Goal: Task Accomplishment & Management: Complete application form

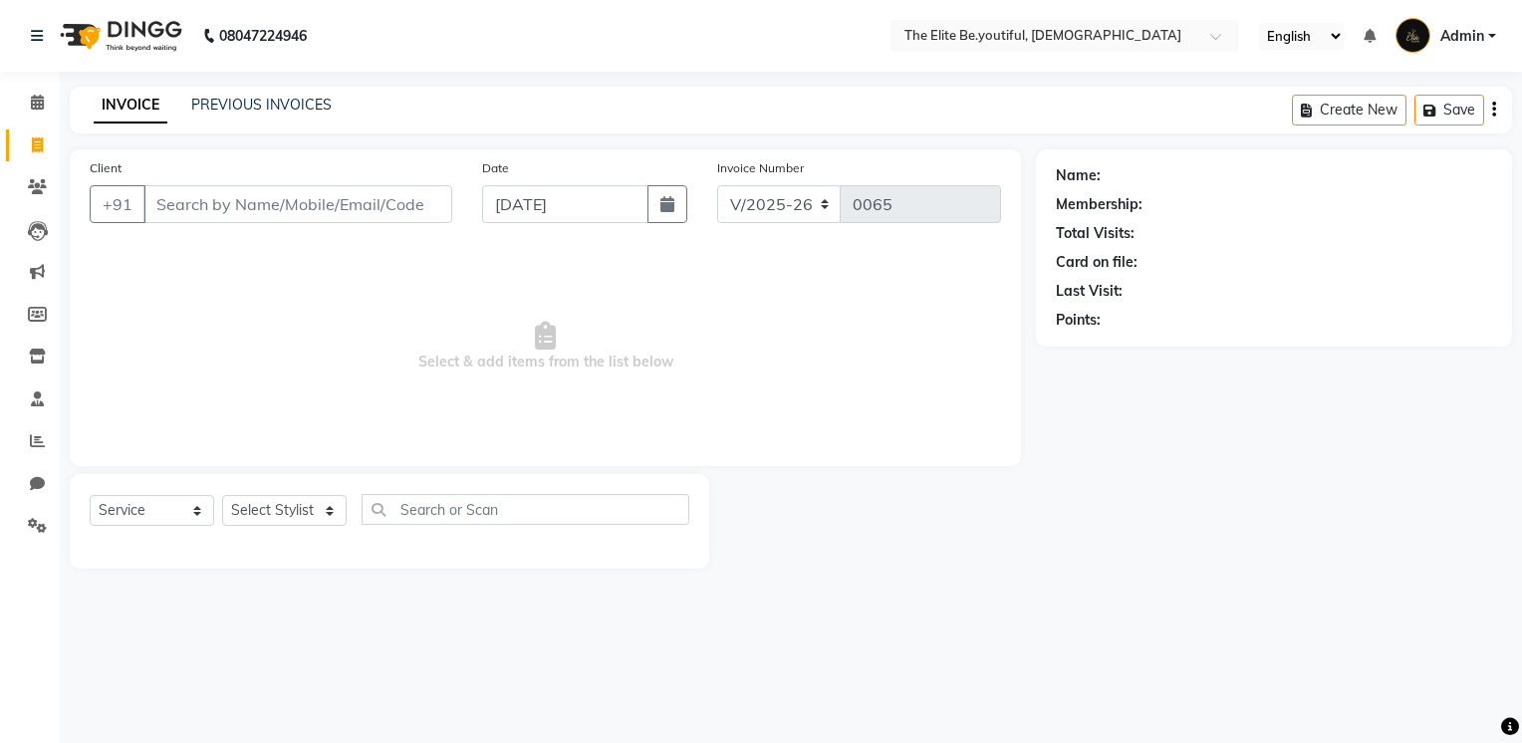
select select "8173"
select select "service"
click at [33, 353] on icon at bounding box center [37, 356] width 17 height 15
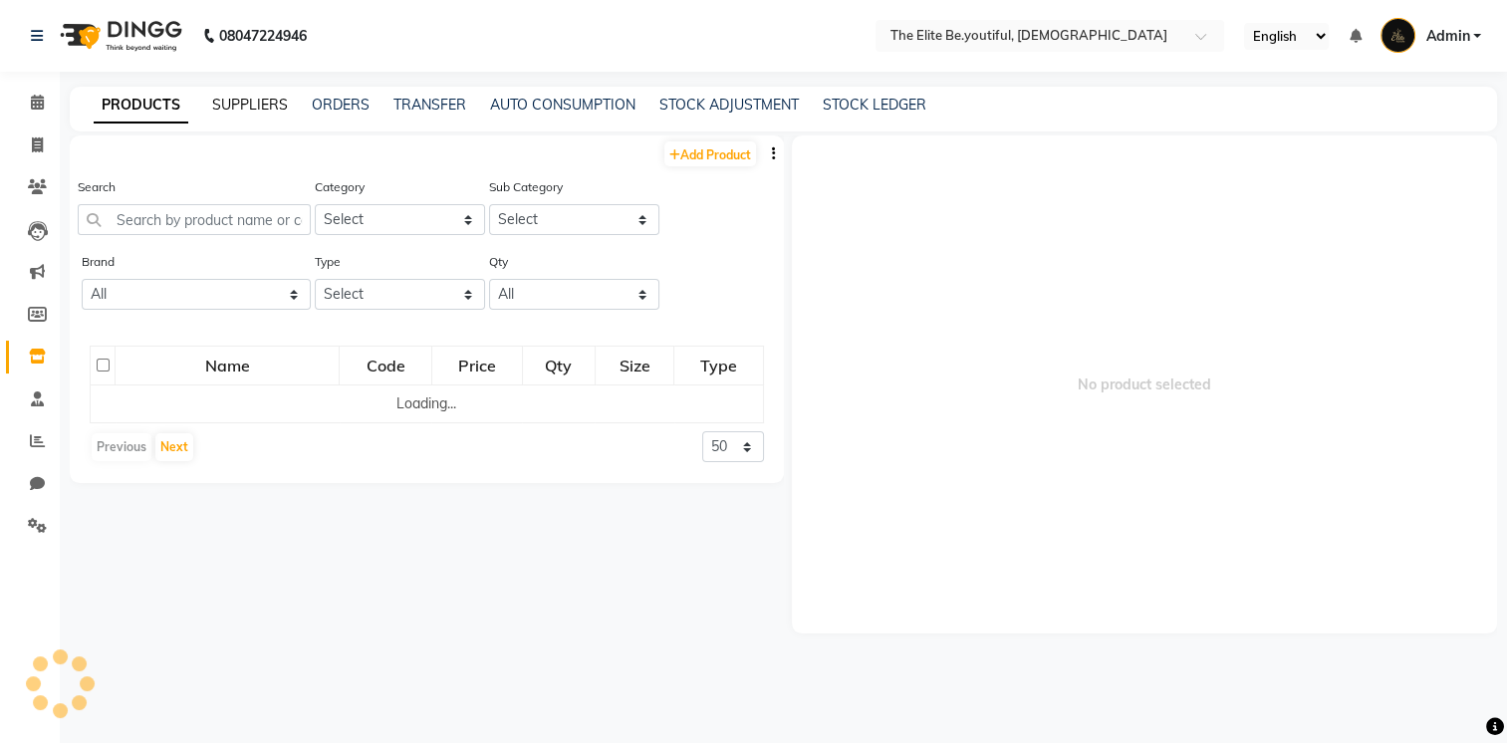
click at [267, 103] on link "SUPPLIERS" at bounding box center [250, 105] width 76 height 18
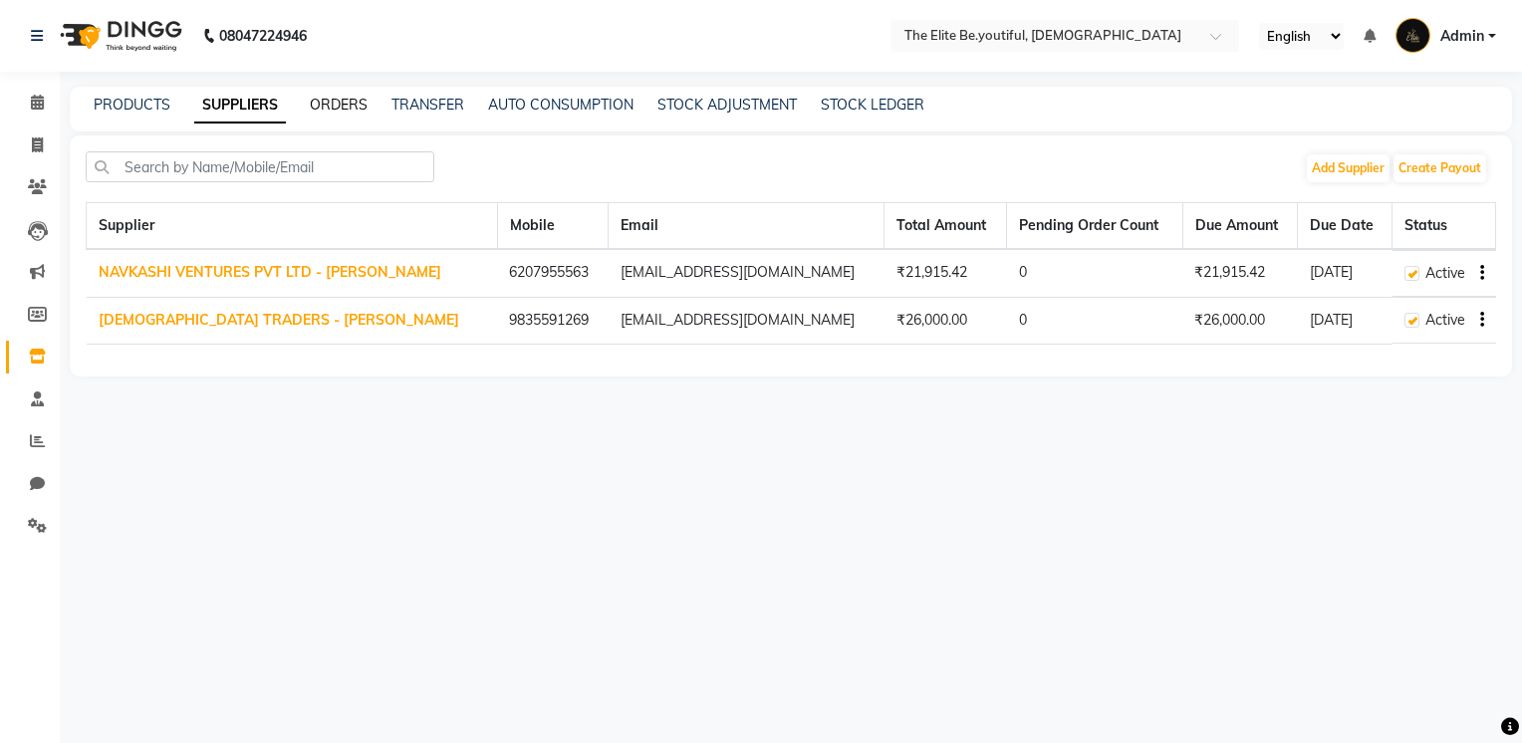
click at [356, 106] on link "ORDERS" at bounding box center [339, 105] width 58 height 18
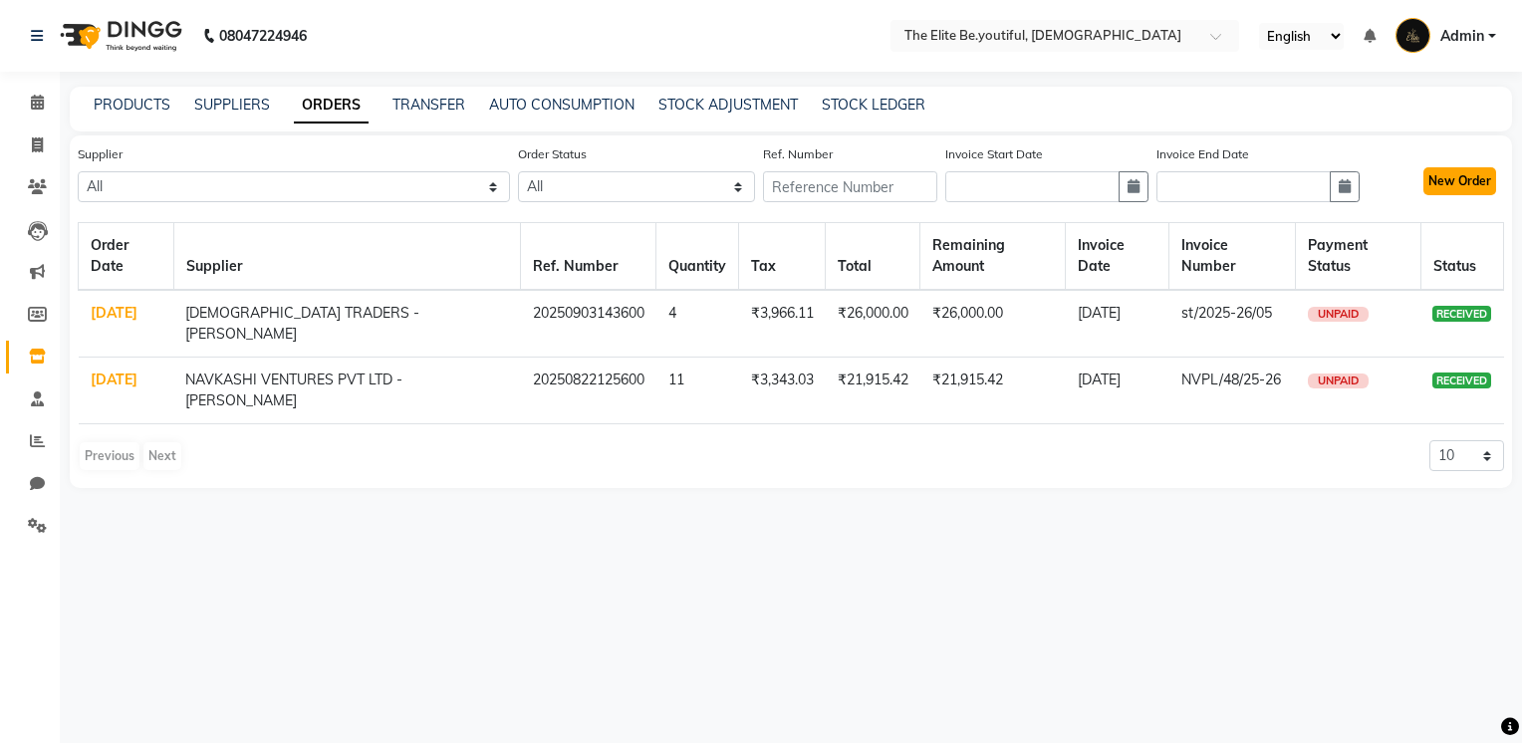
click at [1441, 173] on button "New Order" at bounding box center [1460, 181] width 73 height 28
select select "true"
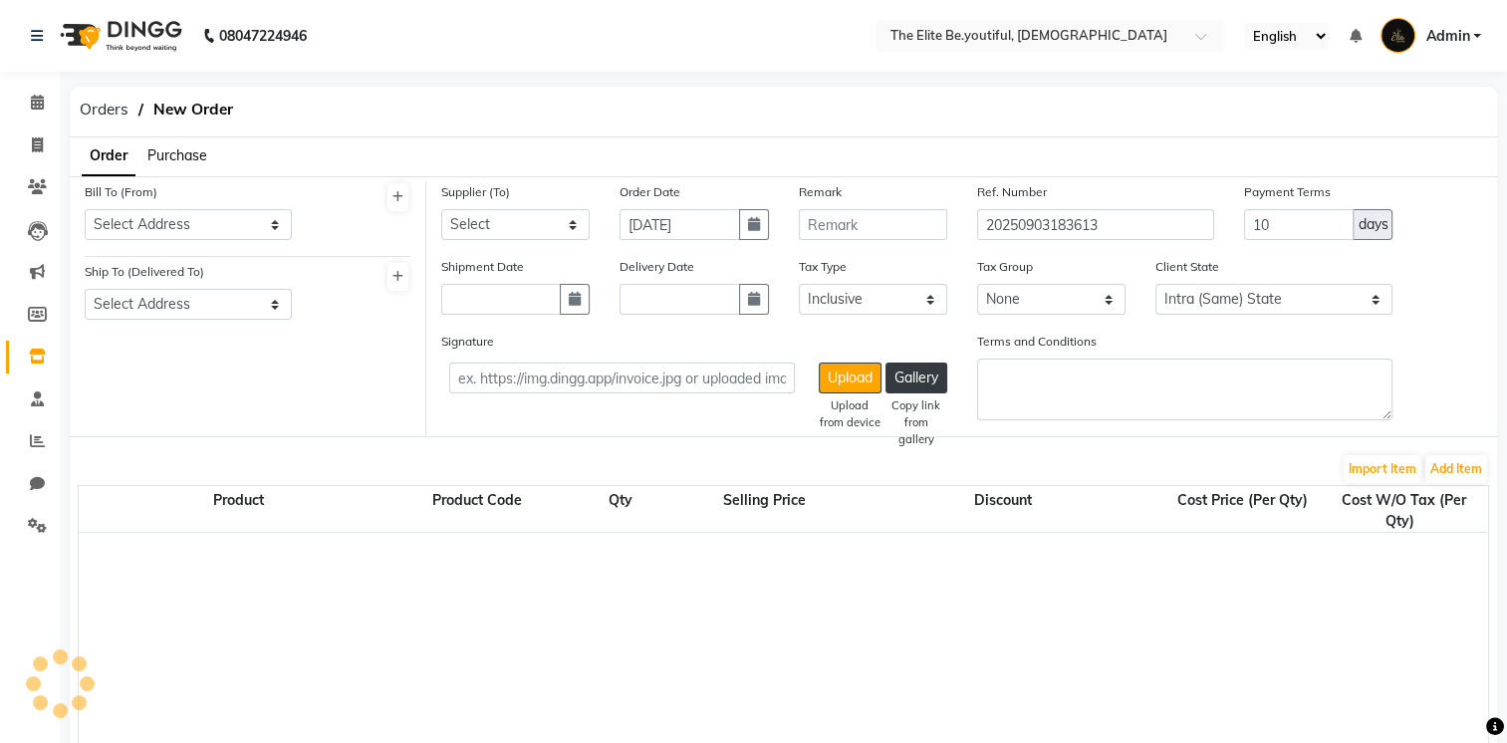
select select "3709"
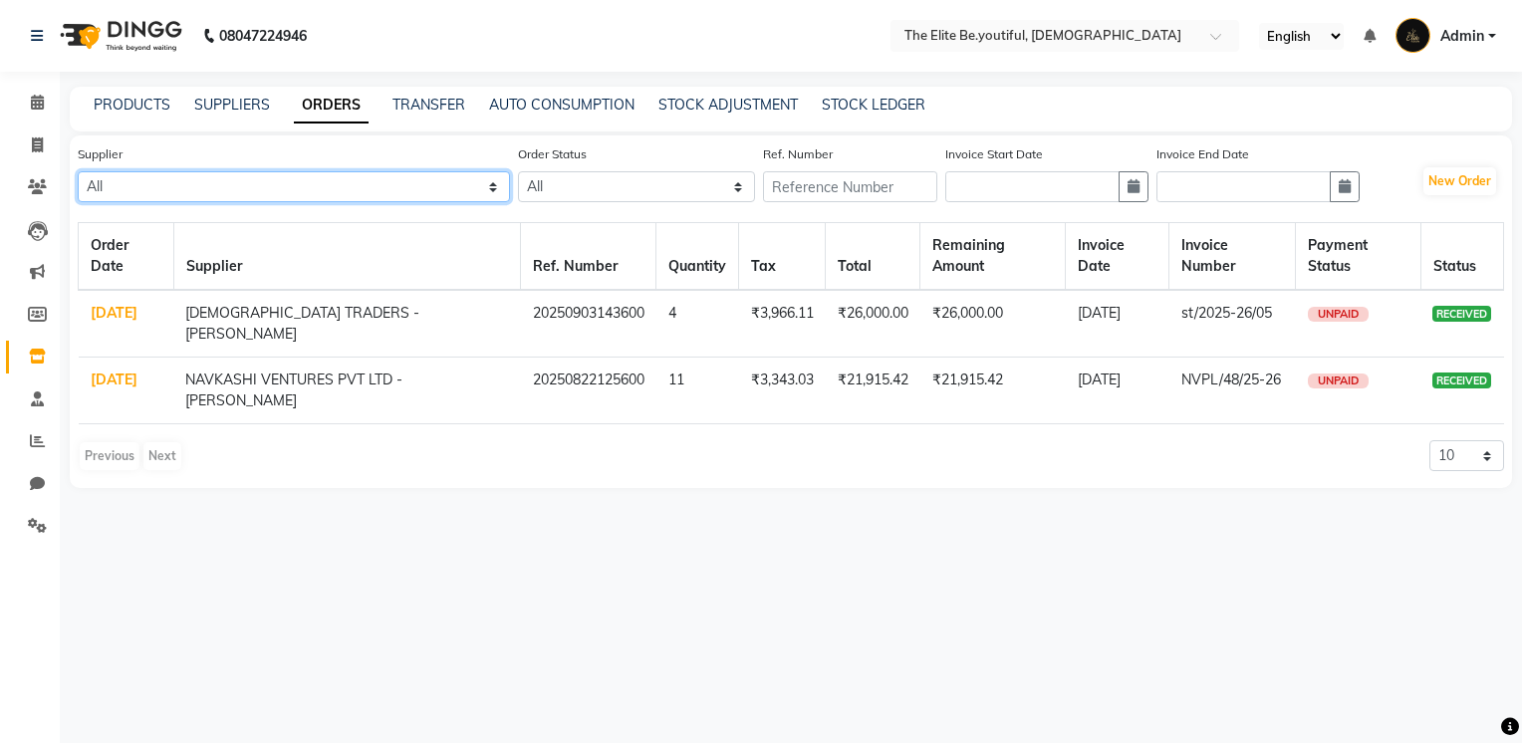
click at [501, 184] on select "All NAVKASHI VENTURES PVT LTD - [PERSON_NAME] Pathak SANTEJ TRADERS - [PERSON_N…" at bounding box center [294, 186] width 432 height 31
drag, startPoint x: 759, startPoint y: 634, endPoint x: 1173, endPoint y: 390, distance: 480.1
click at [759, 634] on div "08047224946 Select Location × The Elite Be.youtiful, Indian English ENGLISH Esp…" at bounding box center [761, 371] width 1522 height 743
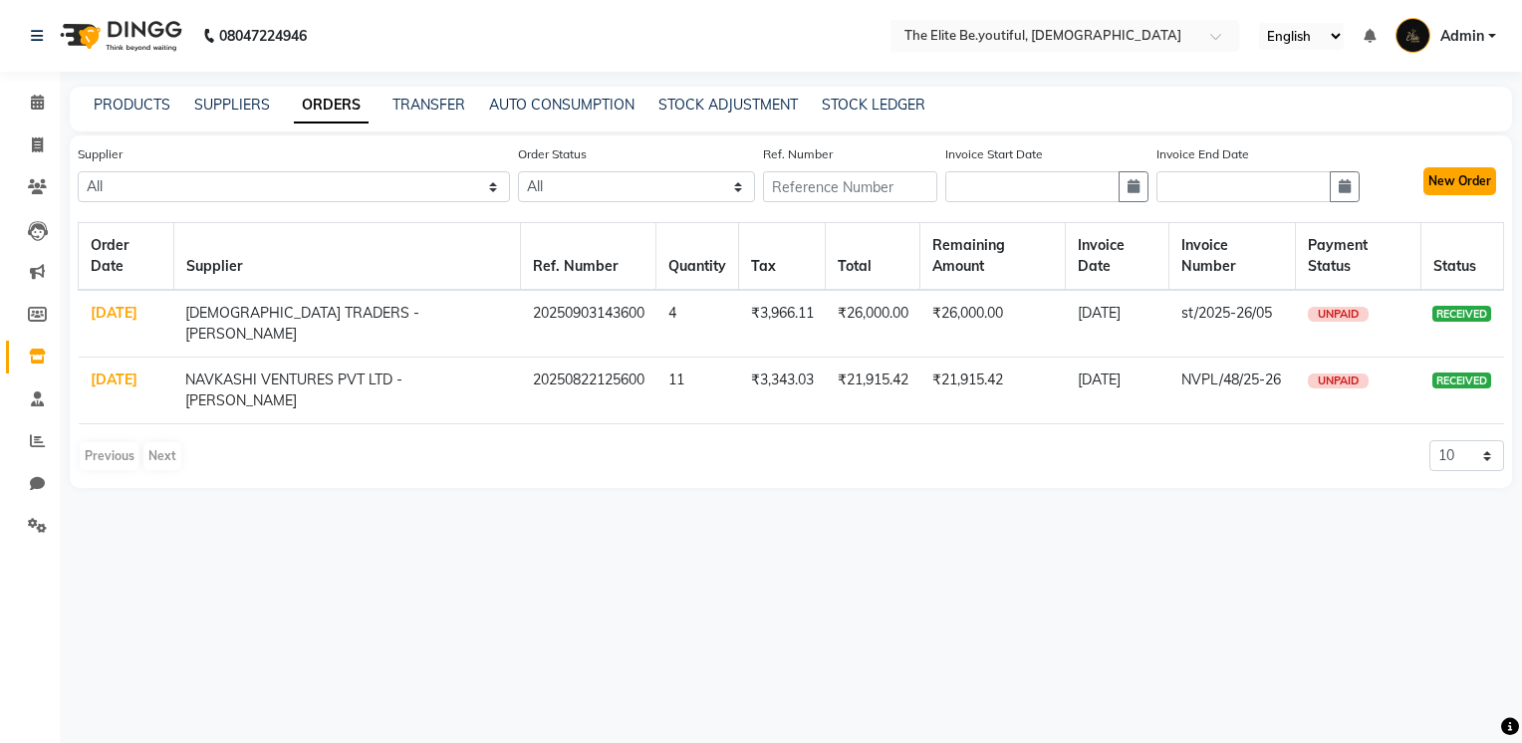
click at [1452, 179] on button "New Order" at bounding box center [1460, 181] width 73 height 28
select select "true"
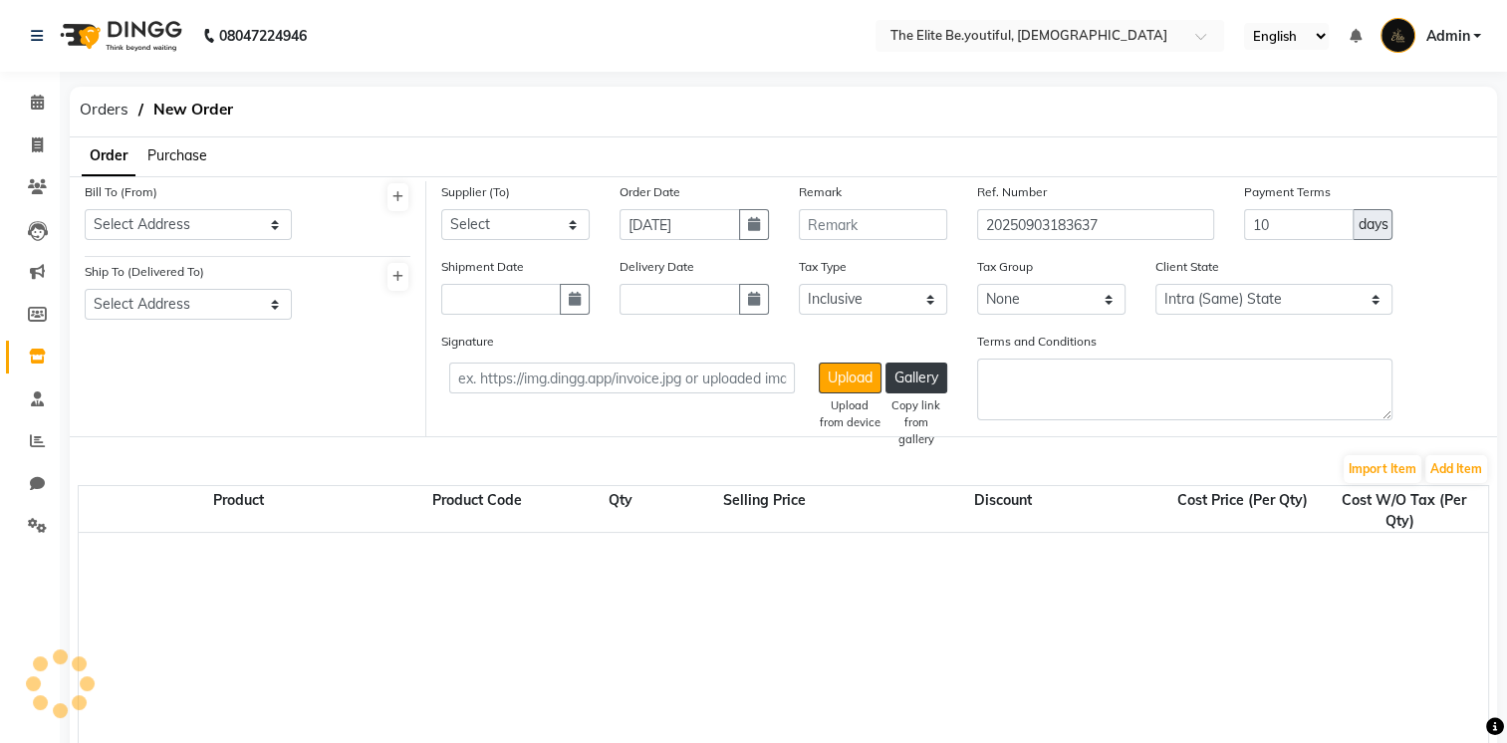
select select "3709"
click at [116, 109] on span "Orders" at bounding box center [104, 110] width 69 height 36
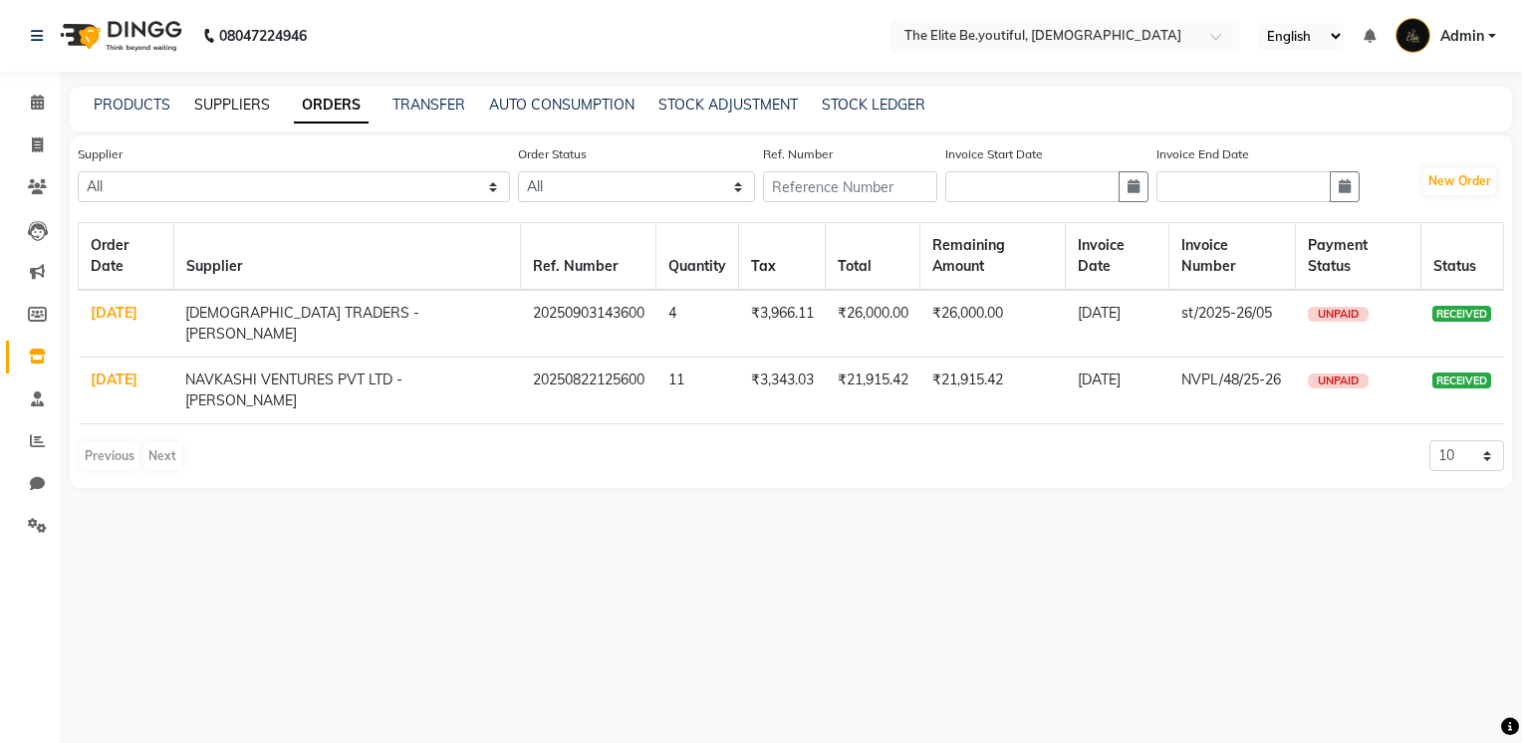
click at [232, 106] on link "SUPPLIERS" at bounding box center [232, 105] width 76 height 18
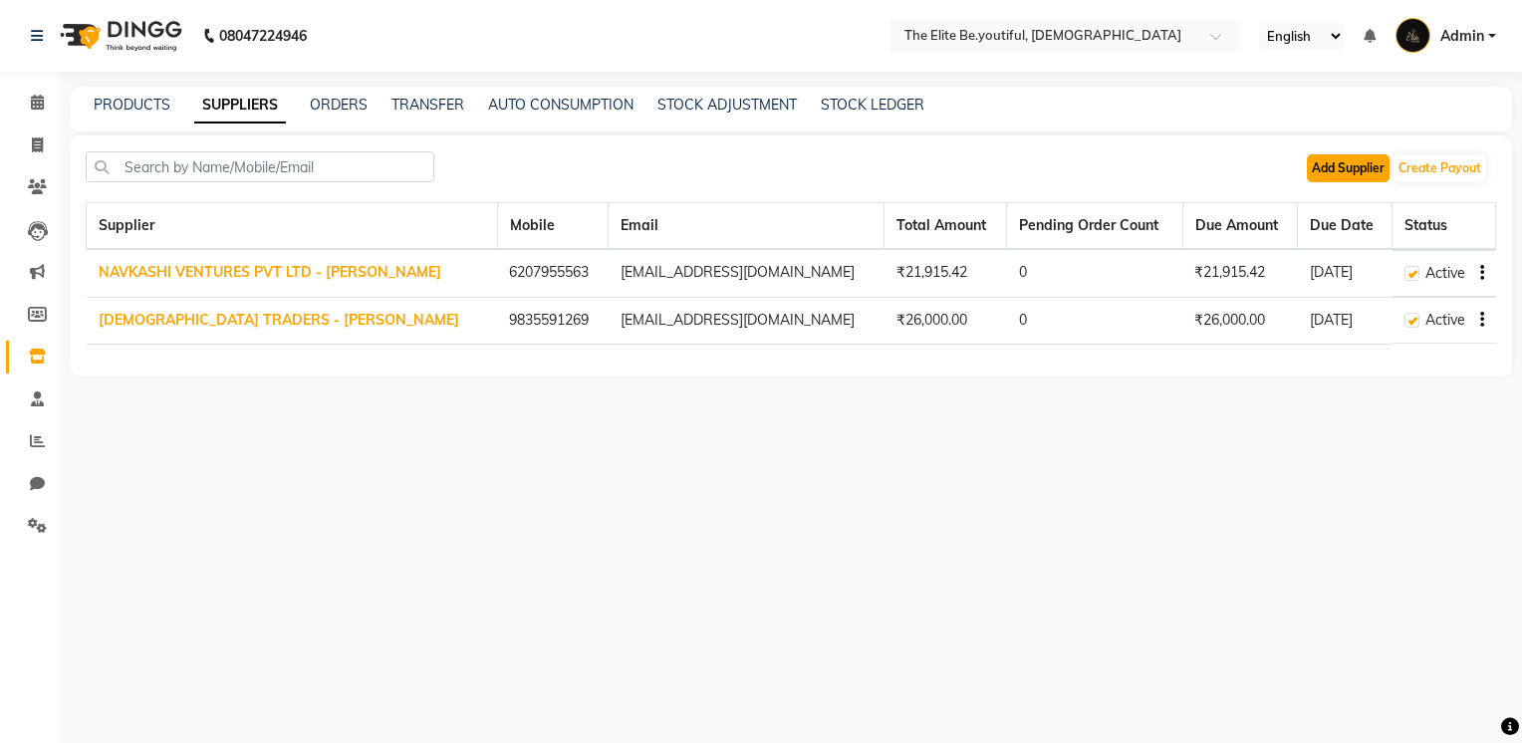
click at [1337, 165] on button "Add Supplier" at bounding box center [1348, 168] width 83 height 28
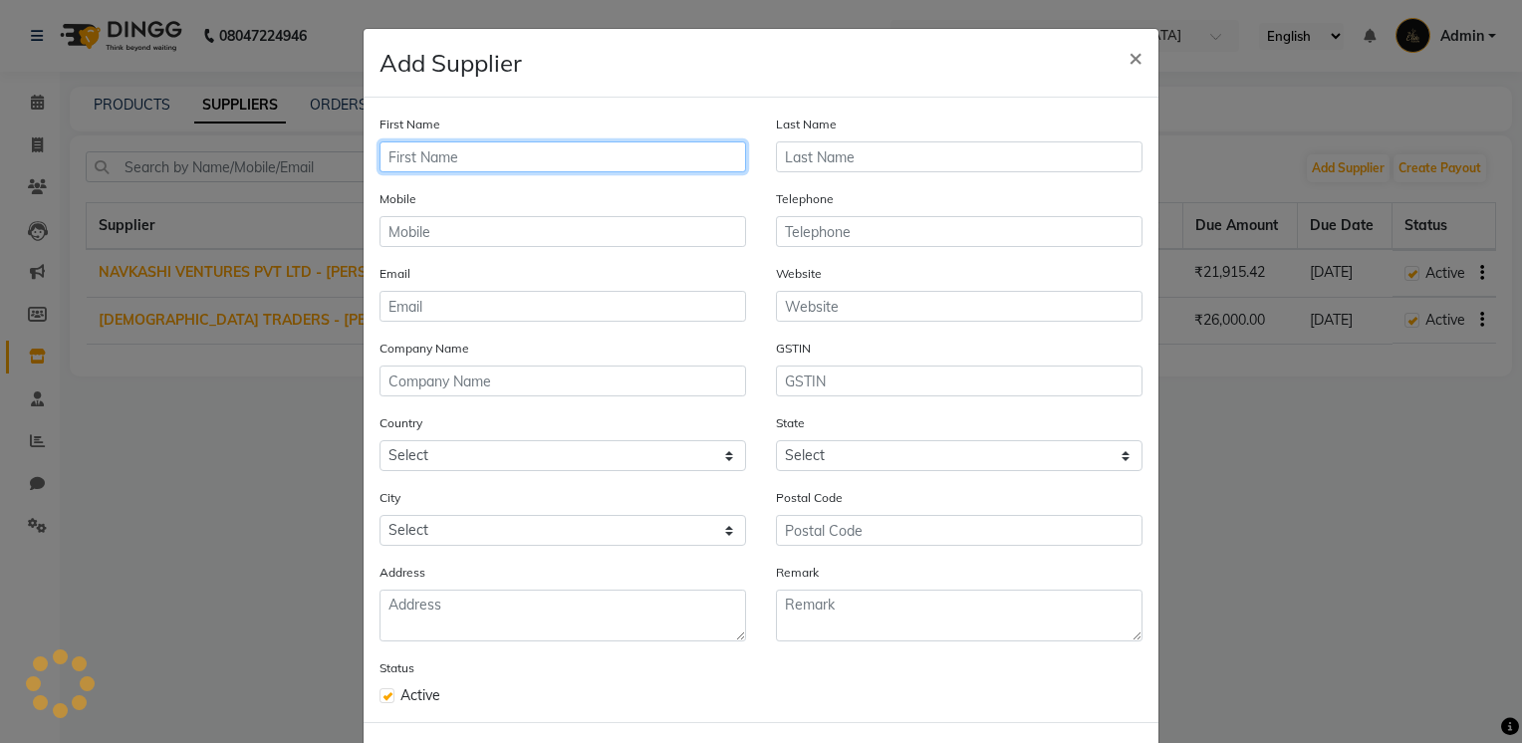
click at [561, 149] on input "text" at bounding box center [563, 156] width 367 height 31
type input "a"
type input "AMAN"
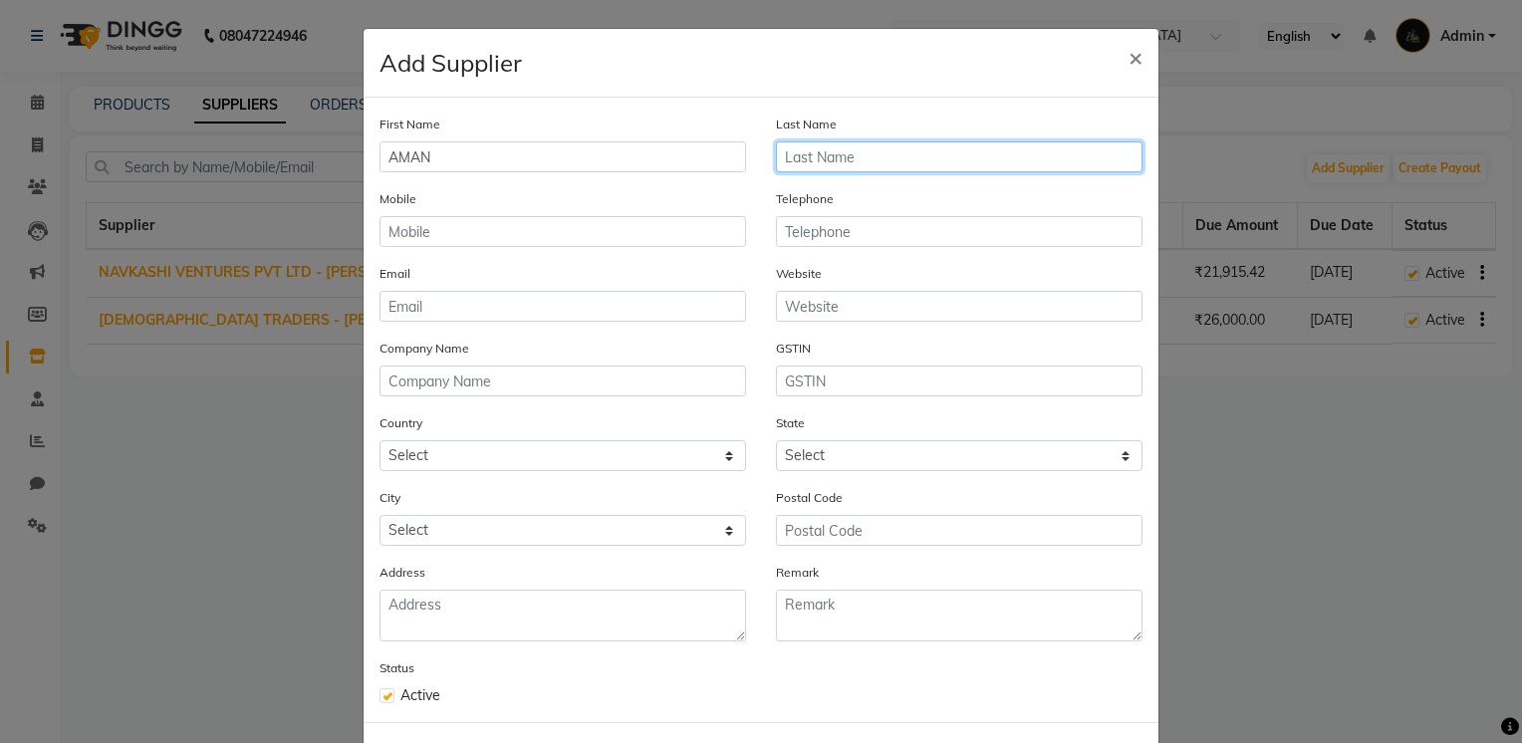
click at [944, 144] on input "text" at bounding box center [959, 156] width 367 height 31
type input "EXCLUSIVES"
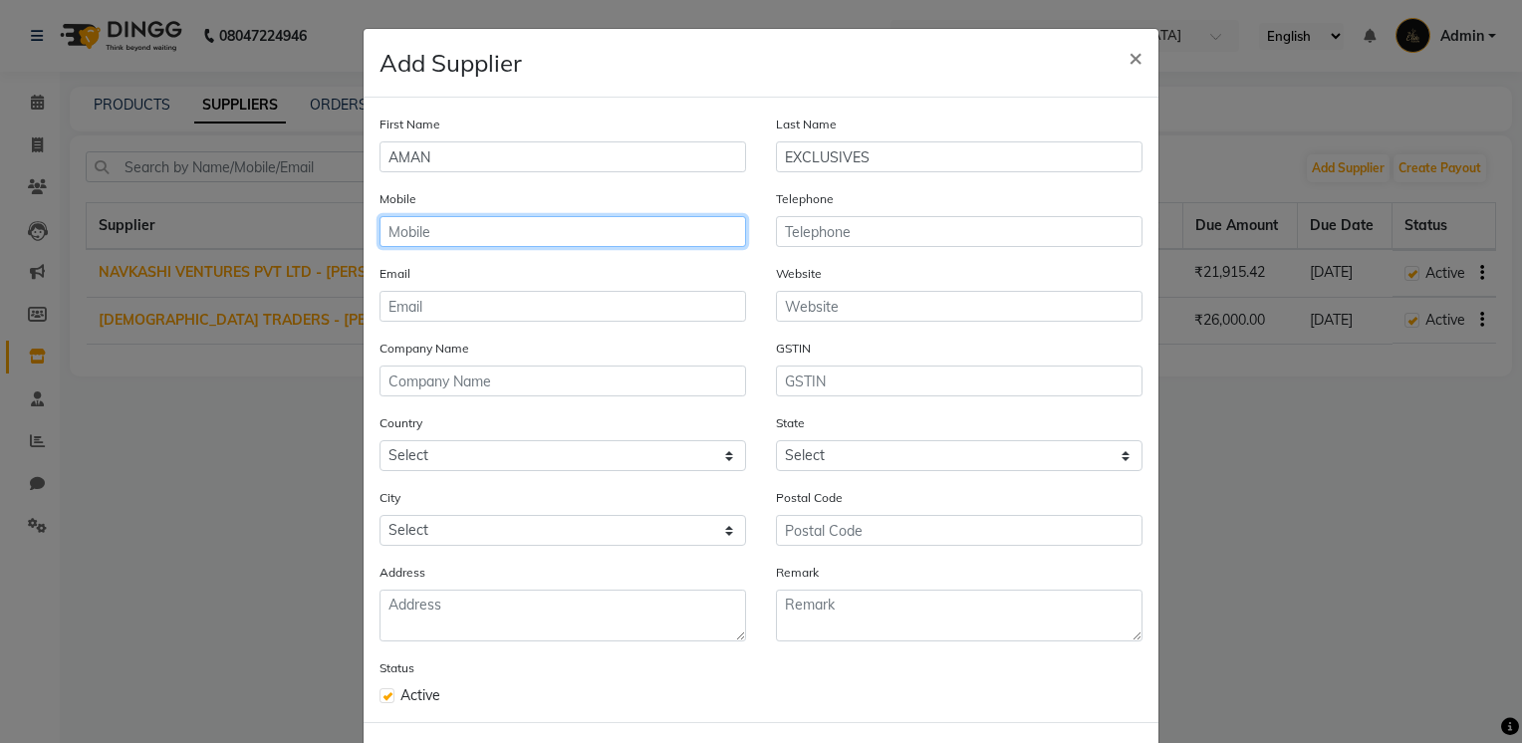
click at [490, 238] on input "text" at bounding box center [563, 231] width 367 height 31
type input "8651661229"
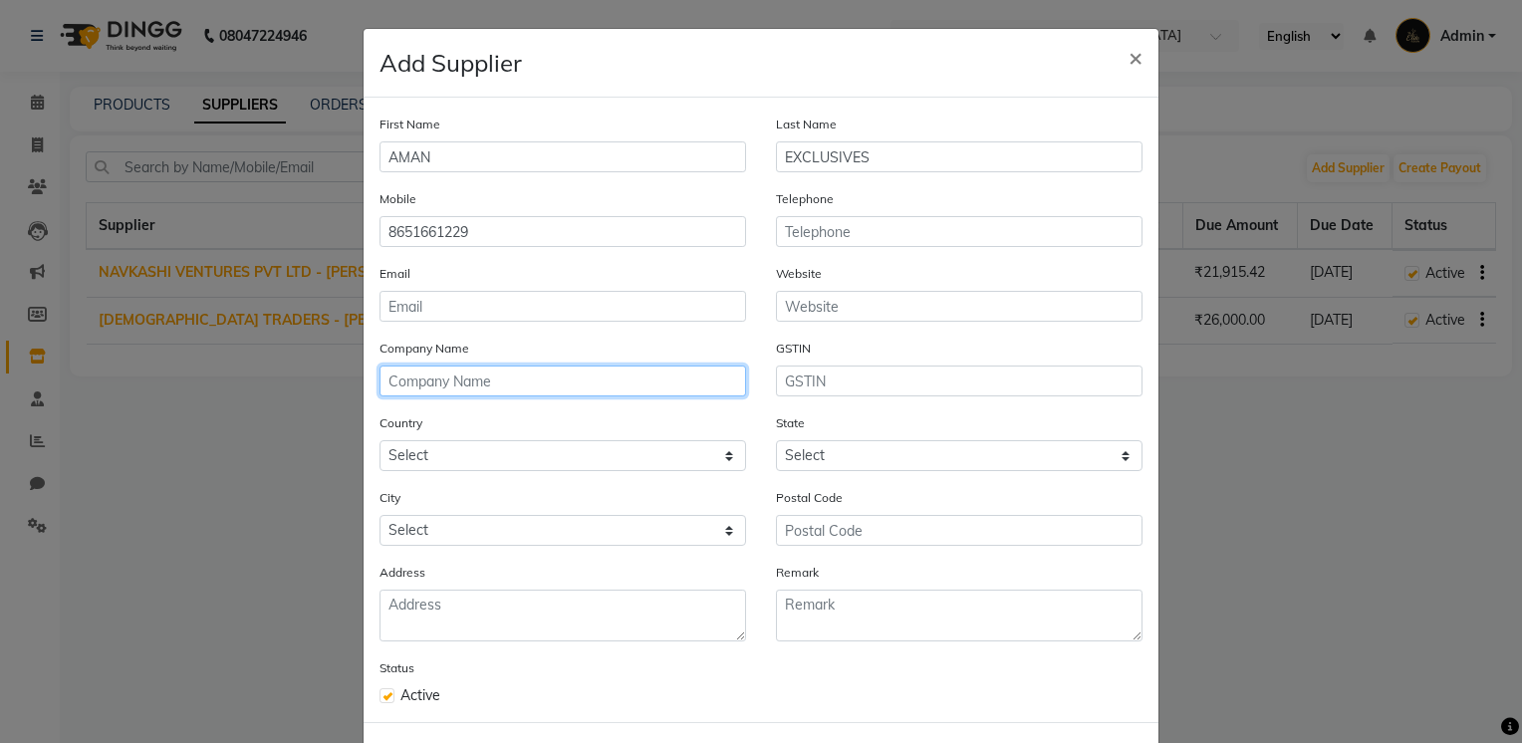
click at [432, 377] on input "text" at bounding box center [563, 381] width 367 height 31
click at [445, 387] on input "text" at bounding box center [563, 381] width 367 height 31
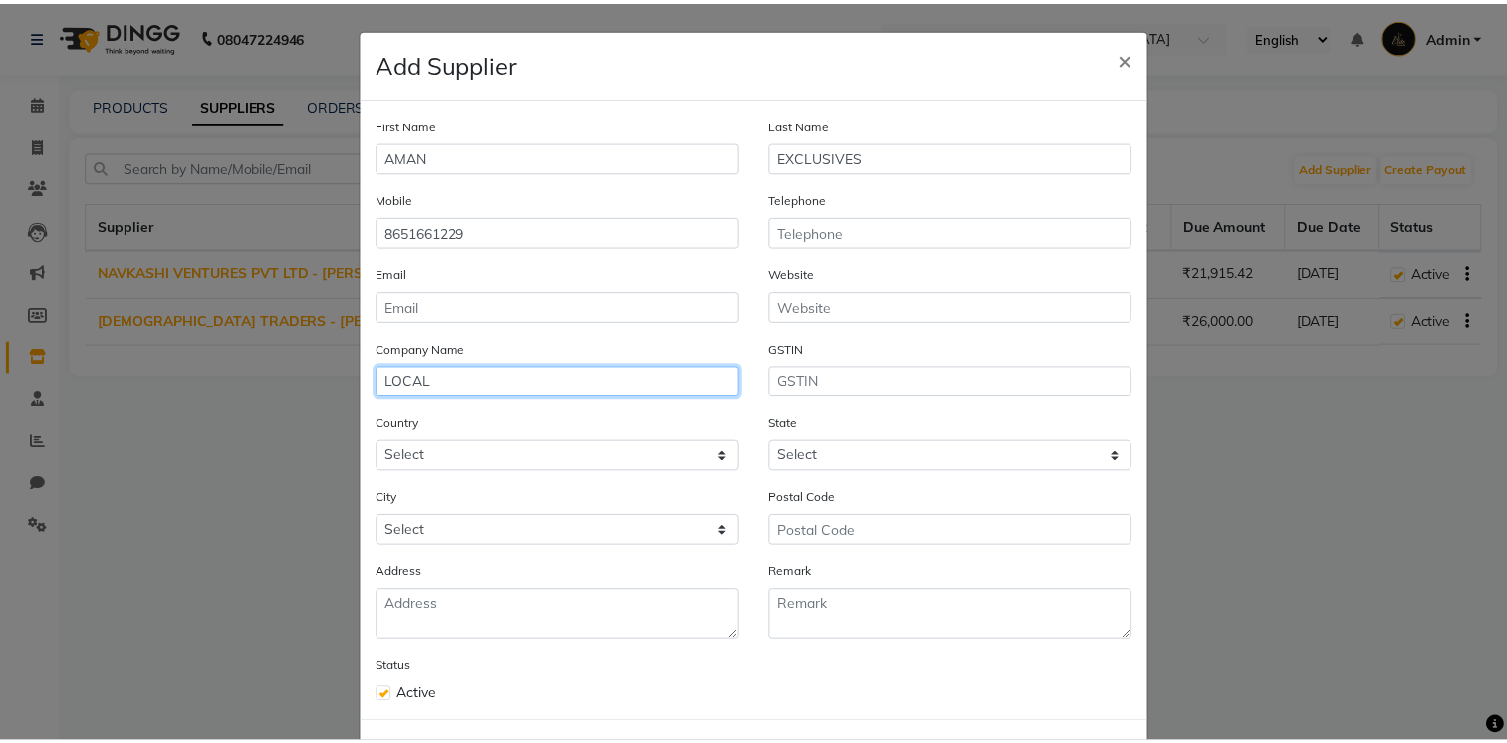
scroll to position [94, 0]
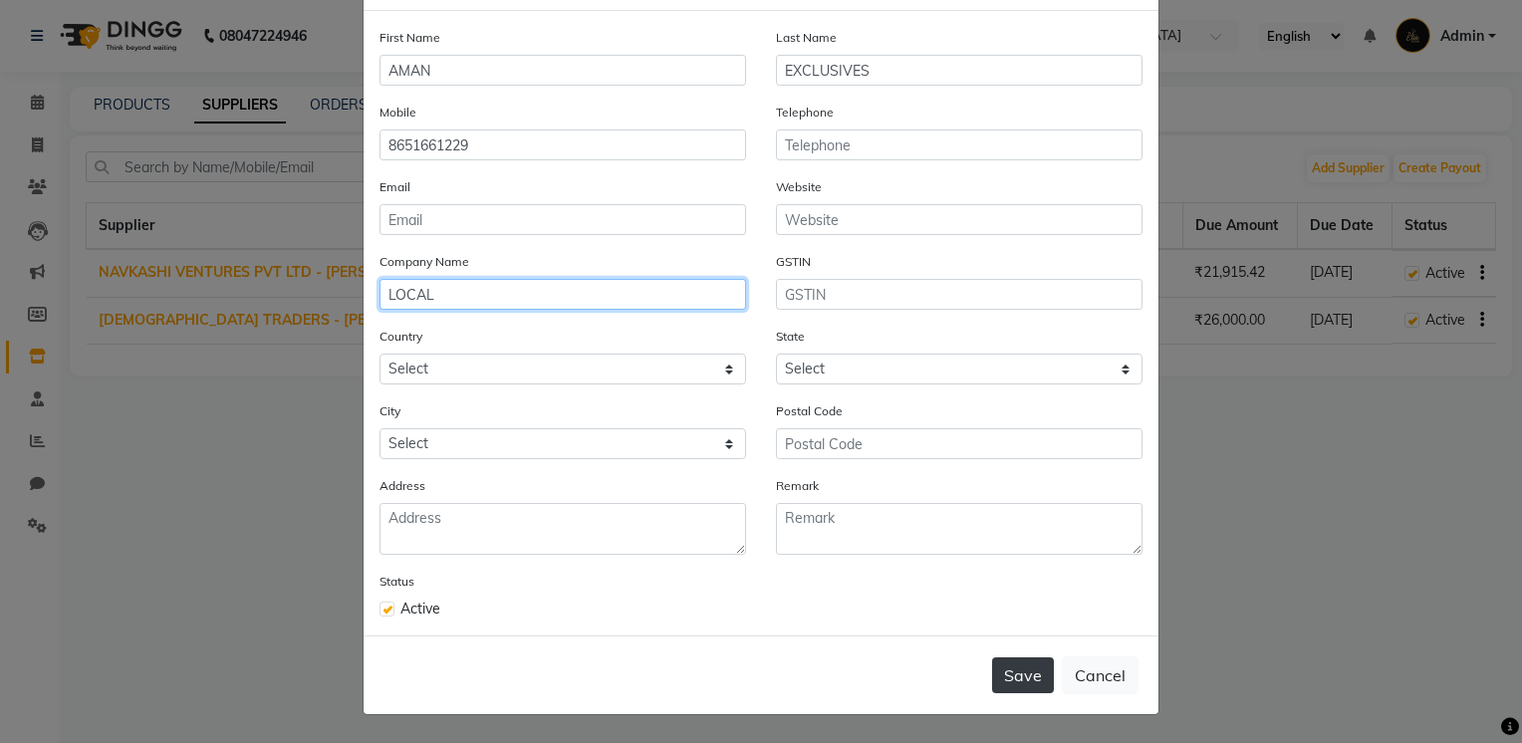
type input "LOCAL"
click at [1008, 691] on button "Save" at bounding box center [1023, 676] width 62 height 36
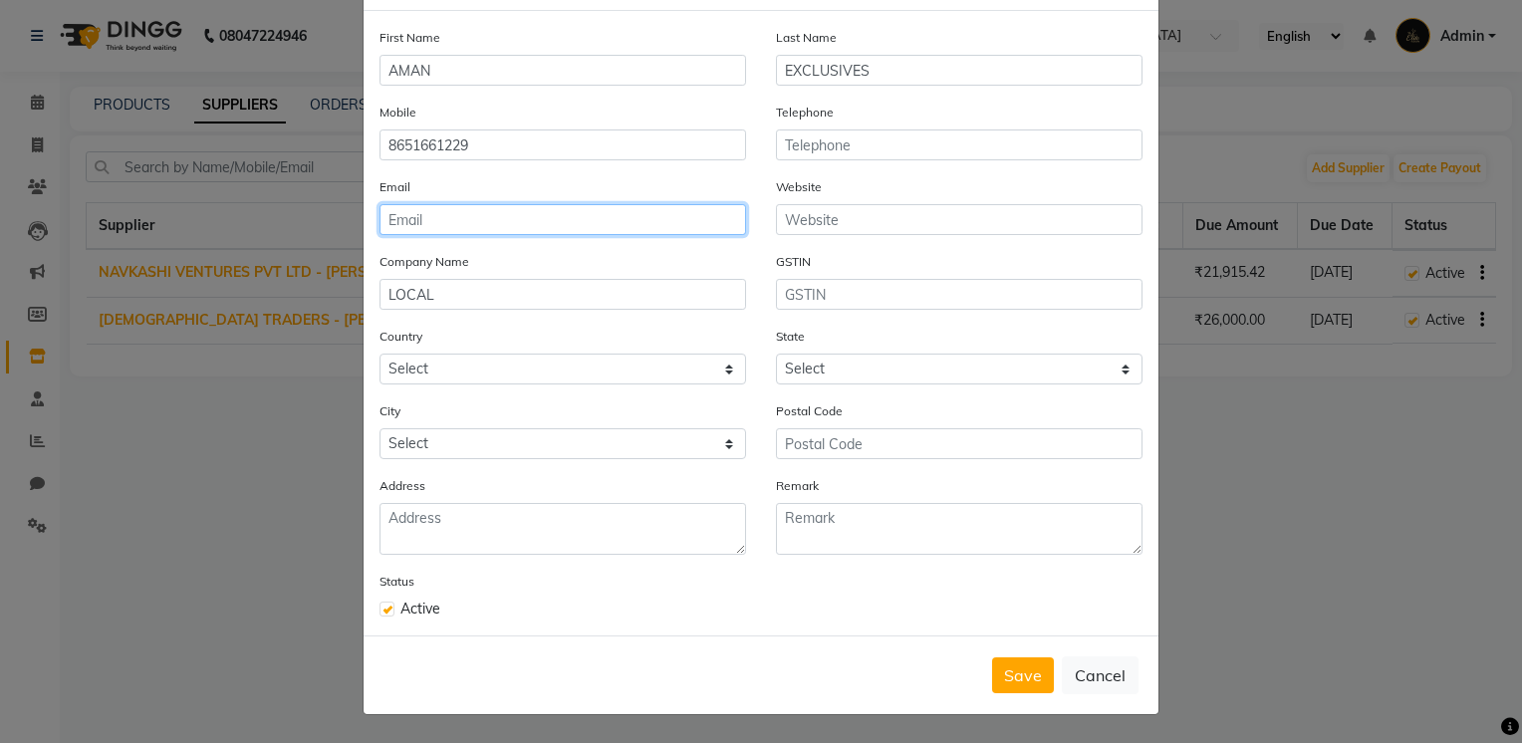
click at [410, 217] on input "email" at bounding box center [563, 219] width 367 height 31
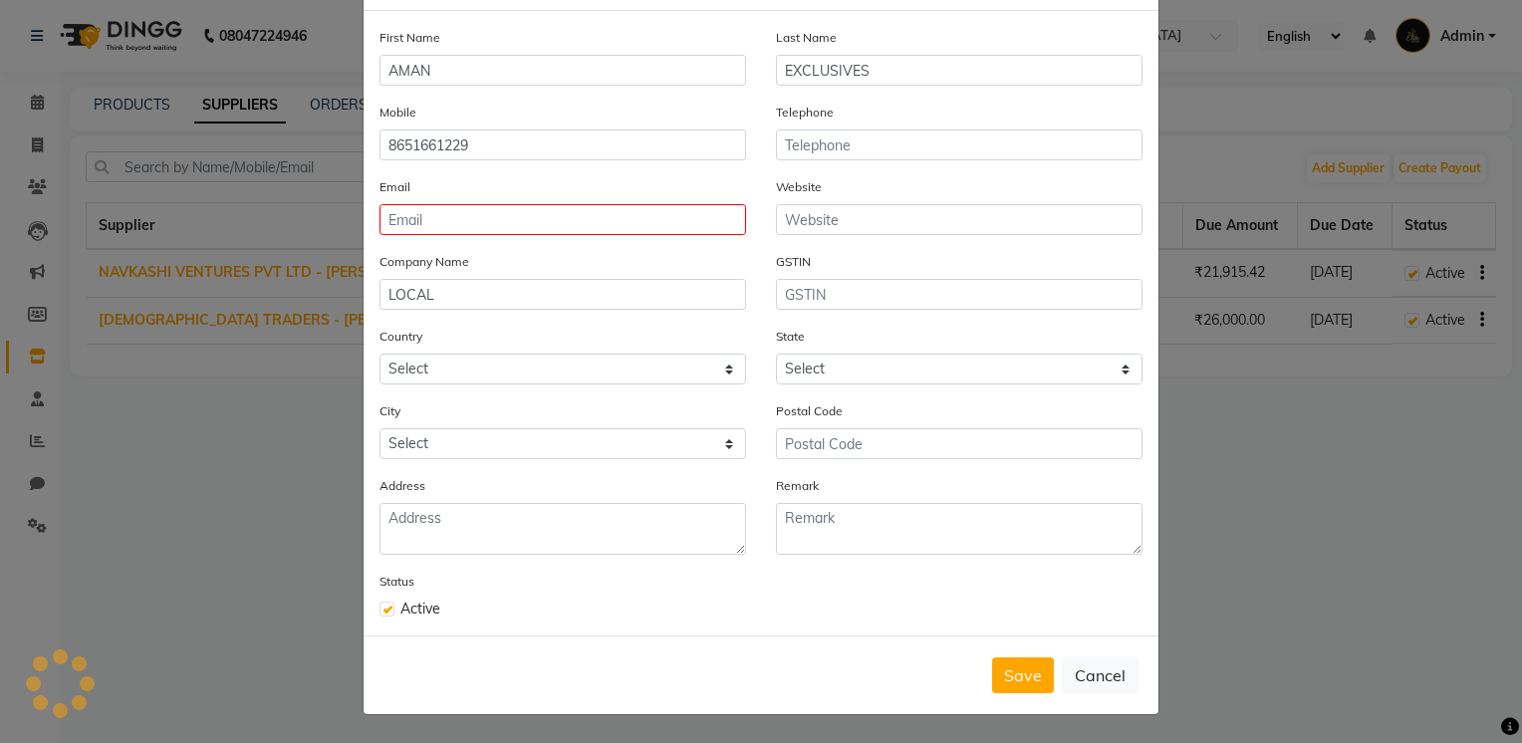
click at [365, 236] on div "Email" at bounding box center [563, 213] width 397 height 75
click at [1020, 672] on button "Save" at bounding box center [1023, 676] width 62 height 36
click at [1016, 688] on button "Save" at bounding box center [1023, 676] width 62 height 36
click at [1026, 680] on button "Save" at bounding box center [1023, 676] width 62 height 36
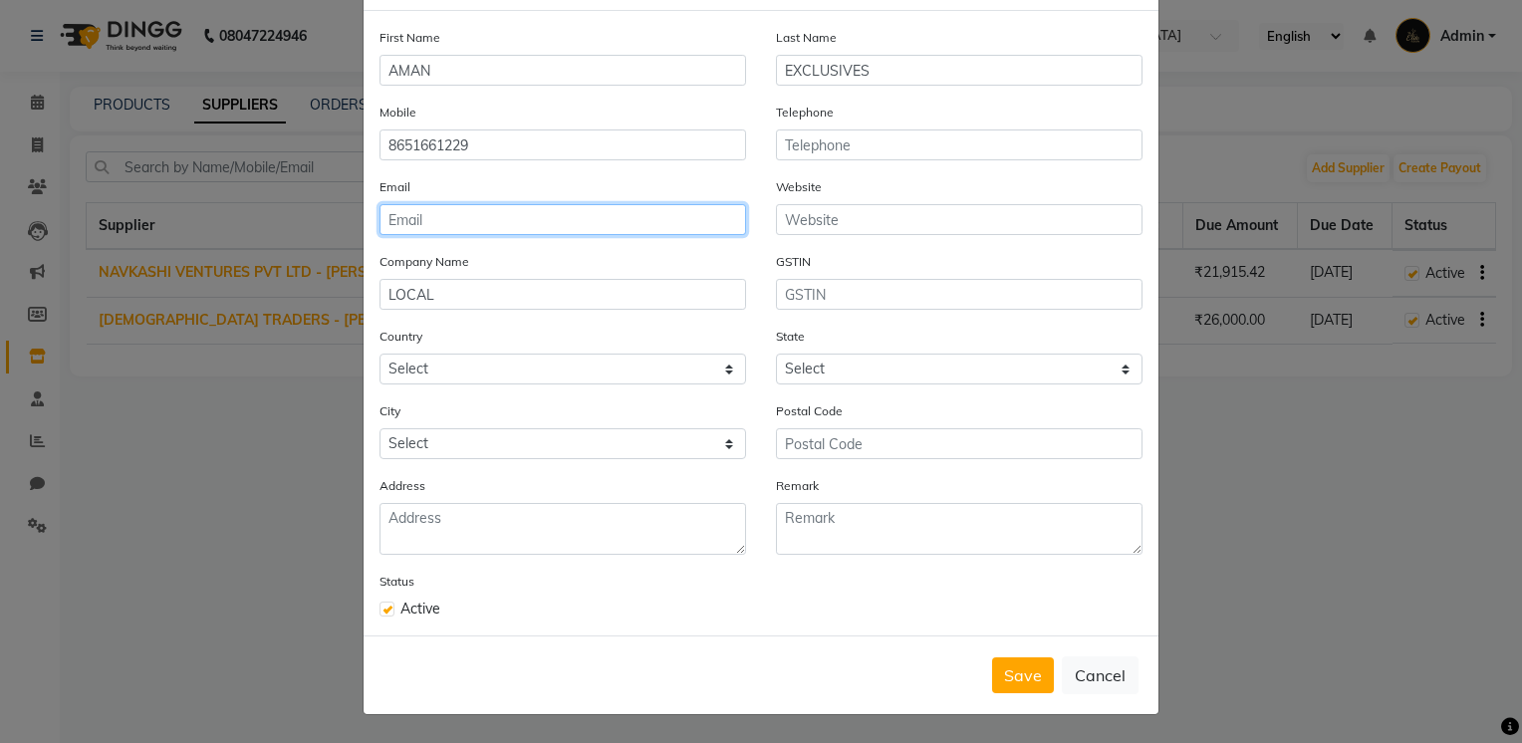
click at [490, 207] on input "email" at bounding box center [563, 219] width 367 height 31
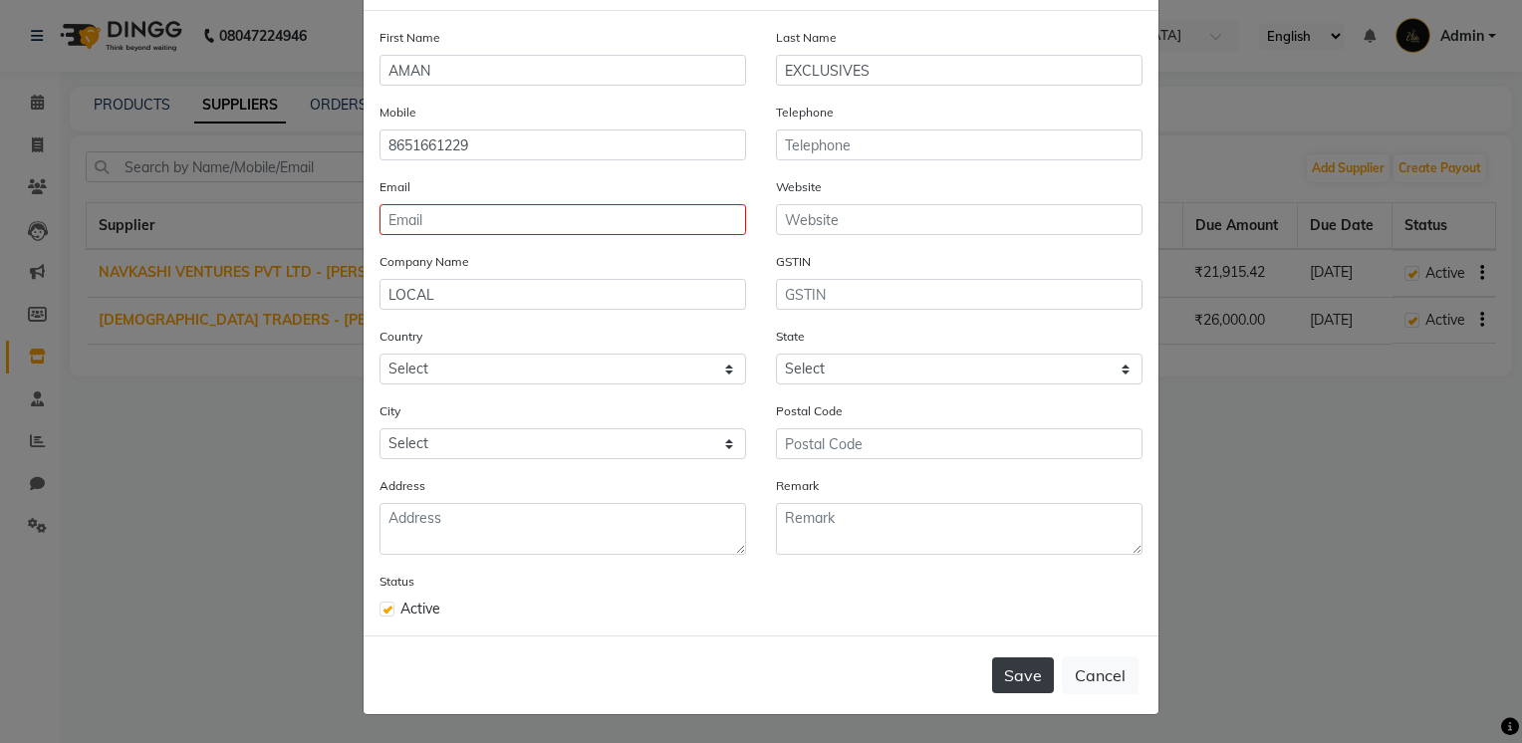
click at [1023, 681] on button "Save" at bounding box center [1023, 676] width 62 height 36
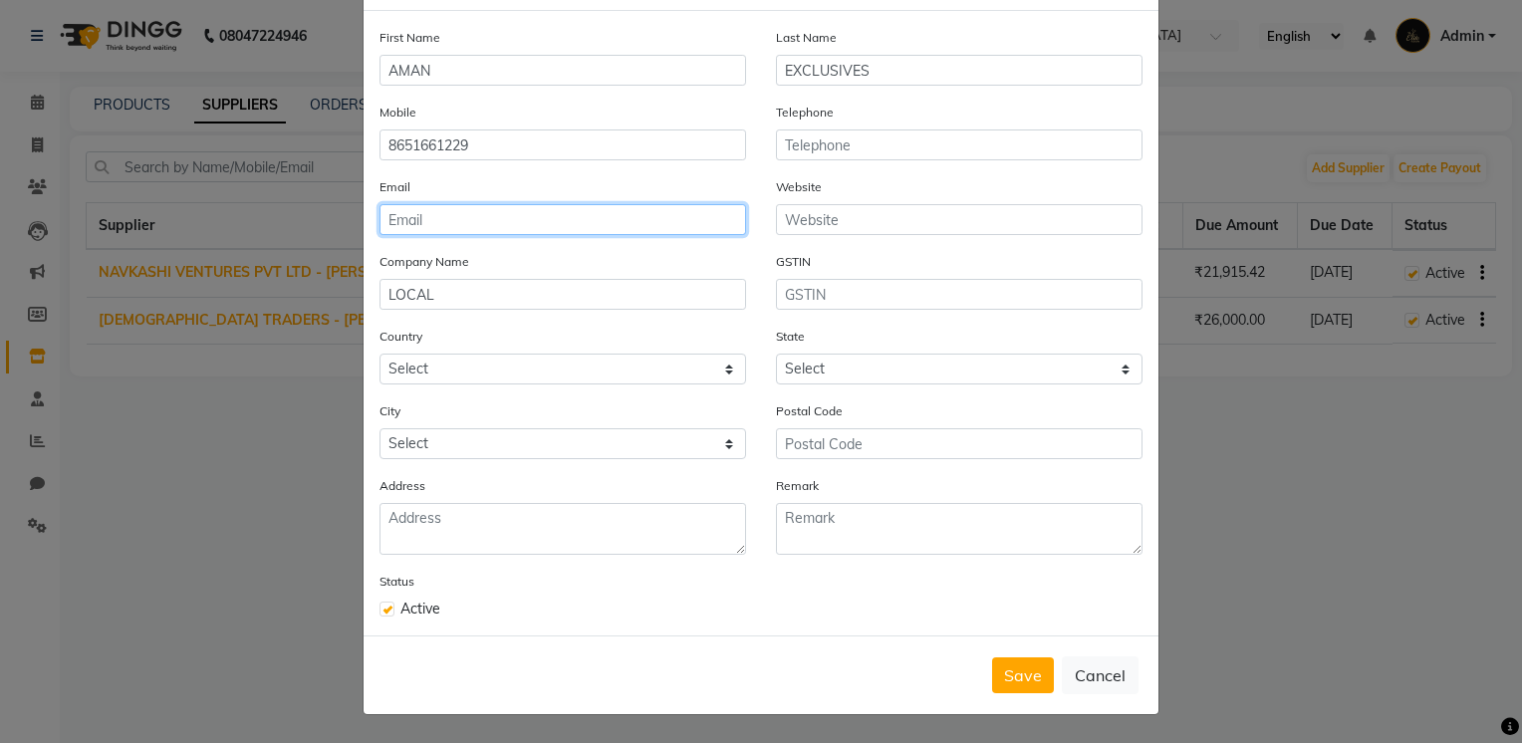
click at [421, 218] on input "email" at bounding box center [563, 219] width 367 height 31
click at [484, 214] on input "email" at bounding box center [563, 219] width 367 height 31
type input "[EMAIL_ADDRESS][DOMAIN_NAME]"
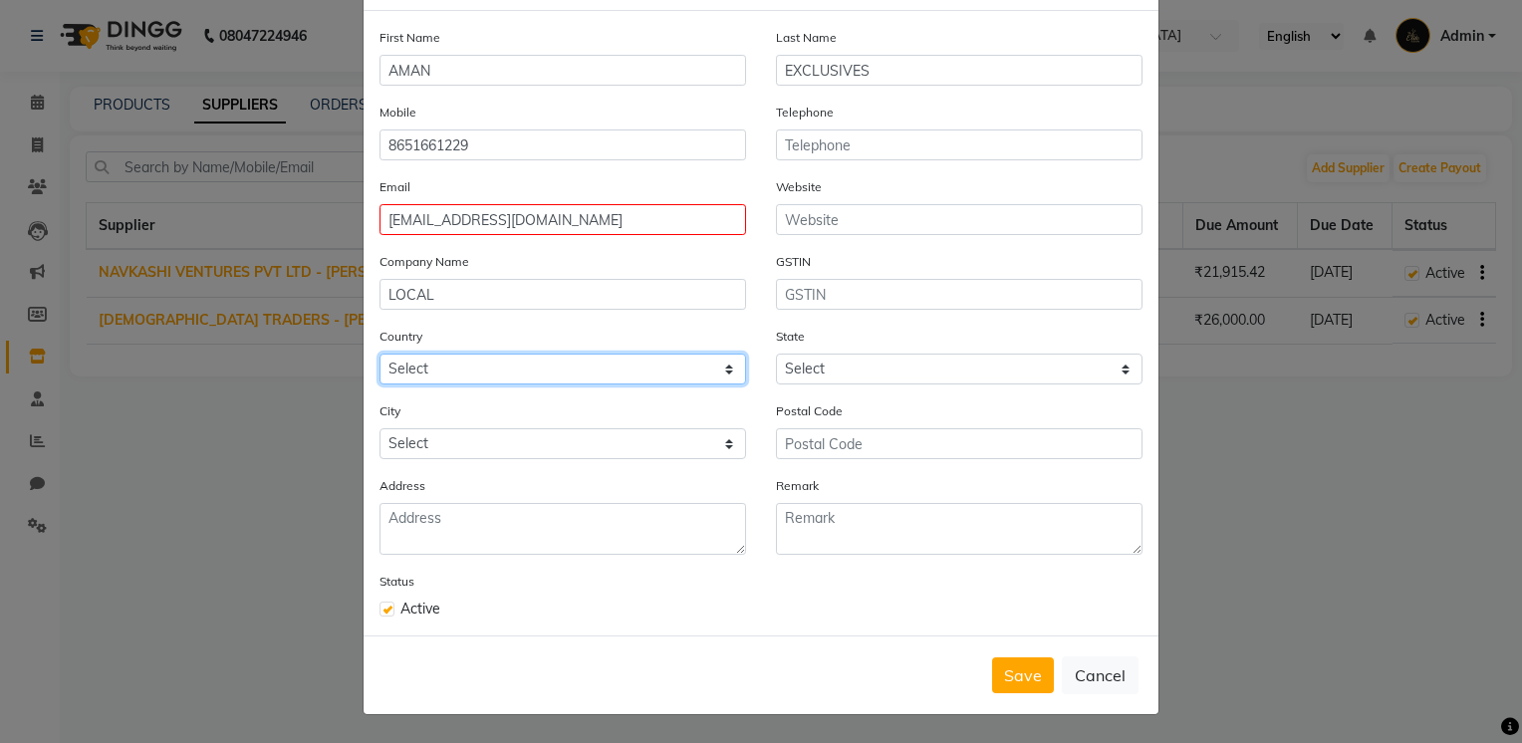
select select "1"
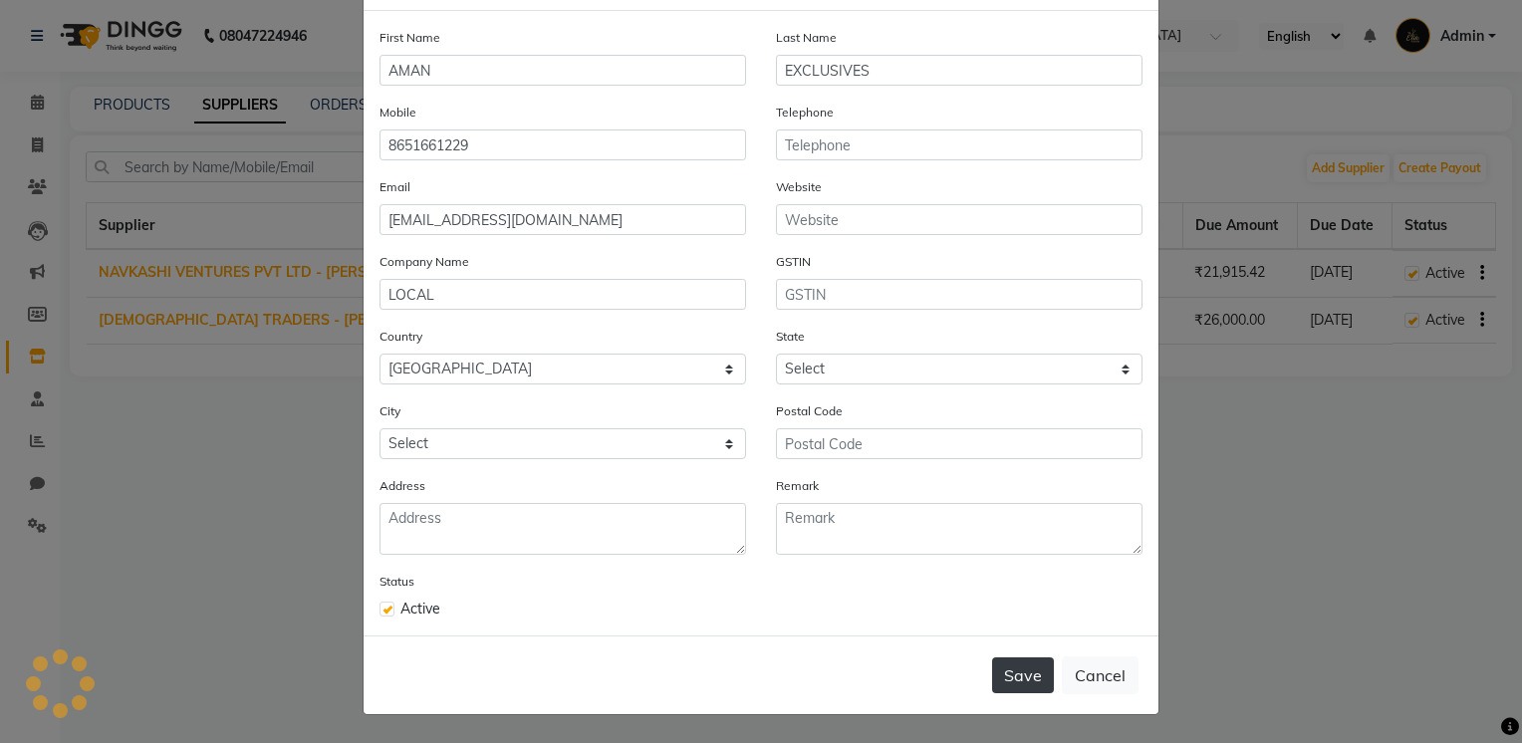
click at [1038, 675] on button "Save" at bounding box center [1023, 676] width 62 height 36
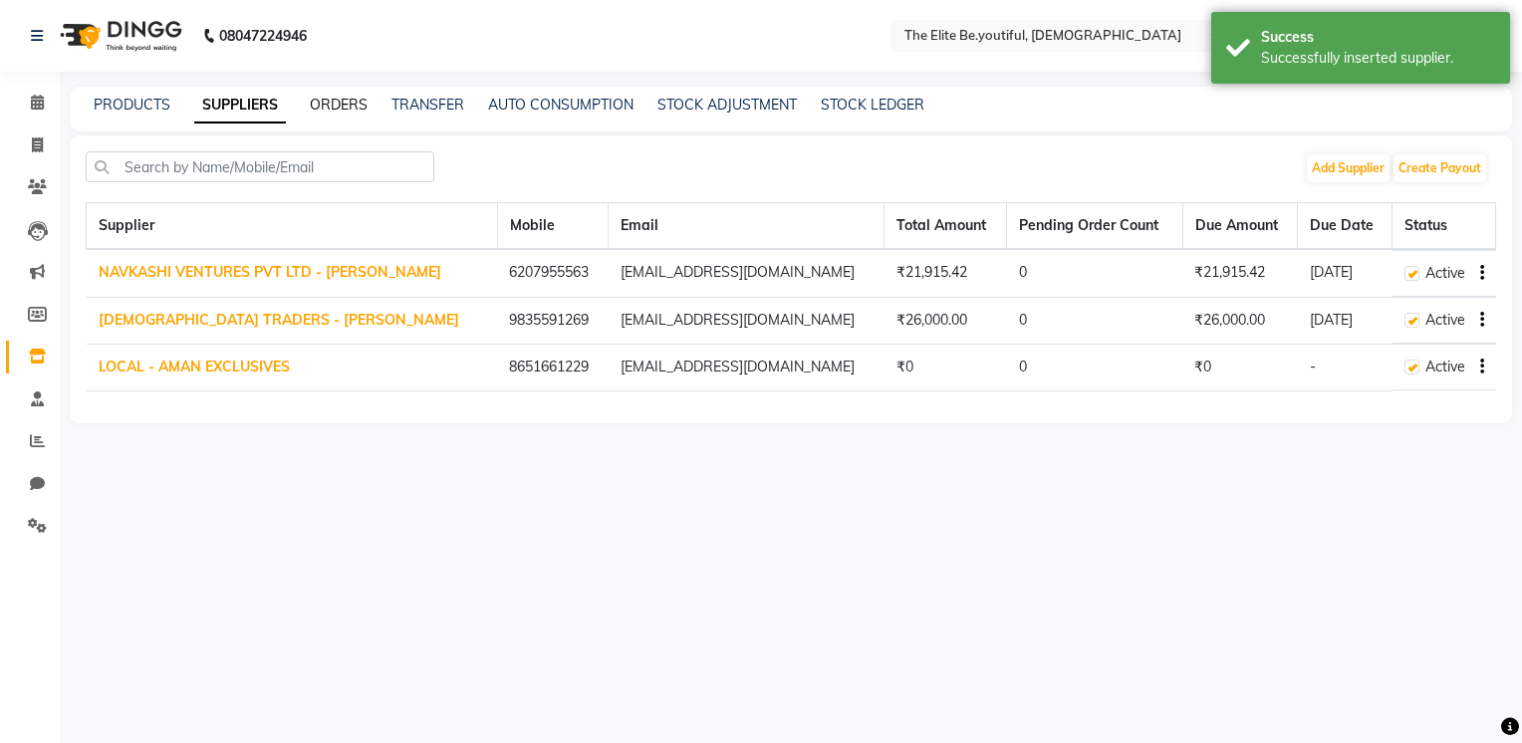
click at [335, 108] on link "ORDERS" at bounding box center [339, 105] width 58 height 18
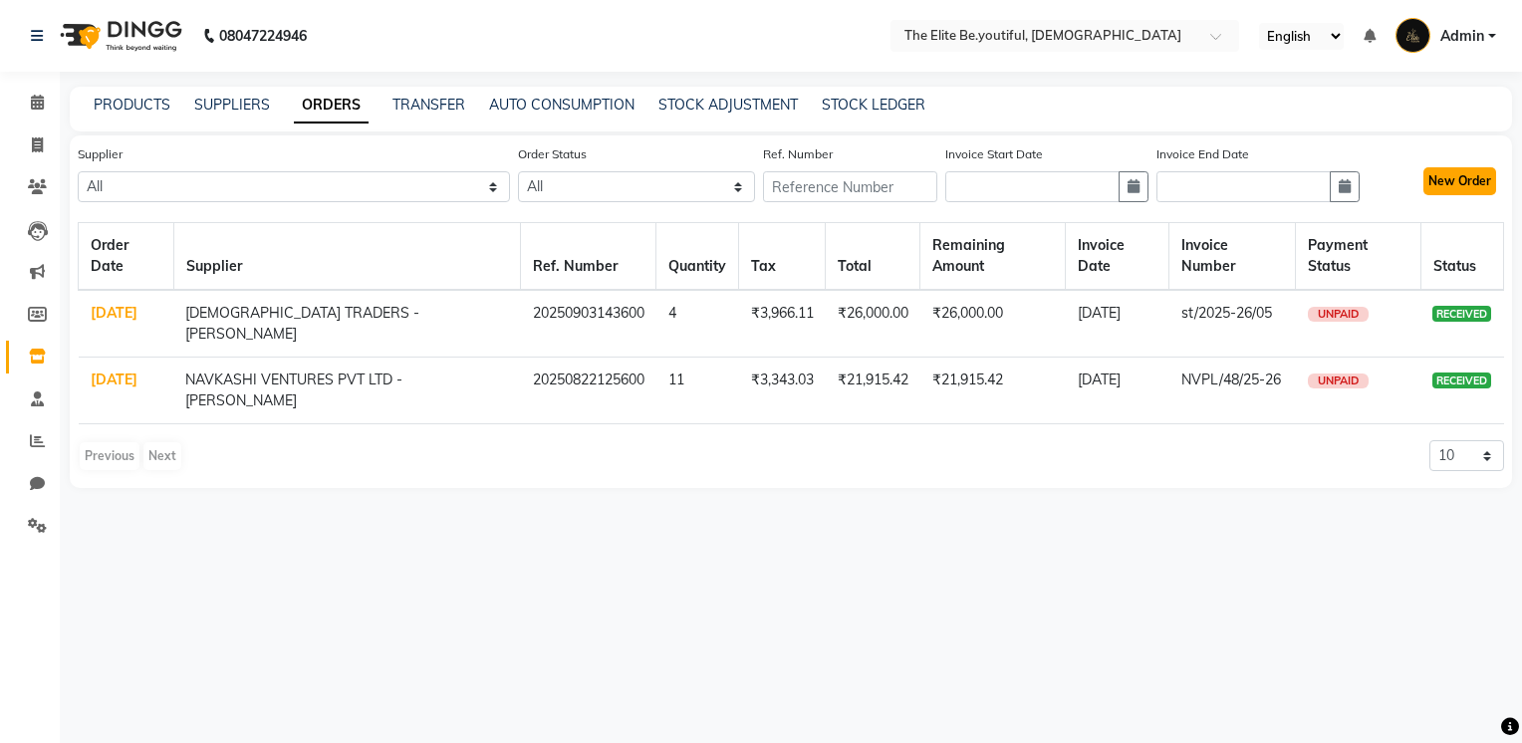
click at [1470, 182] on button "New Order" at bounding box center [1460, 181] width 73 height 28
select select "true"
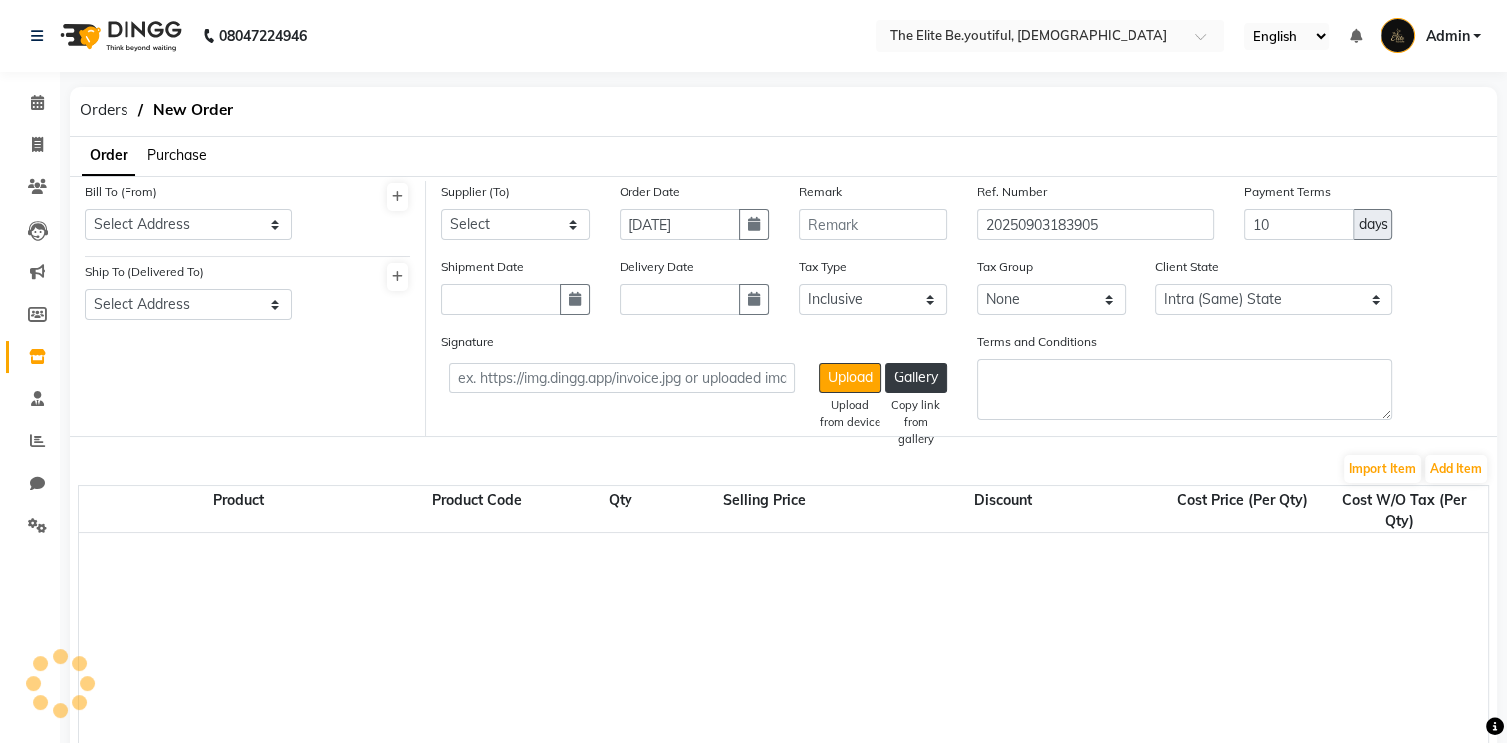
select select "3709"
drag, startPoint x: 1062, startPoint y: 417, endPoint x: 1165, endPoint y: 571, distance: 184.6
click at [1128, 555] on div "Import Item Add Item Product Product Code Qty Selling Price Discount Cost Price…" at bounding box center [784, 618] width 1412 height 330
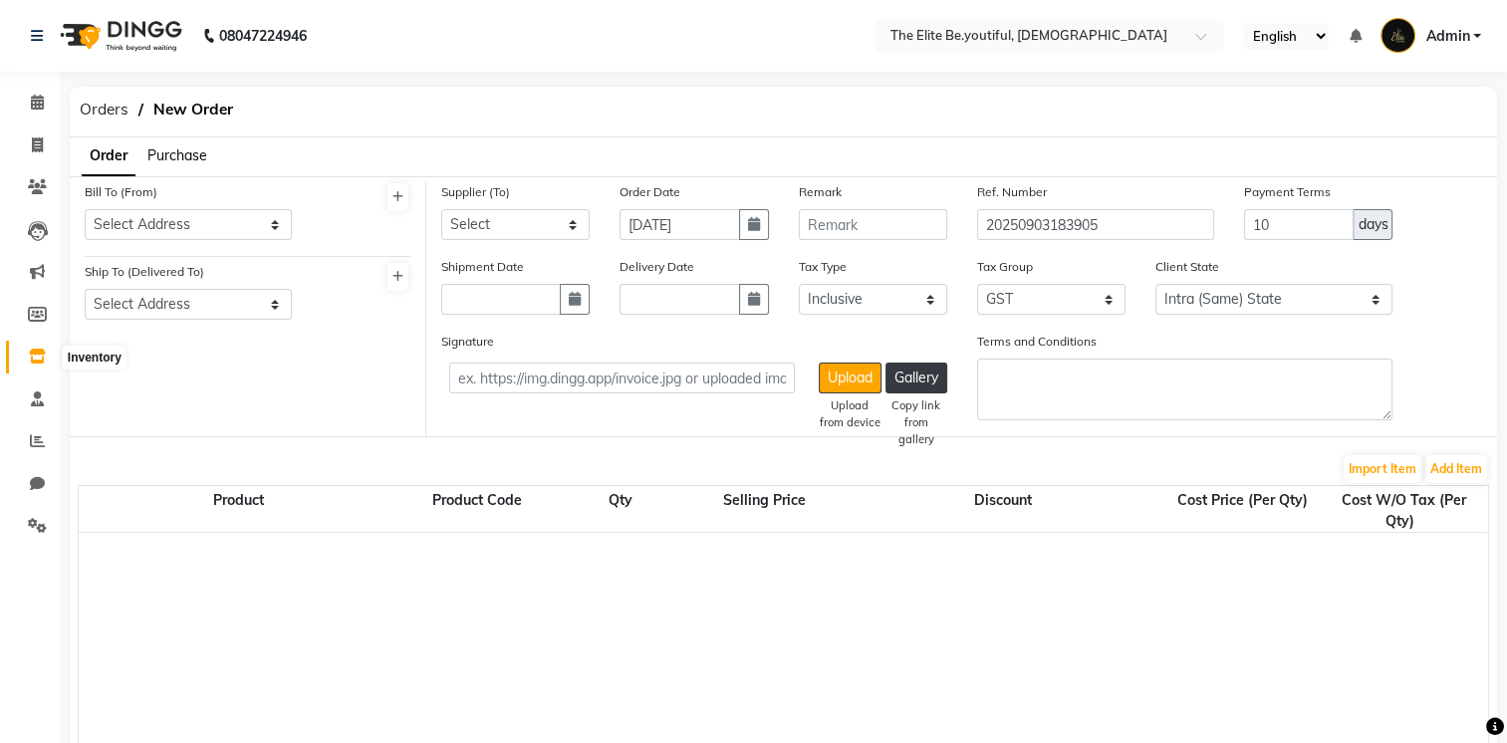
click at [35, 350] on icon at bounding box center [37, 356] width 17 height 15
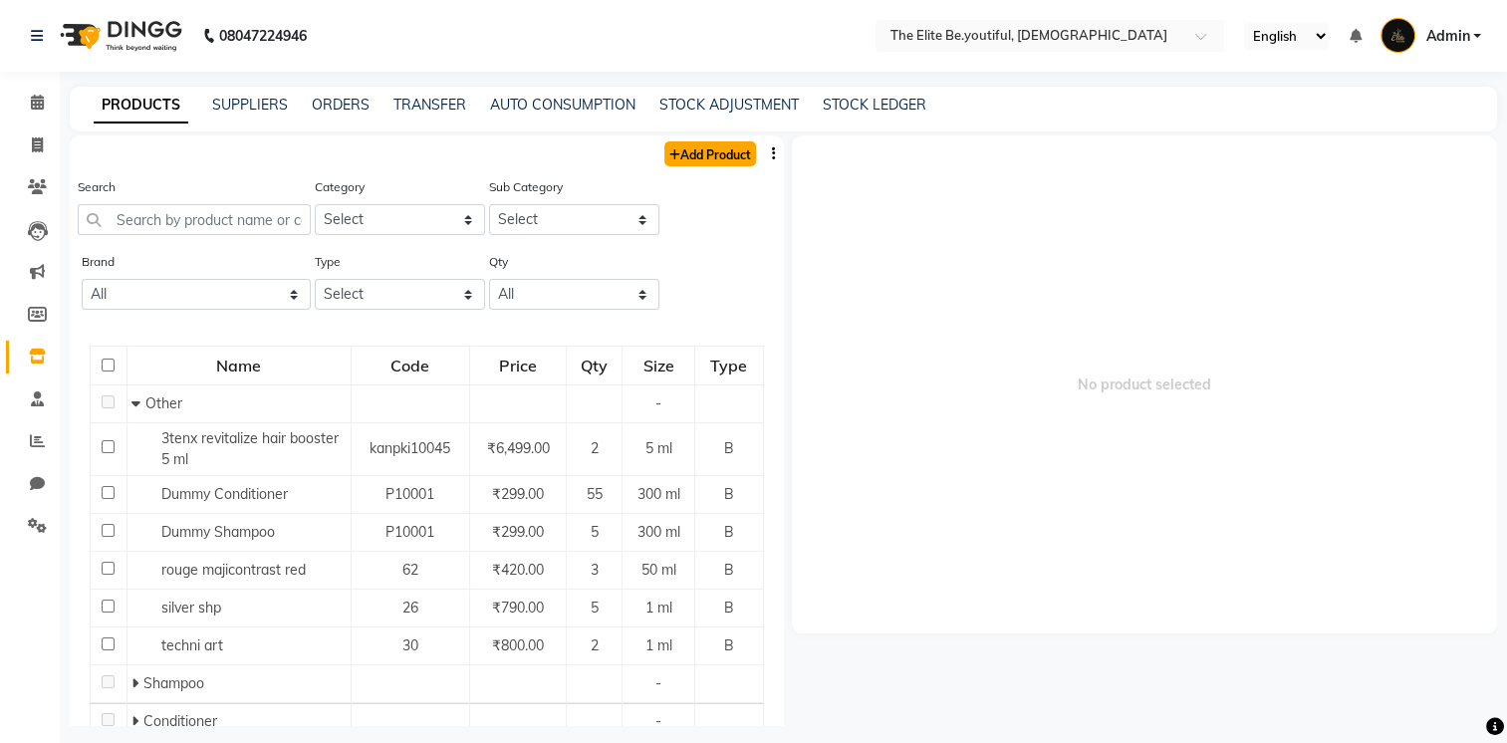
click at [701, 146] on link "Add Product" at bounding box center [711, 153] width 92 height 25
select select "true"
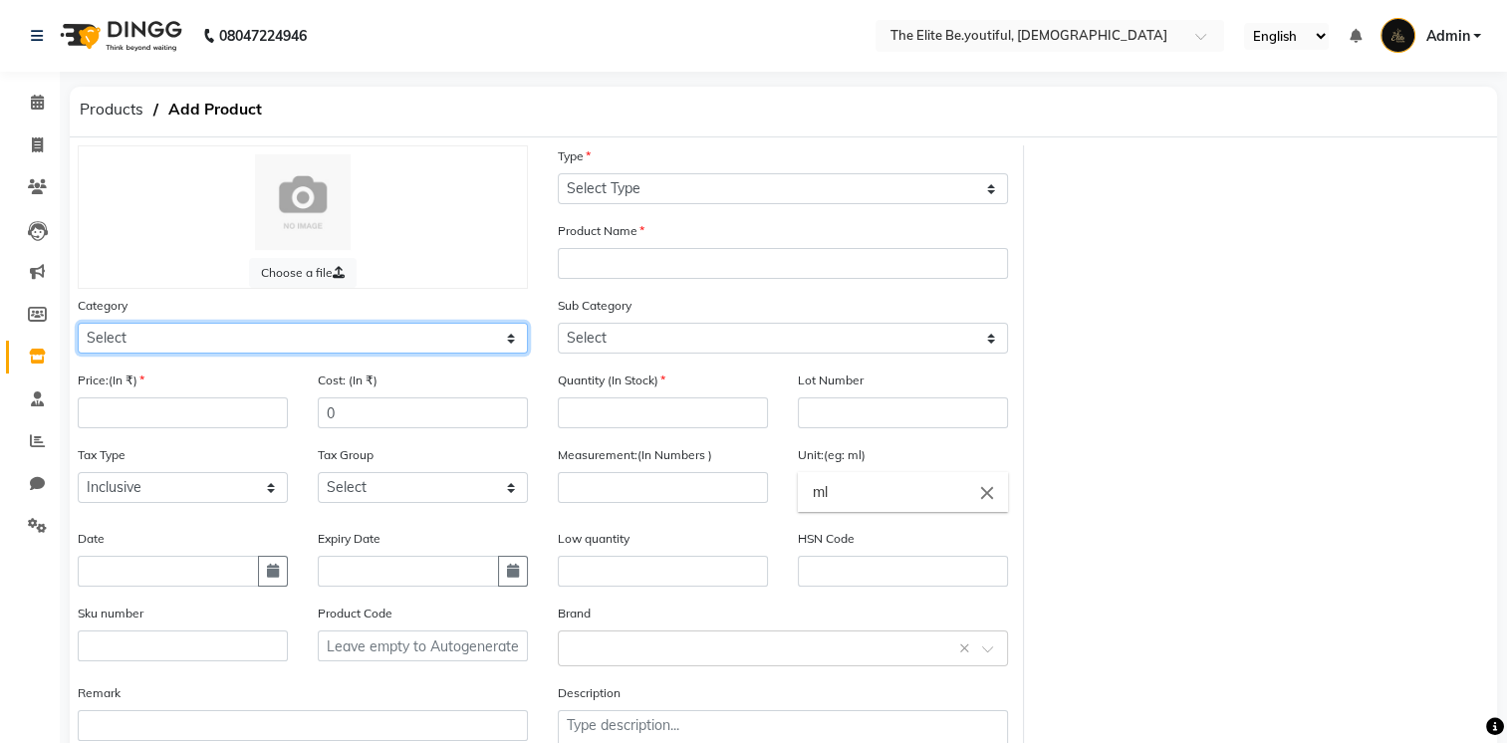
click at [511, 339] on select "Select Hair Skin Makeup Personal Care Appliances [PERSON_NAME] Waxing Disposabl…" at bounding box center [303, 338] width 450 height 31
select select "1100"
click at [78, 326] on select "Select Hair Skin Makeup Personal Care Appliances [PERSON_NAME] Waxing Disposabl…" at bounding box center [303, 338] width 450 height 31
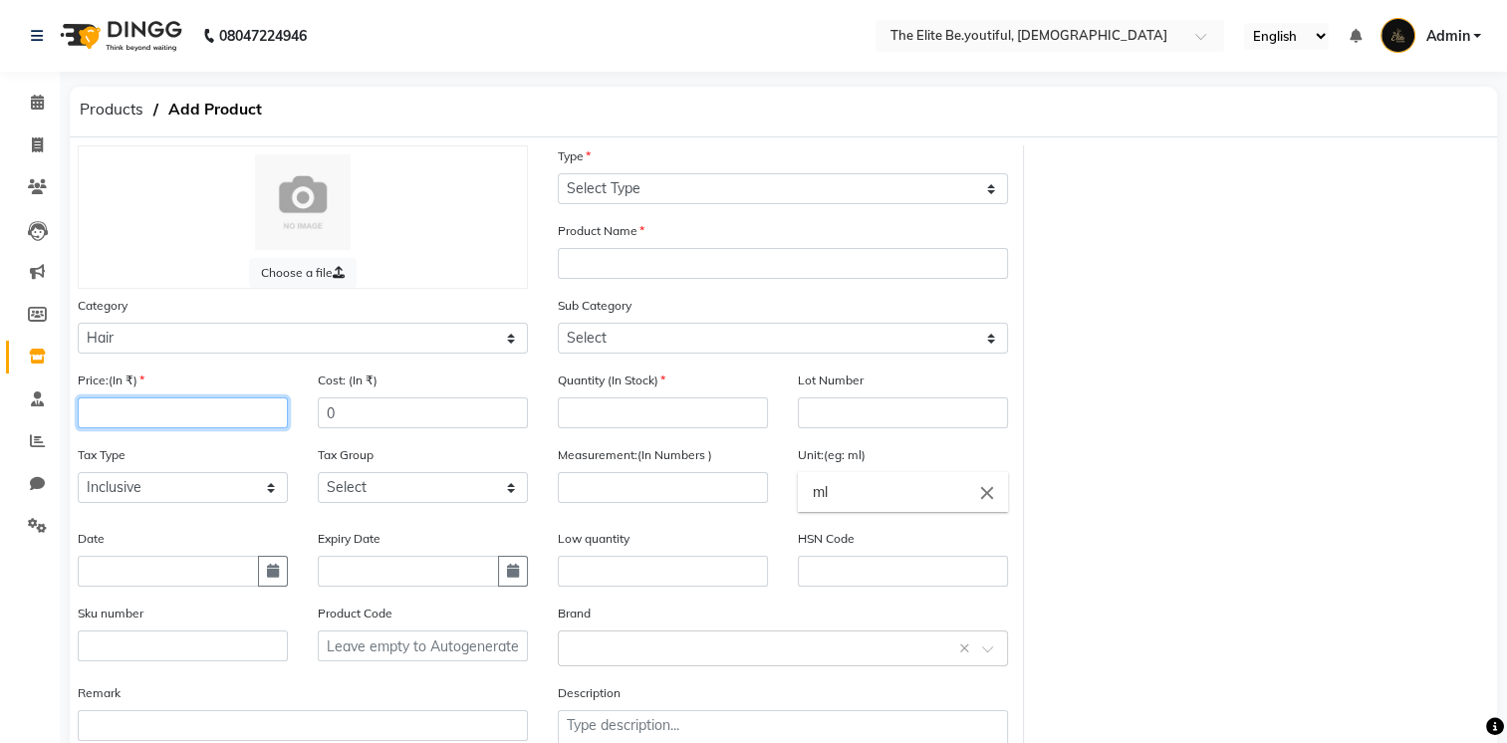
drag, startPoint x: 191, startPoint y: 416, endPoint x: 191, endPoint y: 405, distance: 12.0
click at [191, 412] on input "number" at bounding box center [183, 413] width 210 height 31
type input "450"
drag, startPoint x: 221, startPoint y: 420, endPoint x: 77, endPoint y: 444, distance: 146.4
click at [77, 444] on div "Price:(In ₹) 450" at bounding box center [183, 407] width 240 height 75
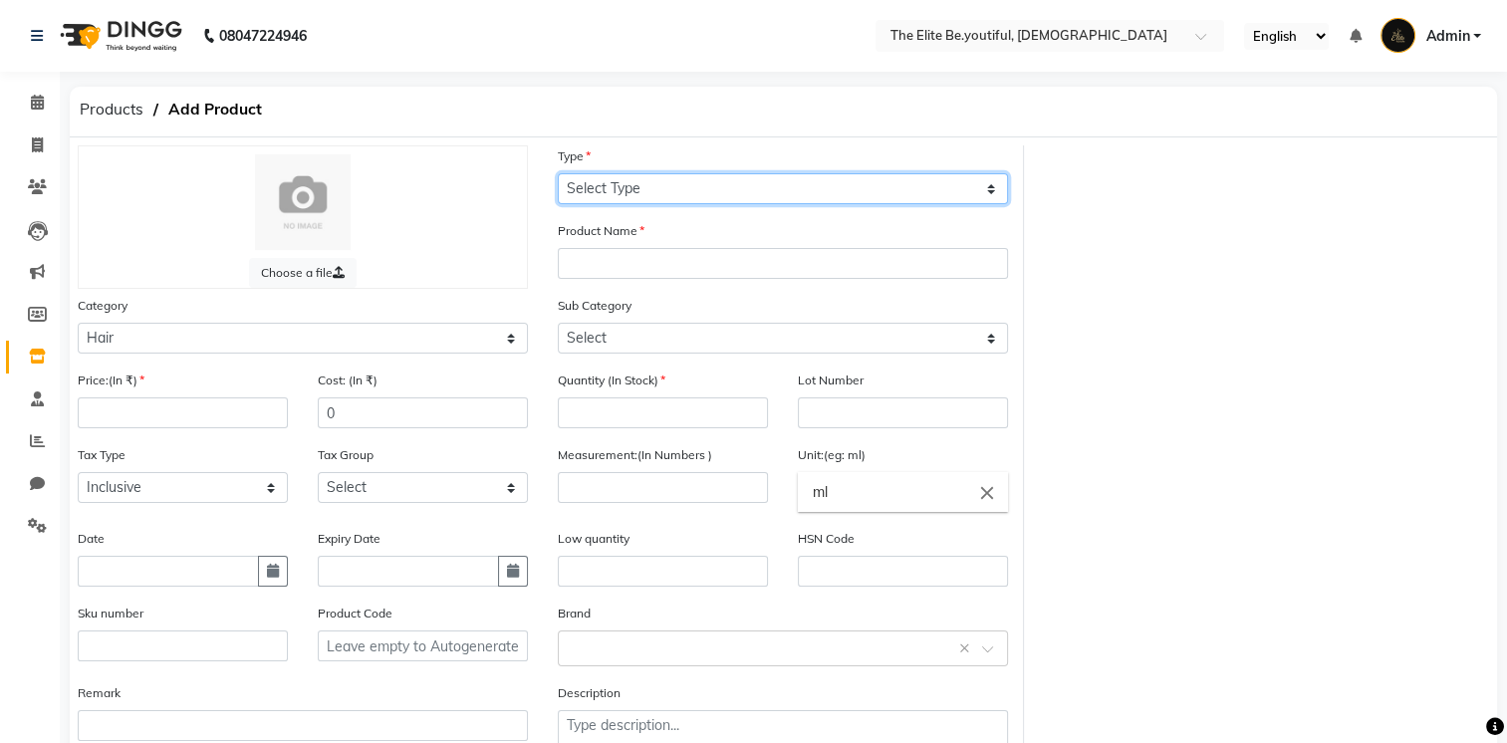
click at [992, 189] on select "Select Type Both Retail Consumable" at bounding box center [783, 188] width 450 height 31
select select "C"
click at [558, 174] on select "Select Type Both Retail Consumable" at bounding box center [783, 188] width 450 height 31
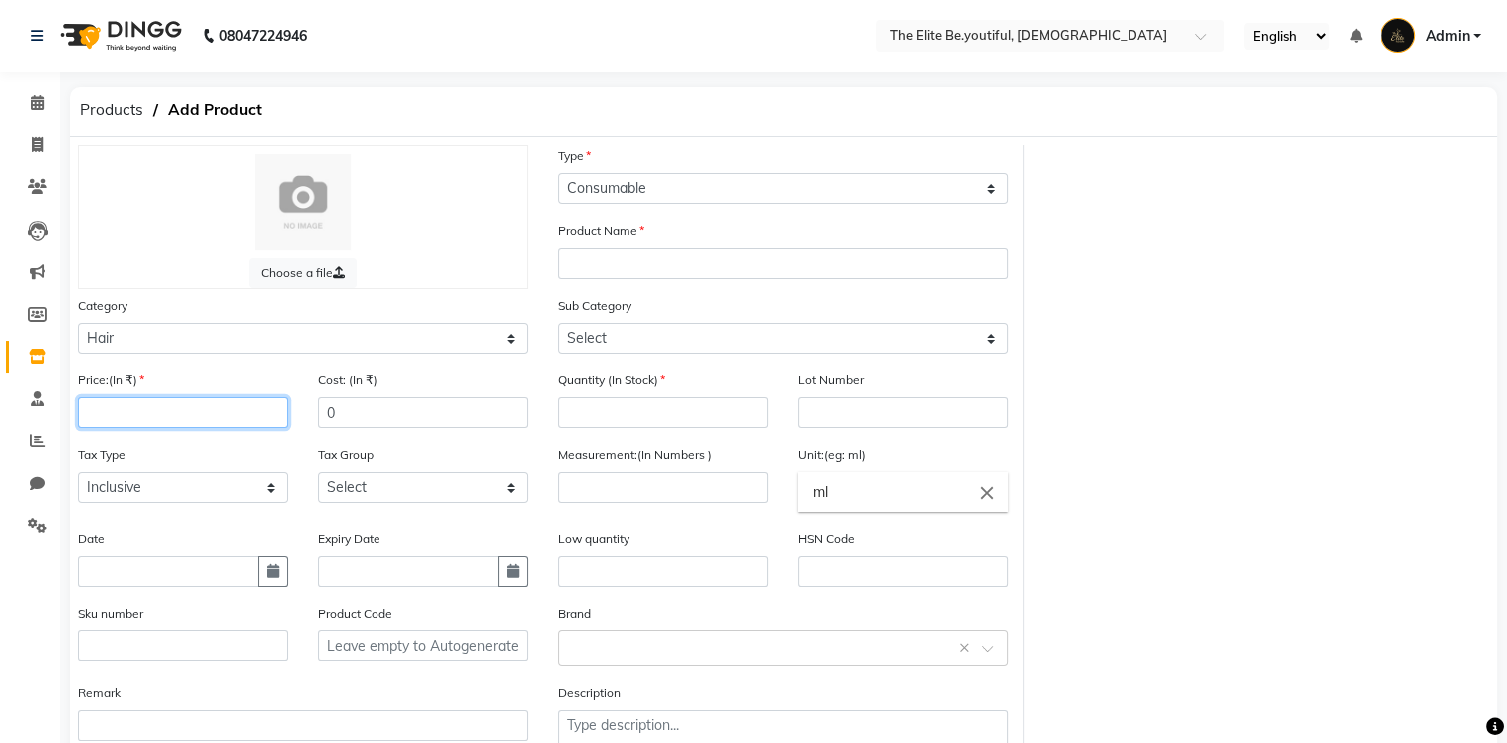
click at [156, 416] on input "number" at bounding box center [183, 413] width 210 height 31
type input "450"
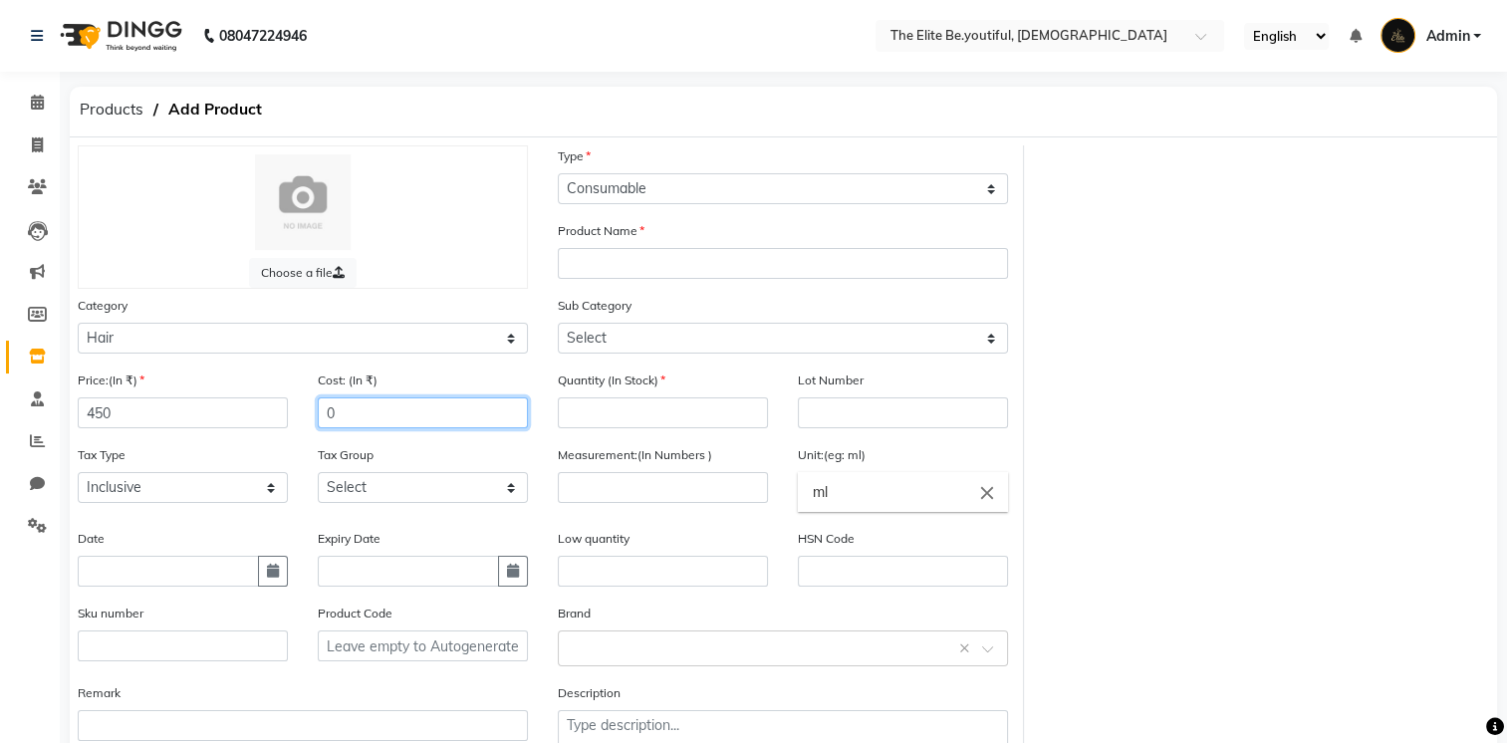
click at [319, 412] on input "0" at bounding box center [423, 413] width 210 height 31
click at [390, 415] on input "4500" at bounding box center [423, 413] width 210 height 31
click at [389, 415] on input "4500" at bounding box center [423, 413] width 210 height 31
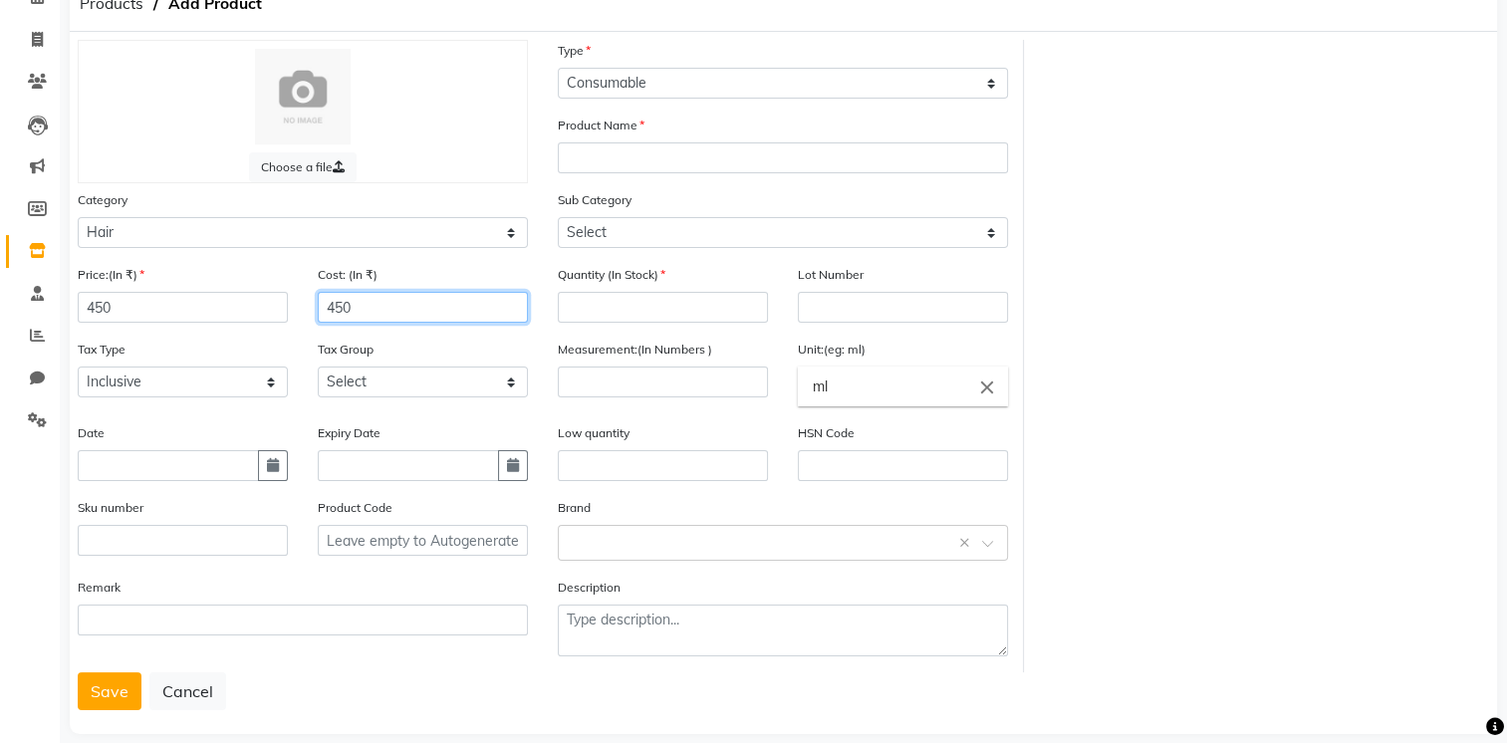
scroll to position [138, 0]
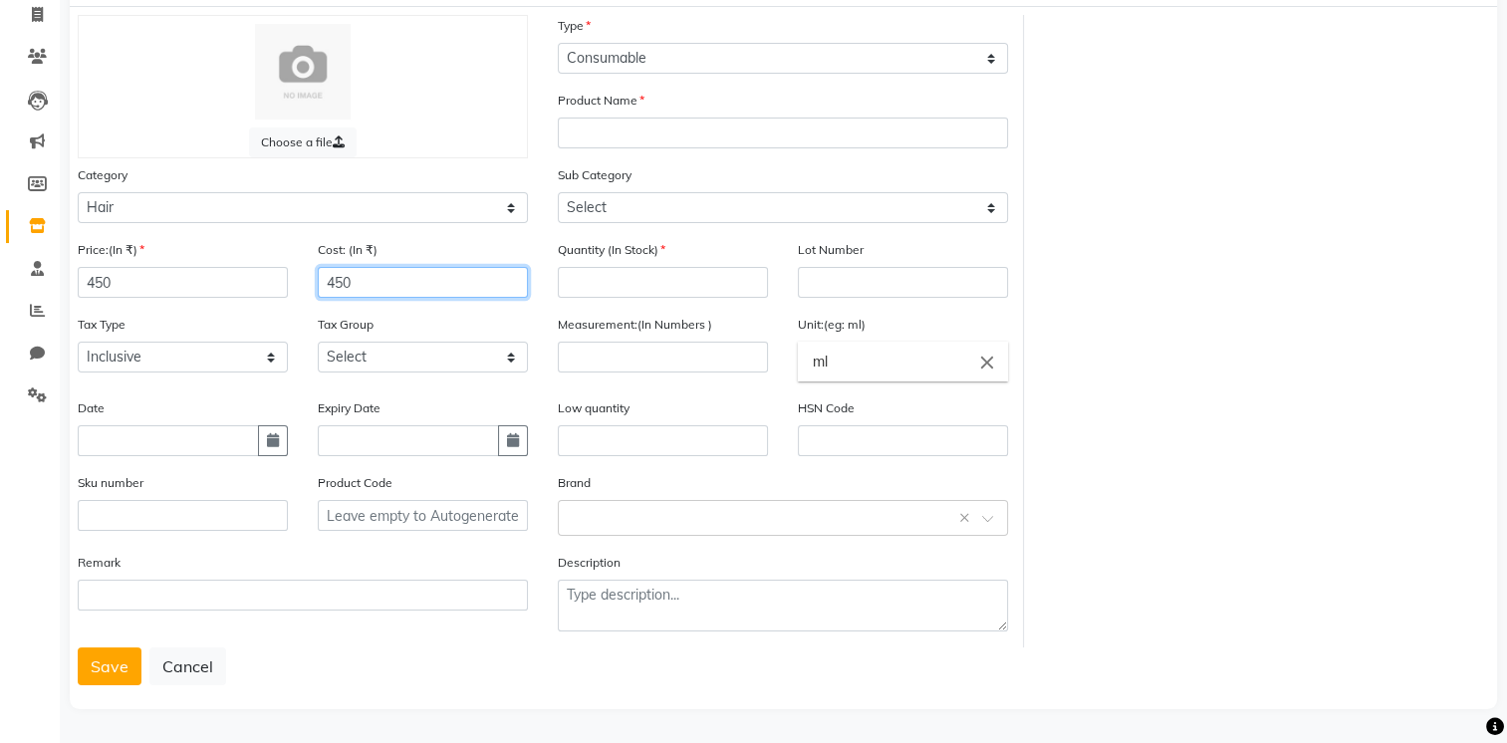
type input "450"
click at [510, 353] on select "Select GST" at bounding box center [423, 357] width 210 height 31
click at [288, 465] on div "Date" at bounding box center [183, 435] width 240 height 75
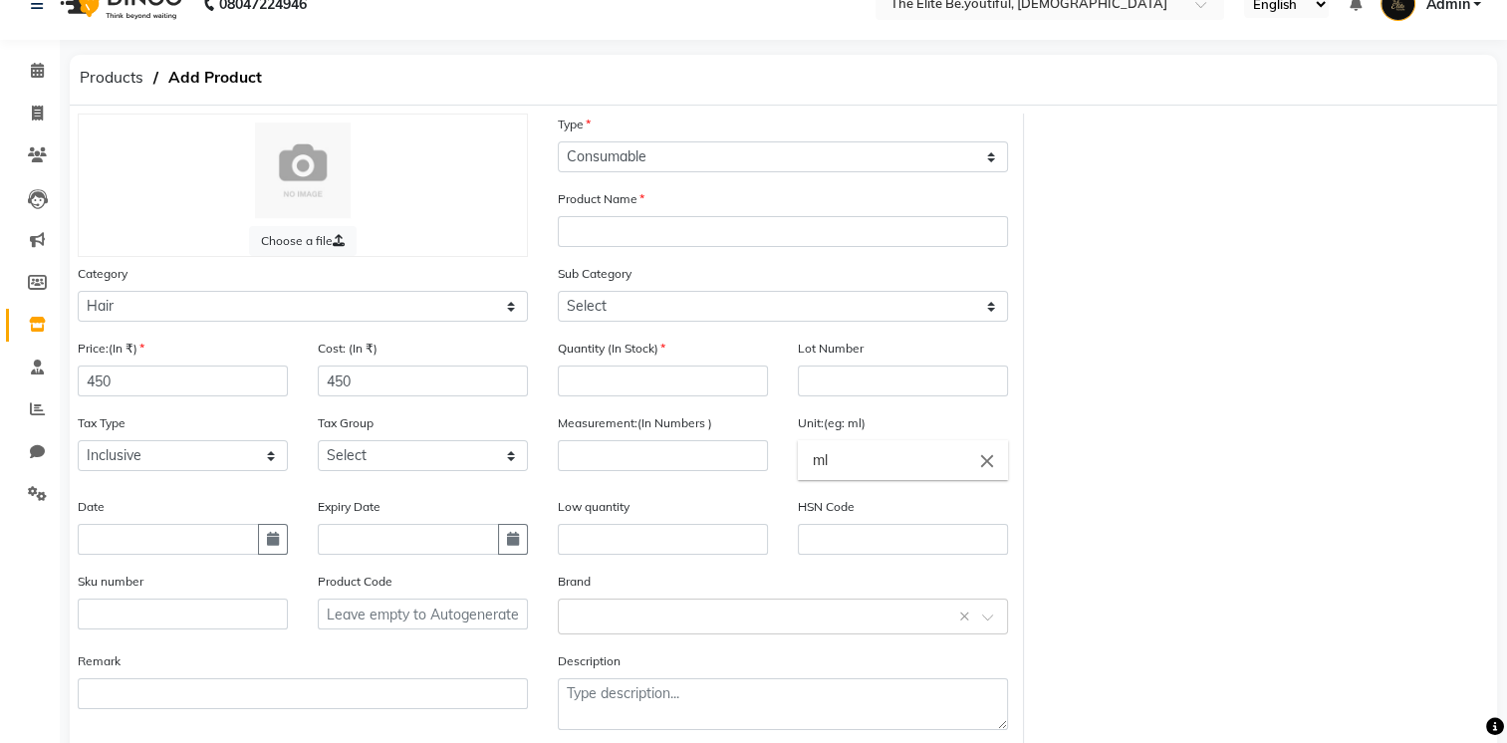
scroll to position [0, 0]
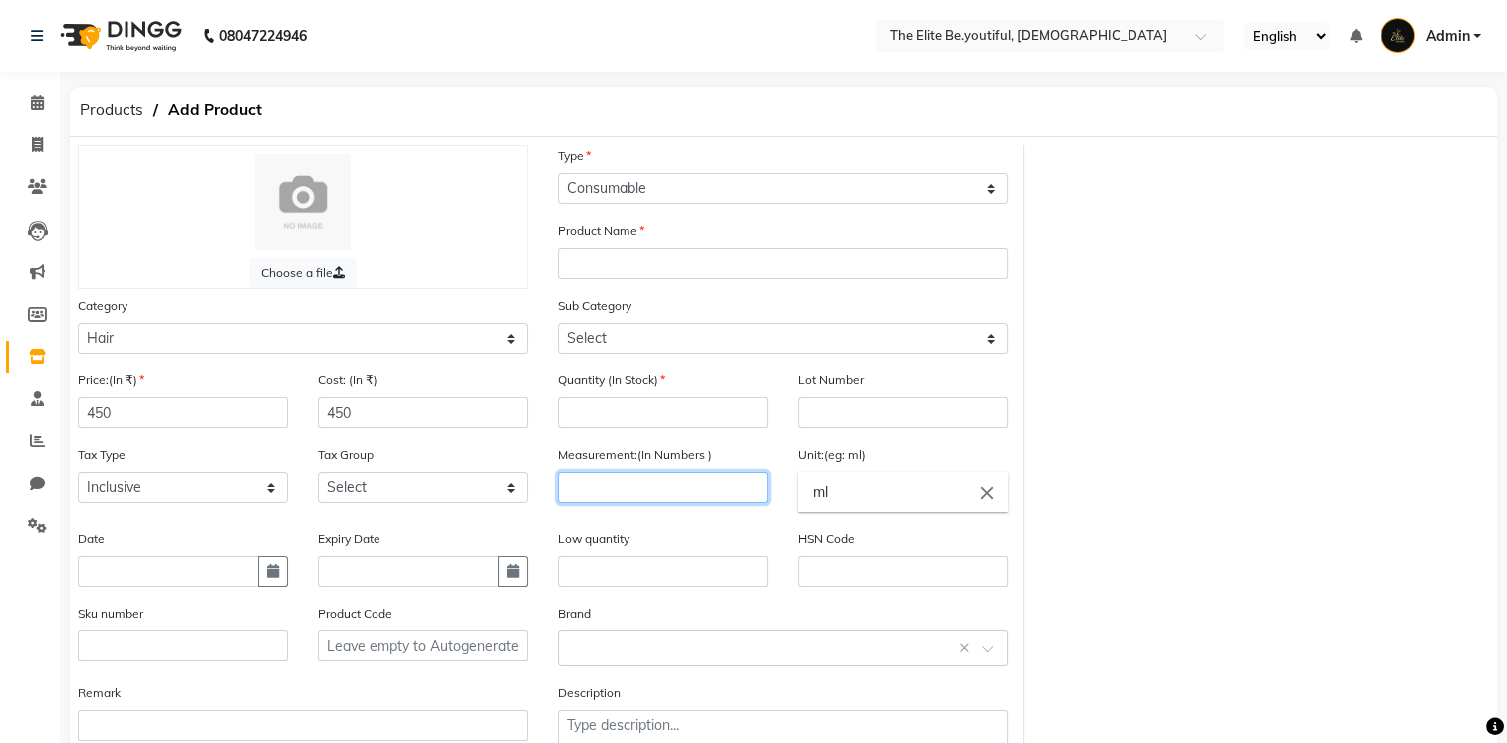
click at [602, 489] on input "number" at bounding box center [663, 487] width 210 height 31
type input "5000"
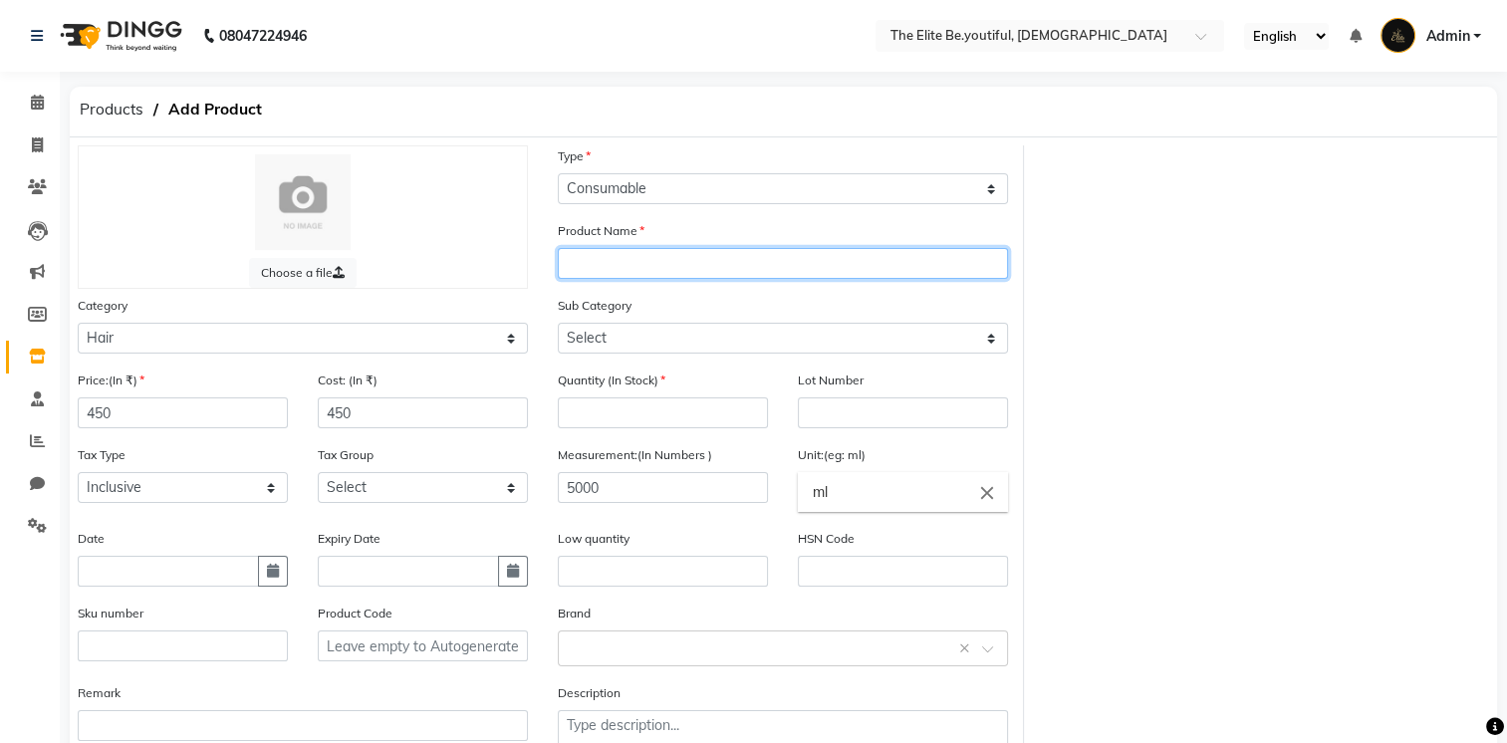
click at [611, 260] on input "text" at bounding box center [783, 263] width 450 height 31
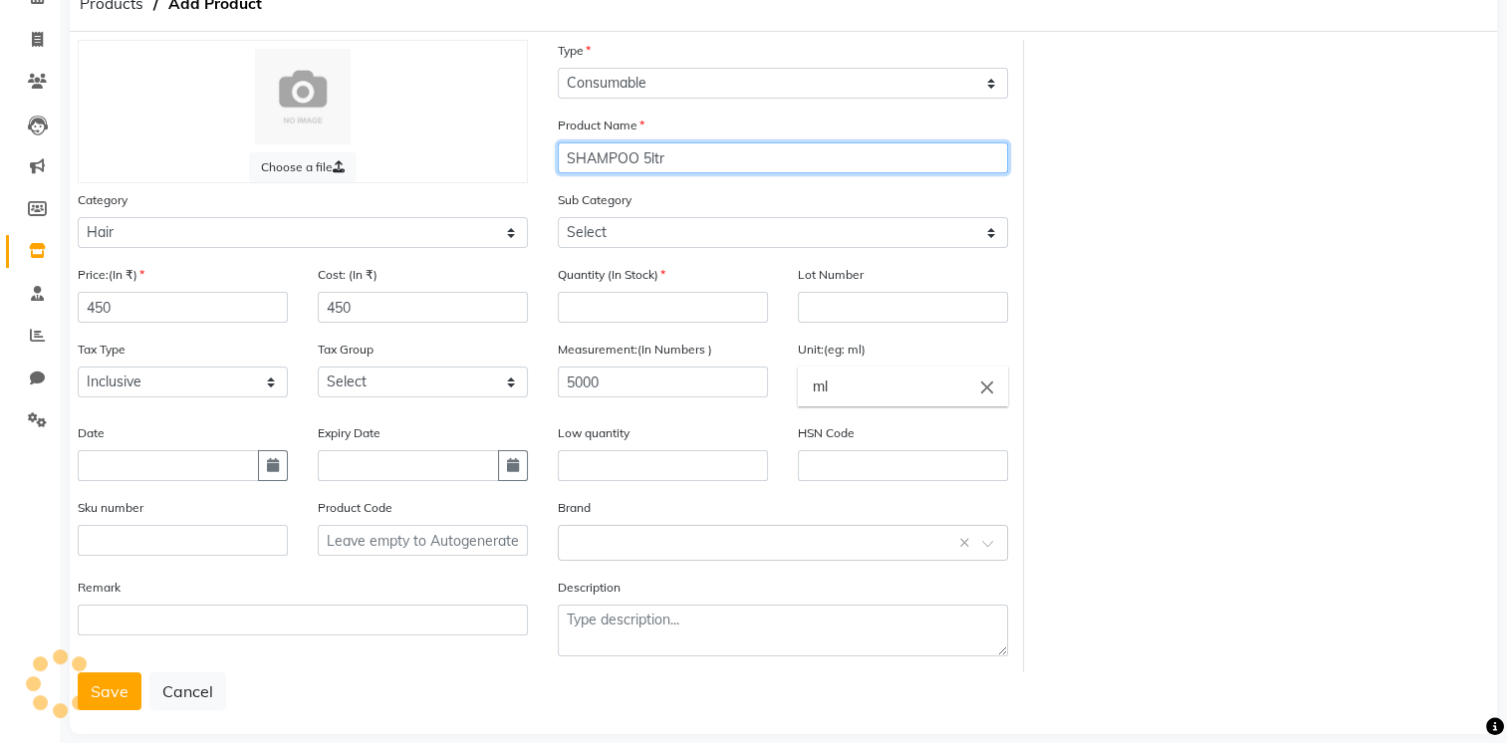
scroll to position [138, 0]
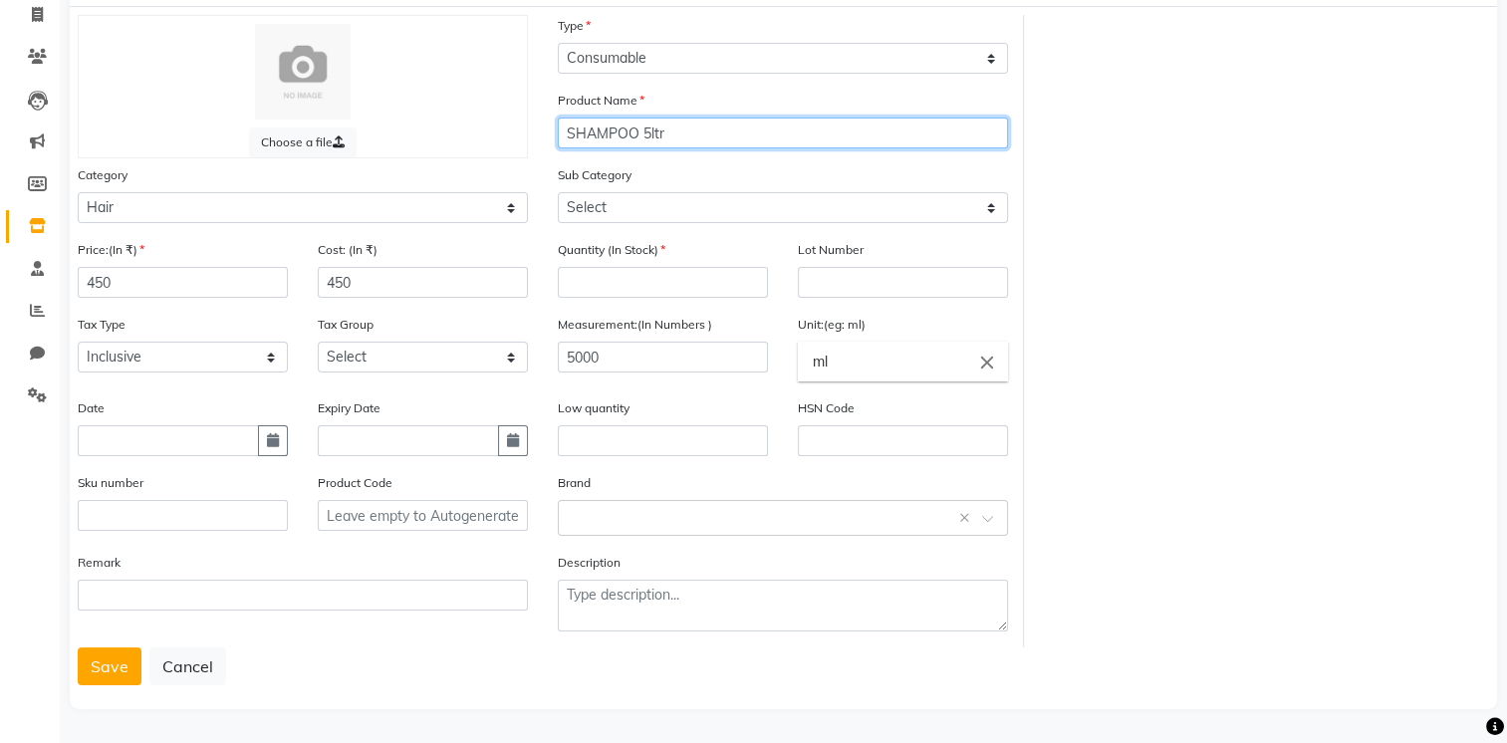
type input "SHAMPOO 5ltr"
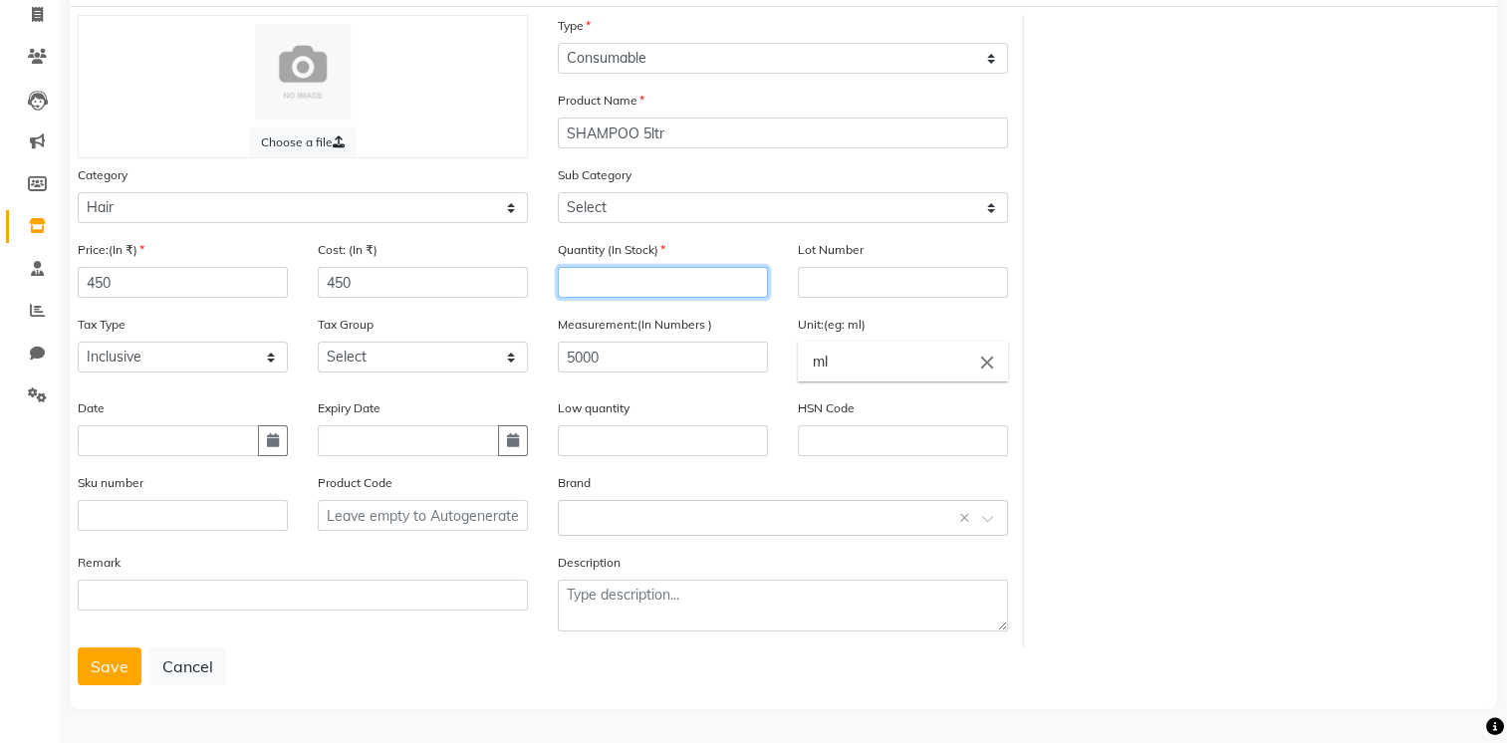
click at [618, 281] on input "number" at bounding box center [663, 282] width 210 height 31
type input "1"
click at [100, 668] on button "Save" at bounding box center [110, 667] width 64 height 38
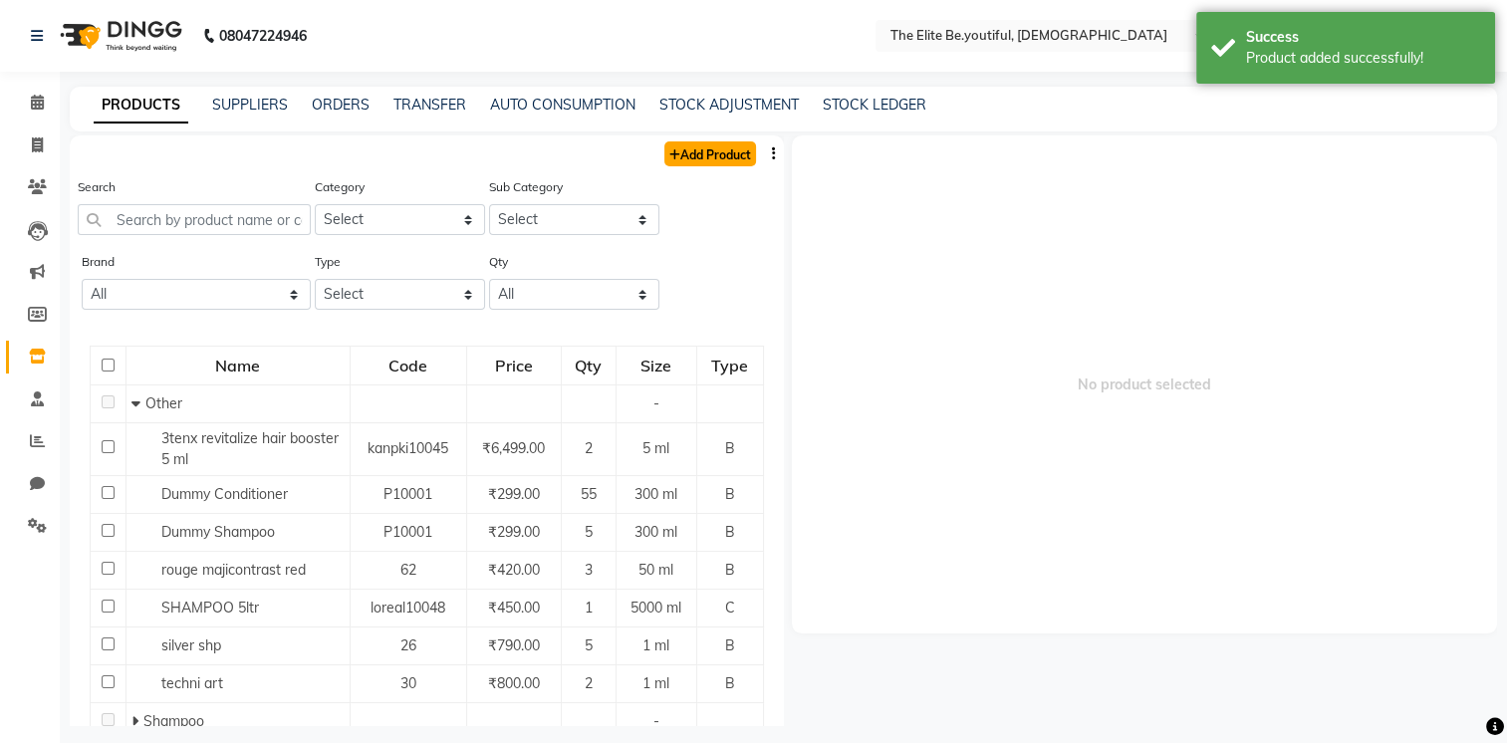
click at [710, 153] on link "Add Product" at bounding box center [711, 153] width 92 height 25
select select "true"
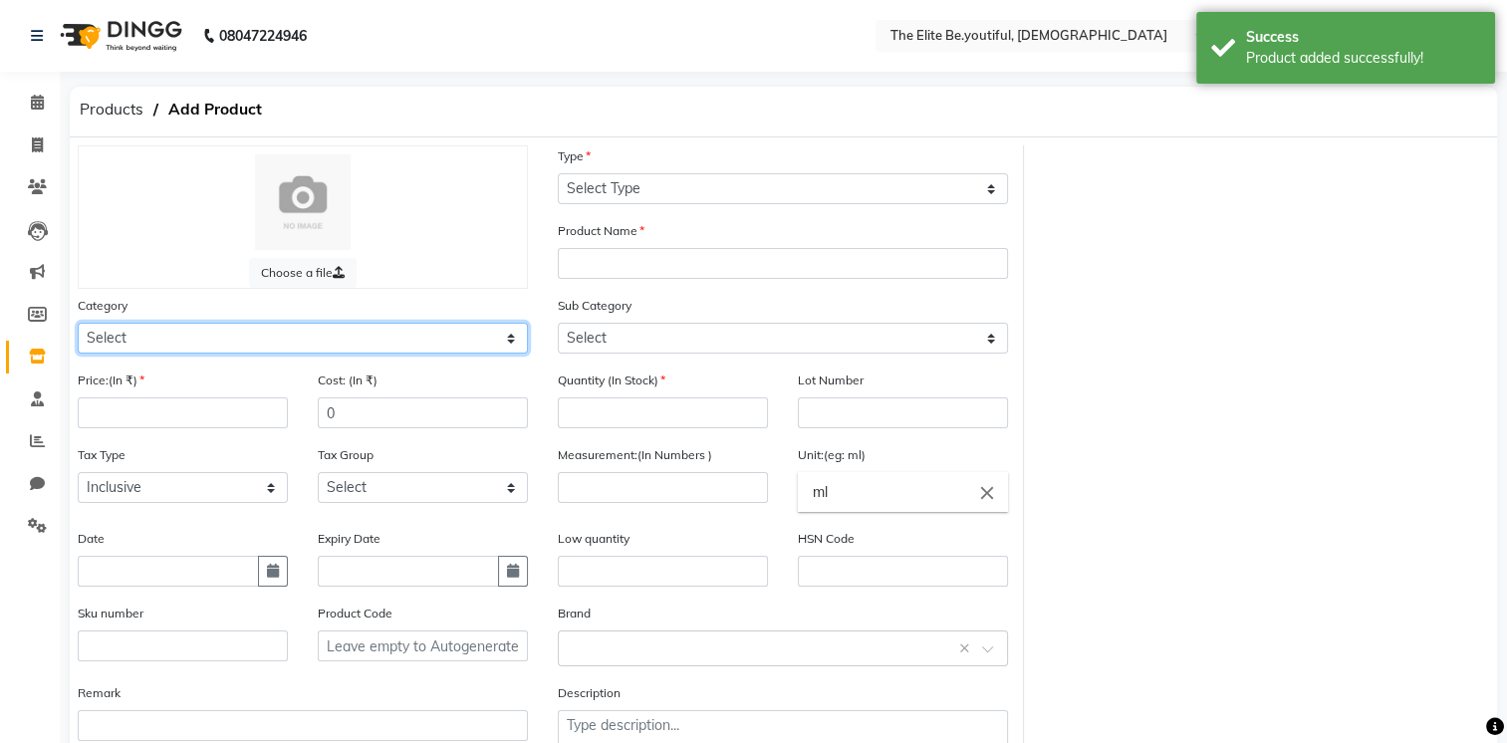
click at [507, 341] on select "Select Hair Skin Makeup Personal Care Appliances [PERSON_NAME] Waxing Disposabl…" at bounding box center [303, 338] width 450 height 31
select select "1100"
click at [78, 326] on select "Select Hair Skin Makeup Personal Care Appliances [PERSON_NAME] Waxing Disposabl…" at bounding box center [303, 338] width 450 height 31
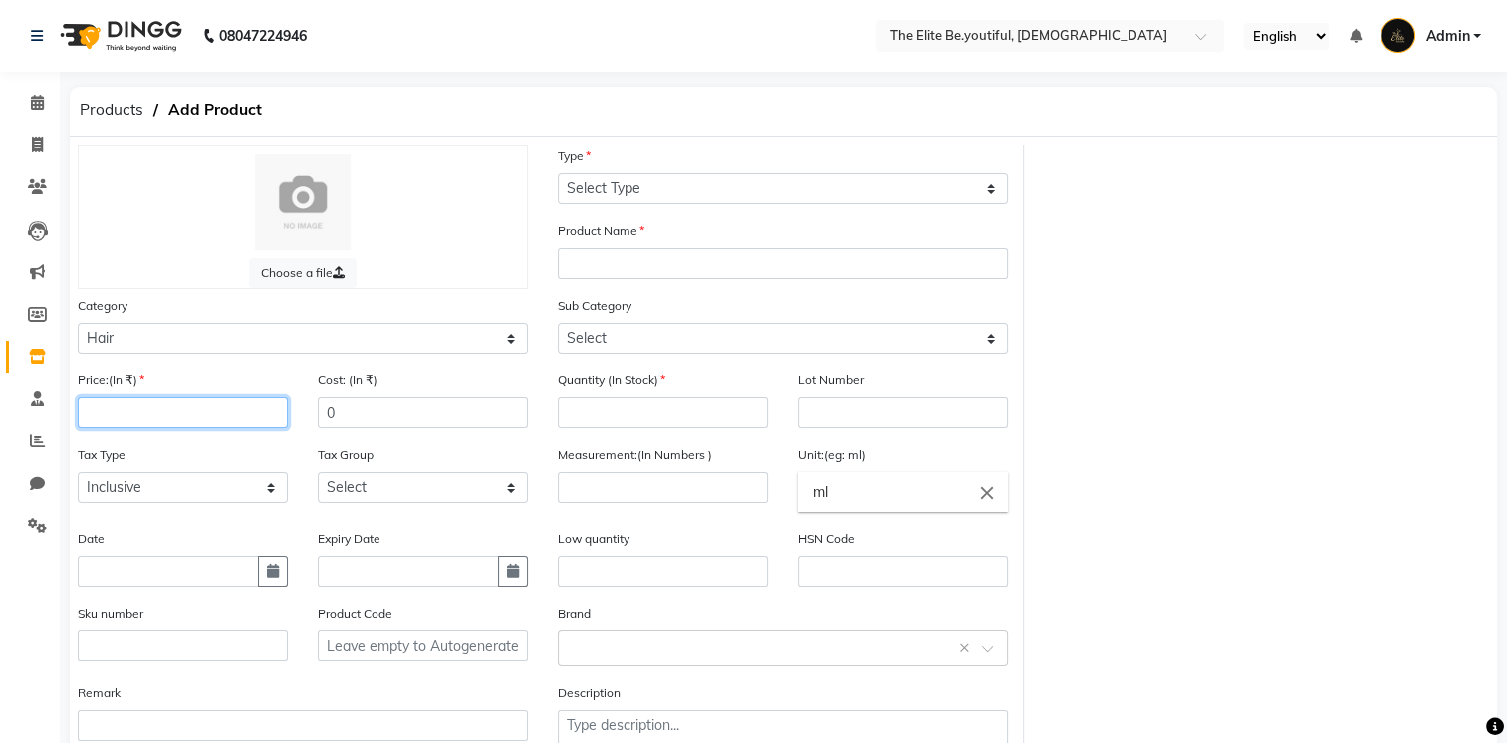
click at [167, 417] on input "number" at bounding box center [183, 413] width 210 height 31
type input "550"
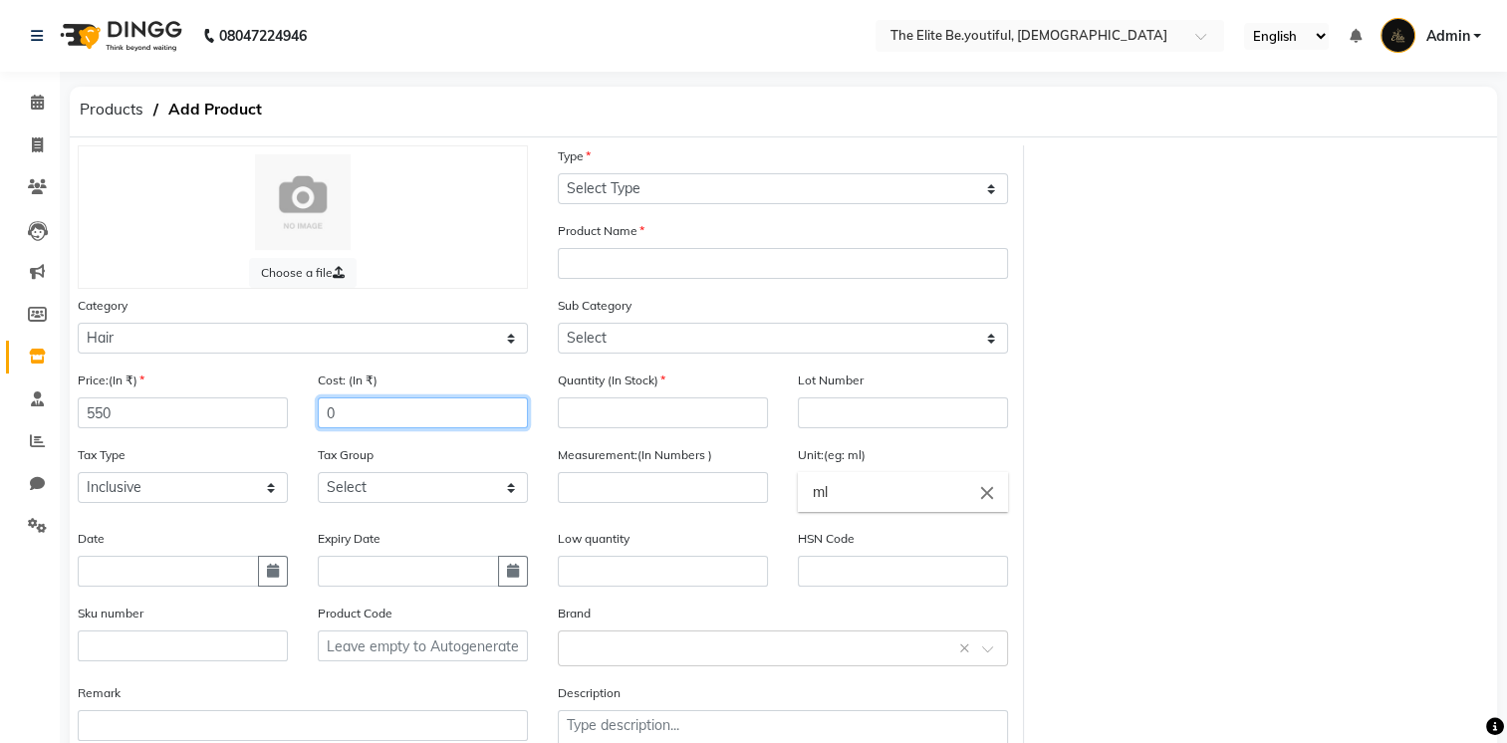
click at [325, 416] on input "0" at bounding box center [423, 413] width 210 height 31
type input "550"
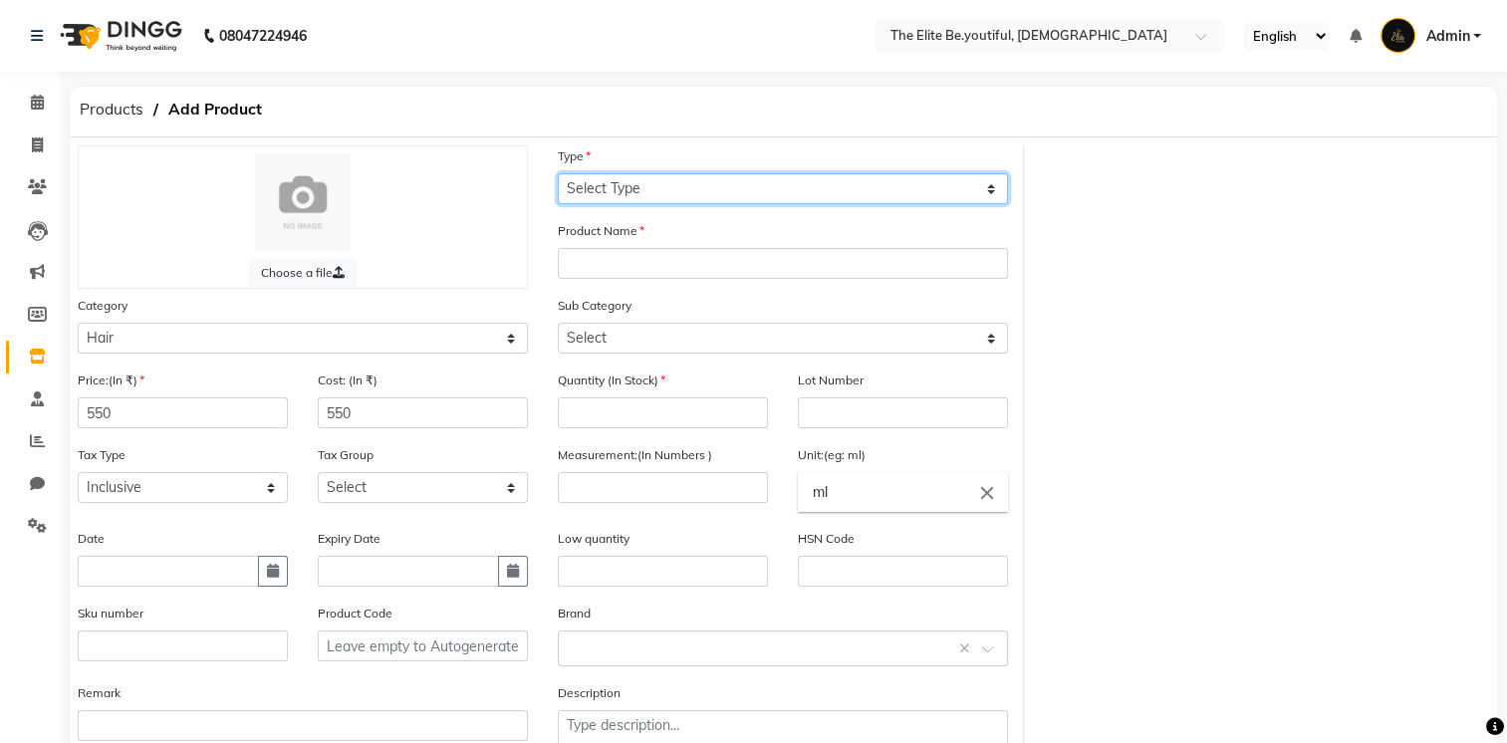
drag, startPoint x: 989, startPoint y: 187, endPoint x: 974, endPoint y: 187, distance: 14.9
click at [989, 187] on select "Select Type Both Retail Consumable" at bounding box center [783, 188] width 450 height 31
select select "C"
click at [558, 174] on select "Select Type Both Retail Consumable" at bounding box center [783, 188] width 450 height 31
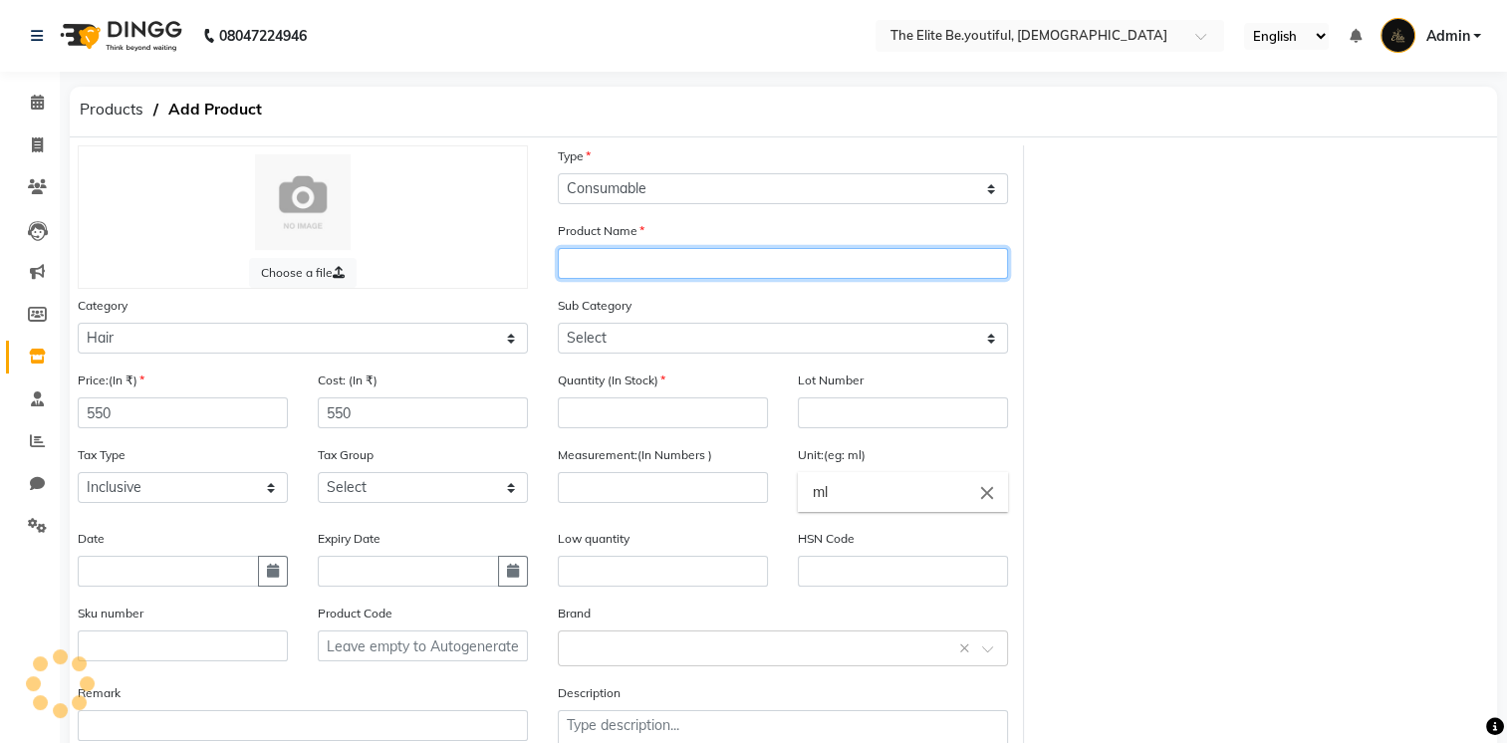
click at [634, 263] on input "text" at bounding box center [783, 263] width 450 height 31
type input "conditioner 5ltr"
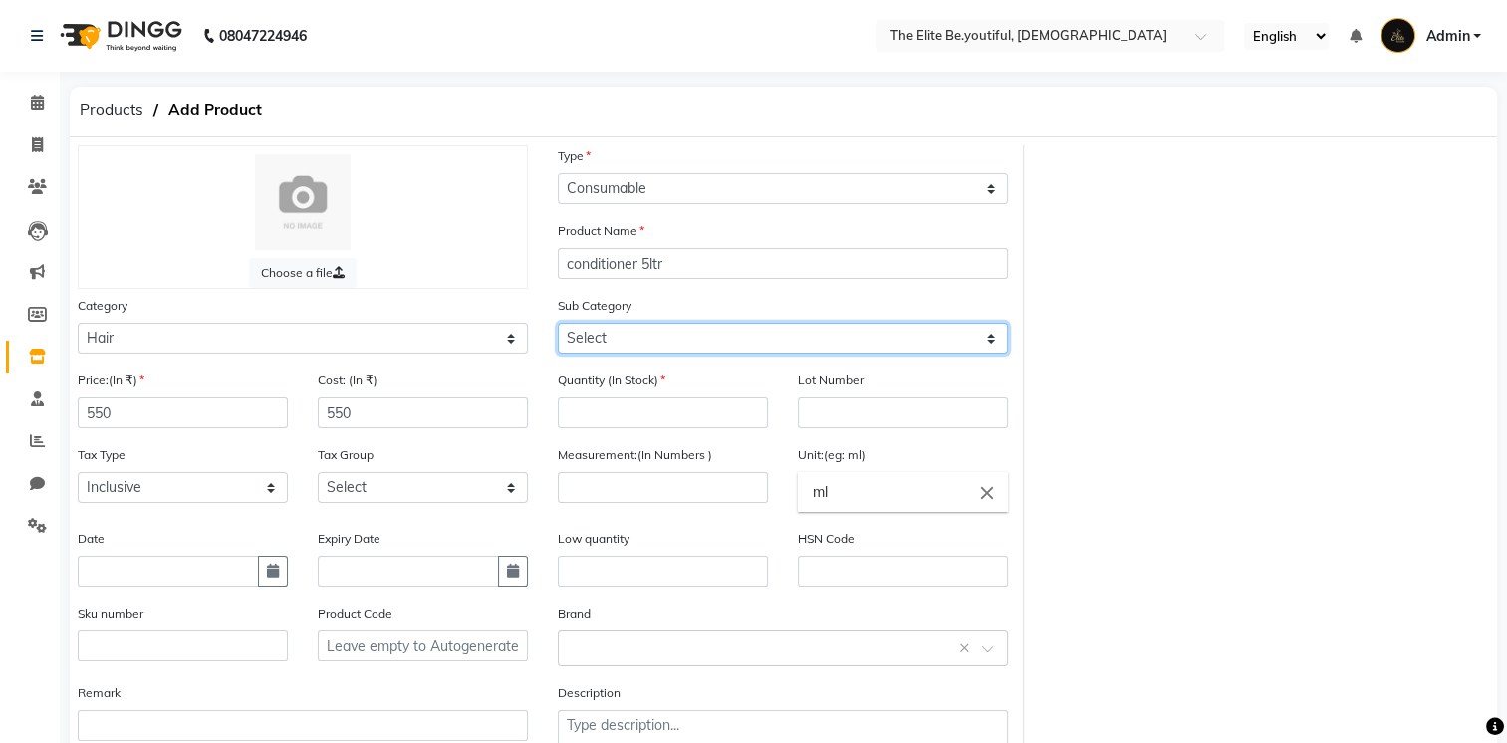
click at [988, 341] on select "Select Shampoo Conditioner Cream Mask Oil Serum Color Appliances Treatment Styl…" at bounding box center [783, 338] width 450 height 31
select select "1102"
click at [558, 326] on select "Select Shampoo Conditioner Cream Mask Oil Serum Color Appliances Treatment Styl…" at bounding box center [783, 338] width 450 height 31
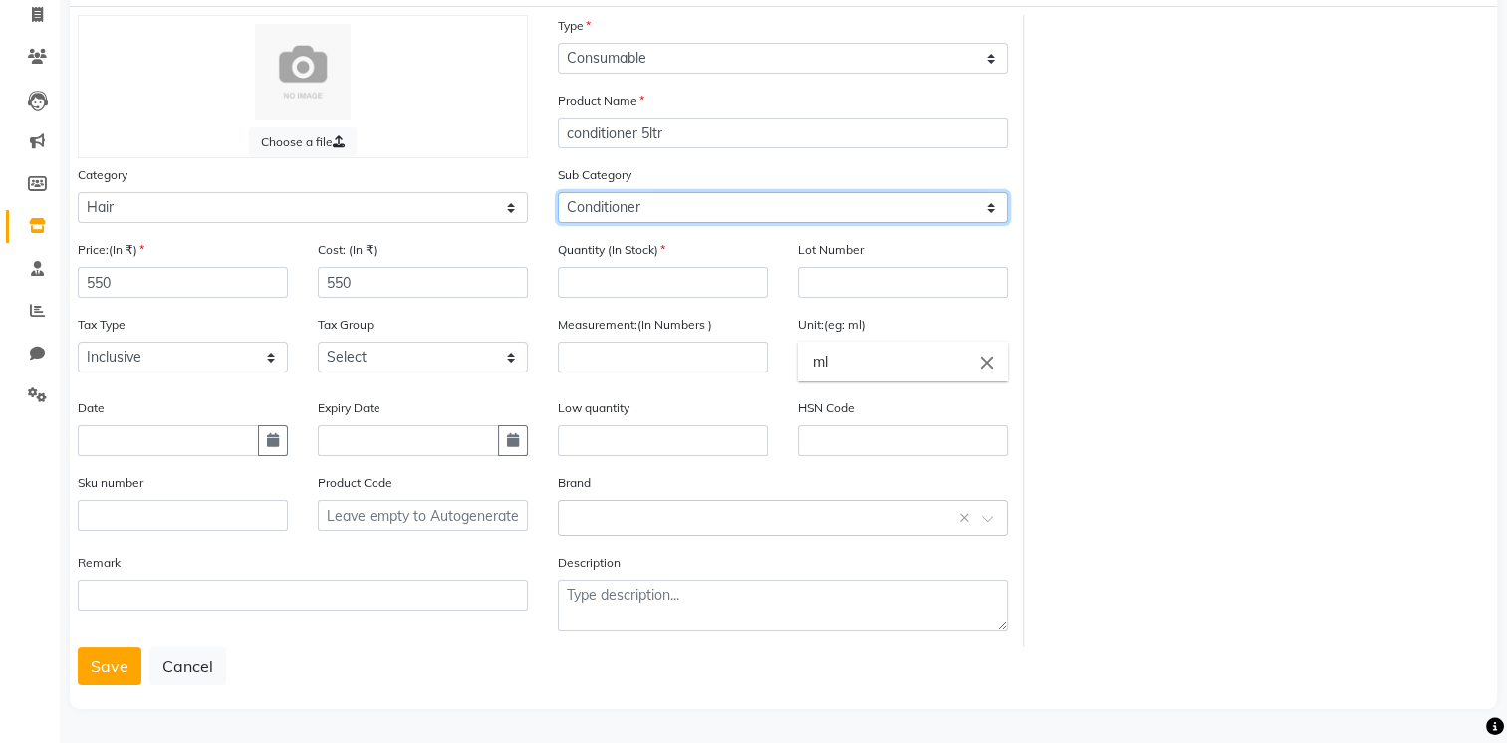
scroll to position [138, 0]
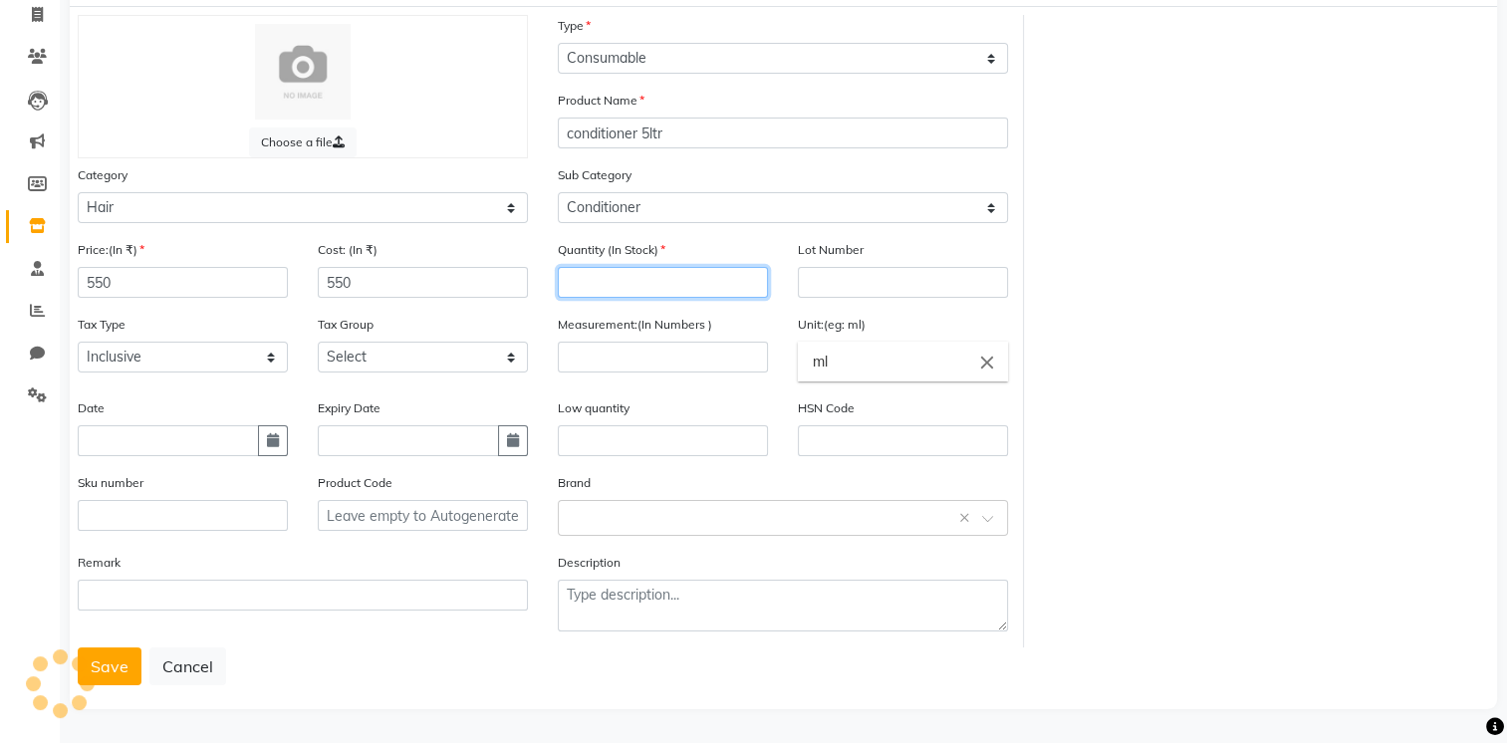
click at [586, 273] on input "number" at bounding box center [663, 282] width 210 height 31
type input "1"
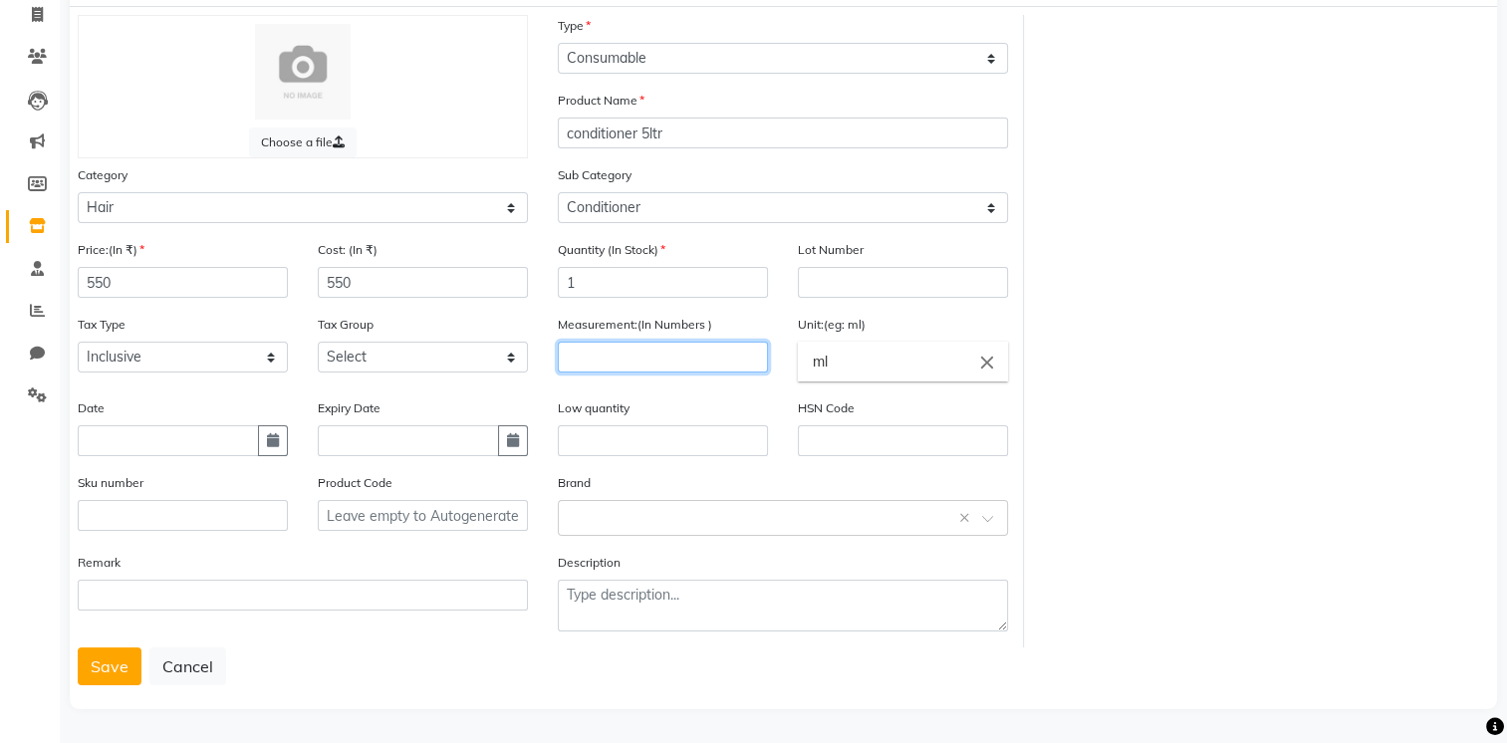
click at [608, 365] on input "number" at bounding box center [663, 357] width 210 height 31
type input "5000"
click at [114, 669] on button "Save" at bounding box center [110, 667] width 64 height 38
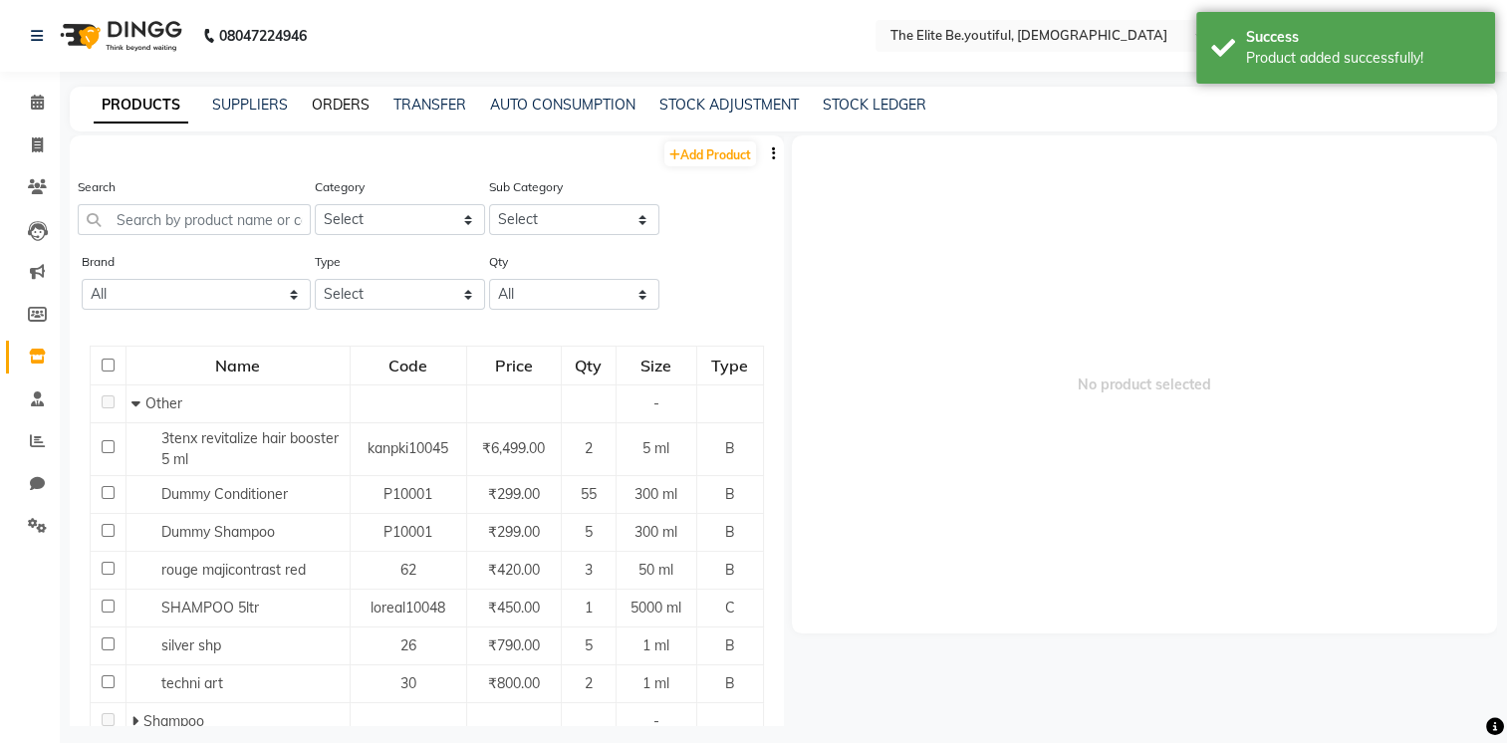
click at [329, 98] on link "ORDERS" at bounding box center [341, 105] width 58 height 18
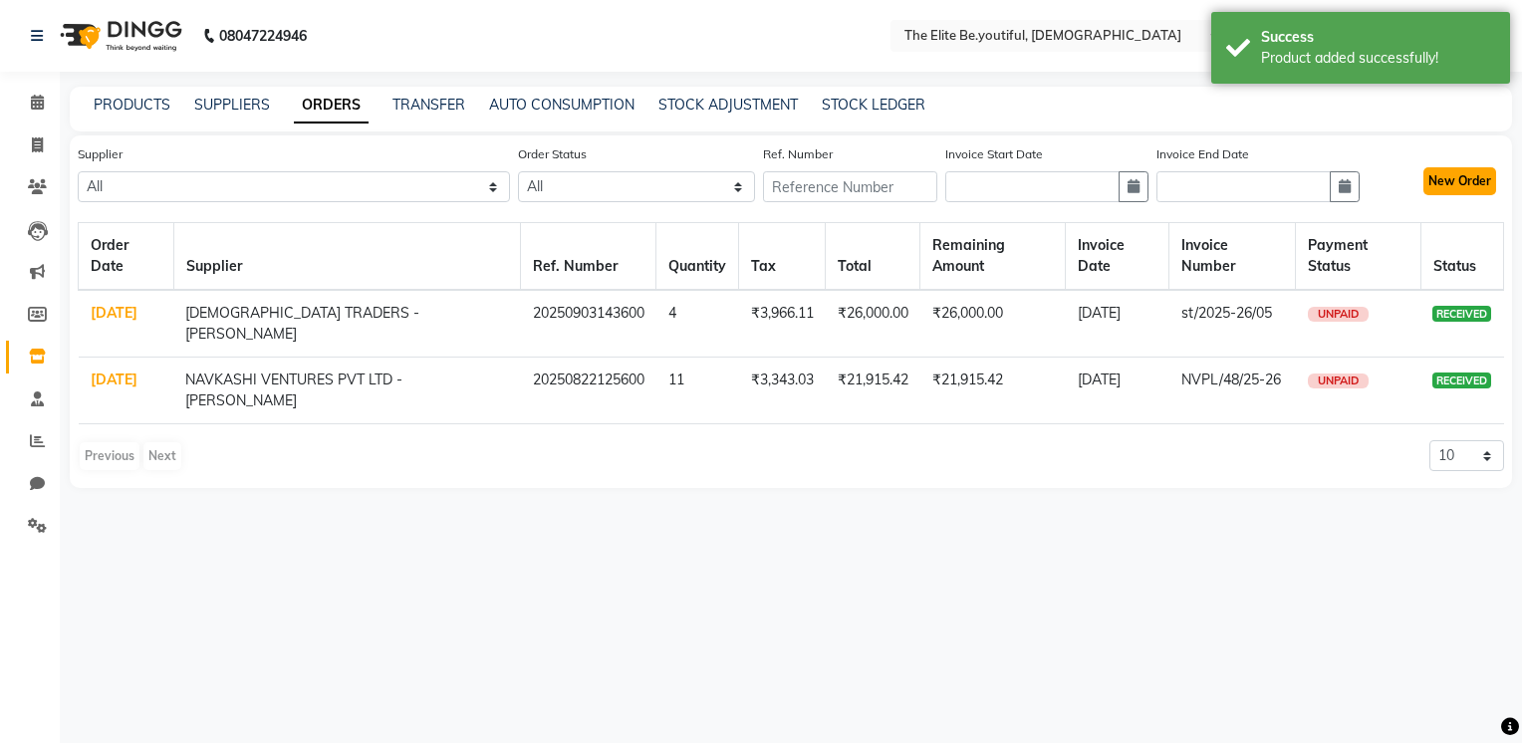
click at [1451, 185] on button "New Order" at bounding box center [1460, 181] width 73 height 28
select select "true"
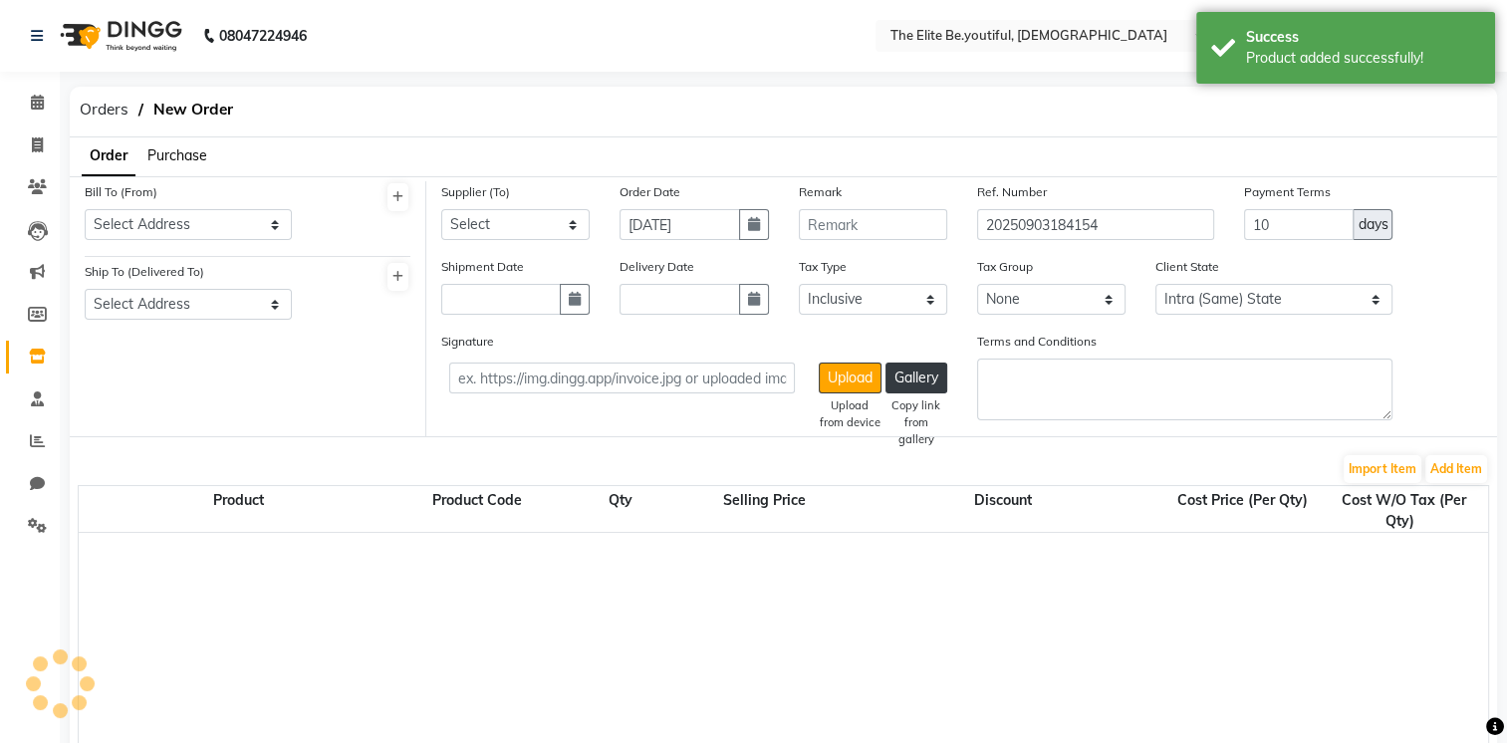
select select "3709"
click at [175, 153] on span "Purchase" at bounding box center [177, 155] width 60 height 18
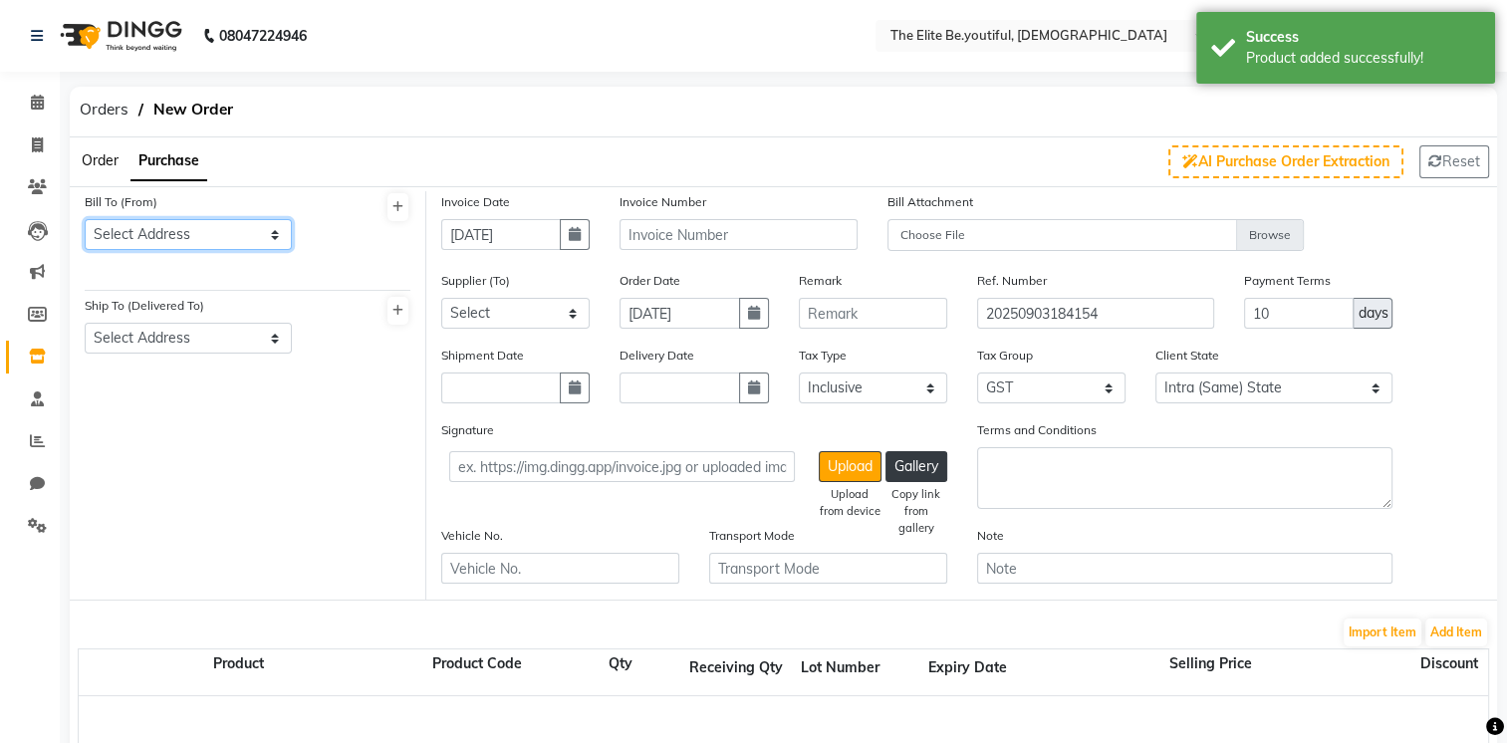
click at [271, 232] on select "Select Address saraidhela" at bounding box center [188, 234] width 207 height 31
drag, startPoint x: 311, startPoint y: 243, endPoint x: 486, endPoint y: 241, distance: 175.4
click at [315, 243] on div at bounding box center [366, 228] width 119 height 75
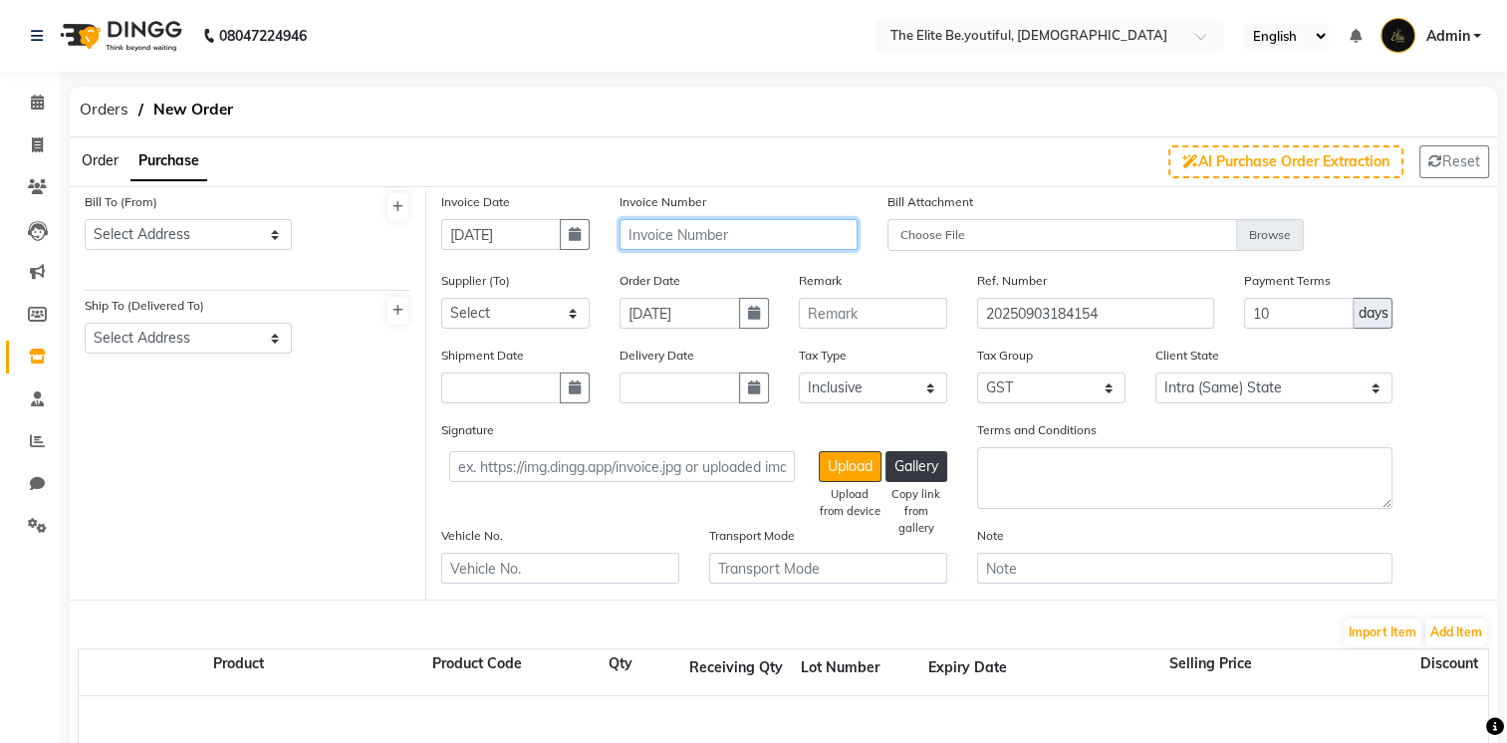
click at [710, 221] on input "text" at bounding box center [739, 234] width 238 height 31
type input "115"
click at [573, 316] on select "Select NAVKASHI VENTURES PVT LTD - [PERSON_NAME] Pathak SANTEJ TRADERS - [PERSO…" at bounding box center [515, 313] width 148 height 31
select select "5777"
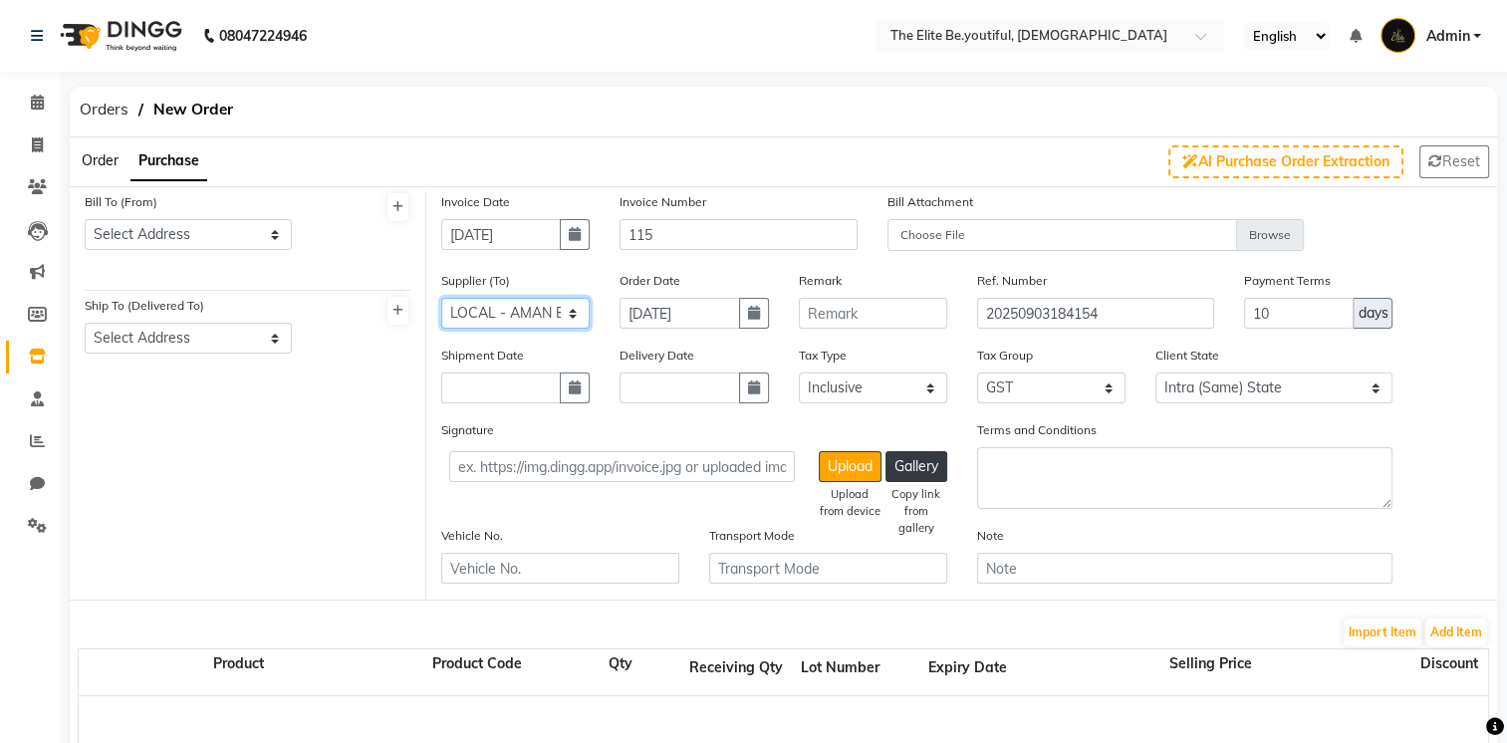
click at [441, 299] on select "Select NAVKASHI VENTURES PVT LTD - [PERSON_NAME] Pathak SANTEJ TRADERS - [PERSO…" at bounding box center [515, 313] width 148 height 31
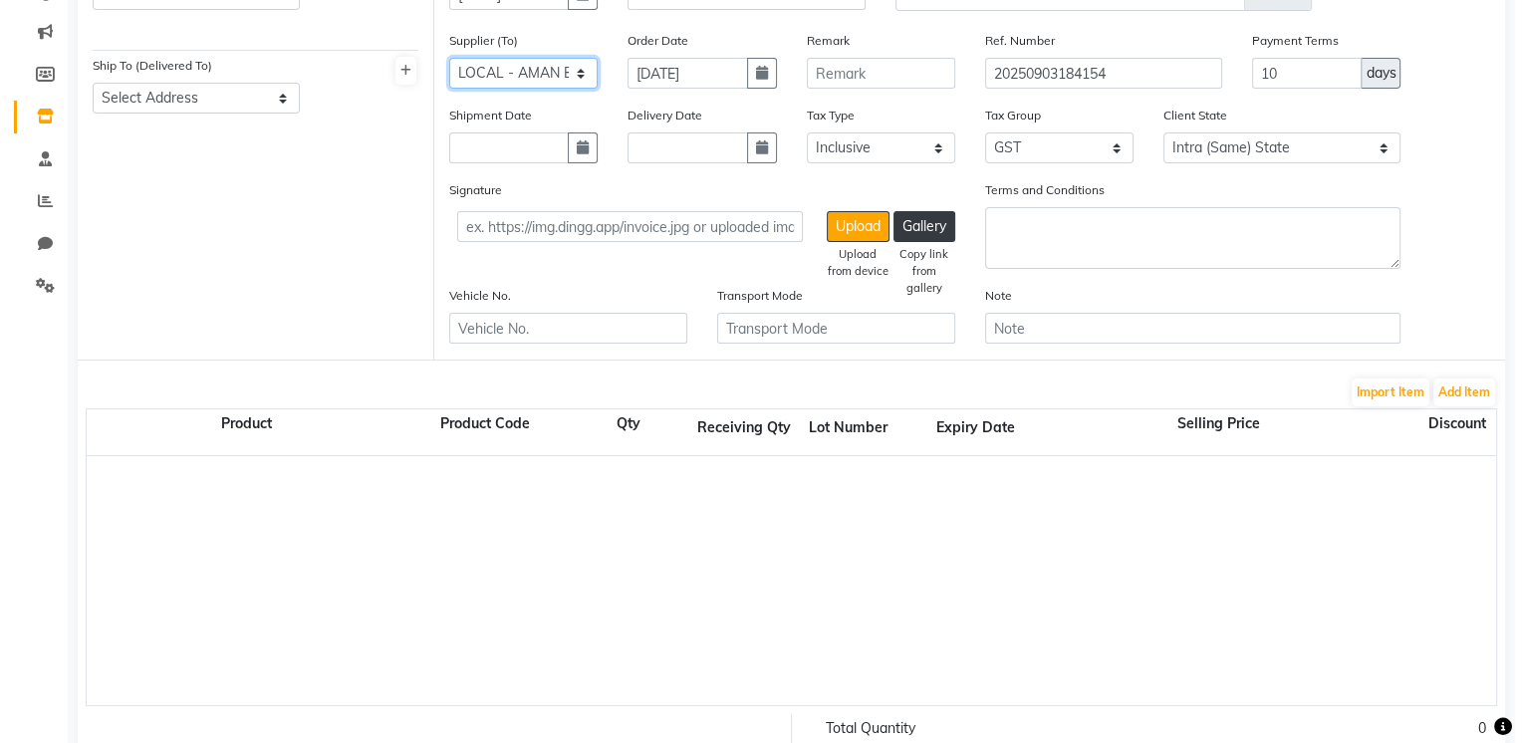
scroll to position [199, 0]
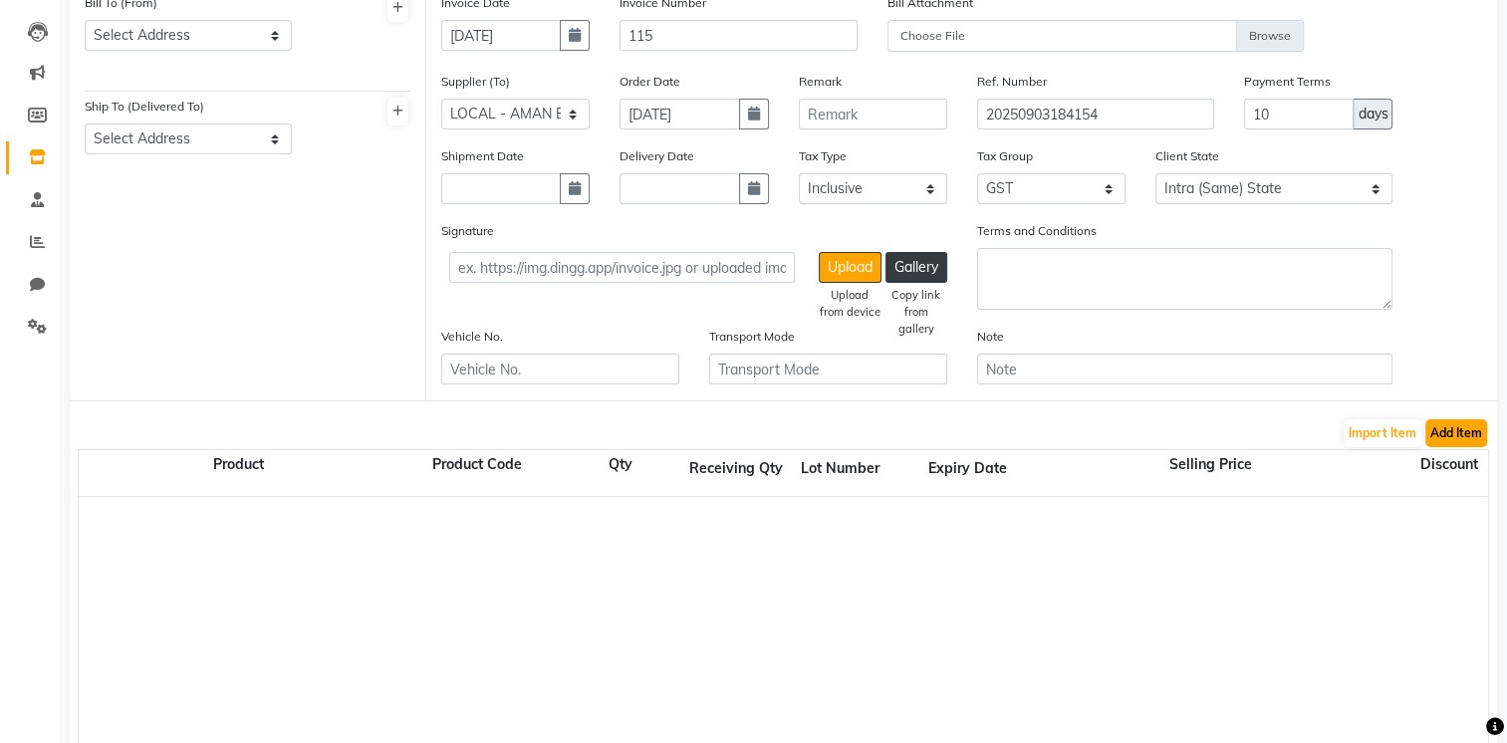
click at [1454, 439] on button "Add Item" at bounding box center [1457, 433] width 62 height 28
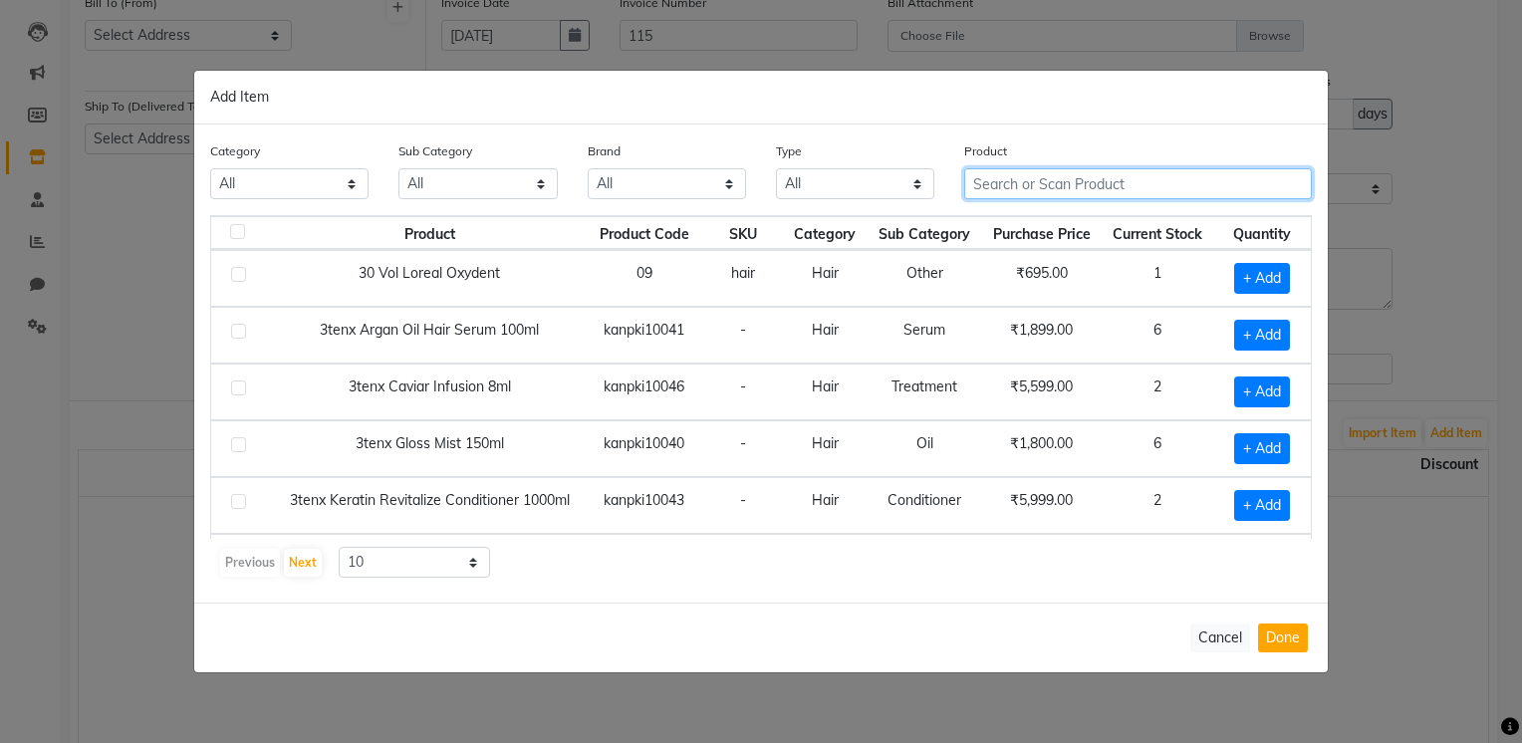
click at [982, 186] on input "text" at bounding box center [1138, 183] width 348 height 31
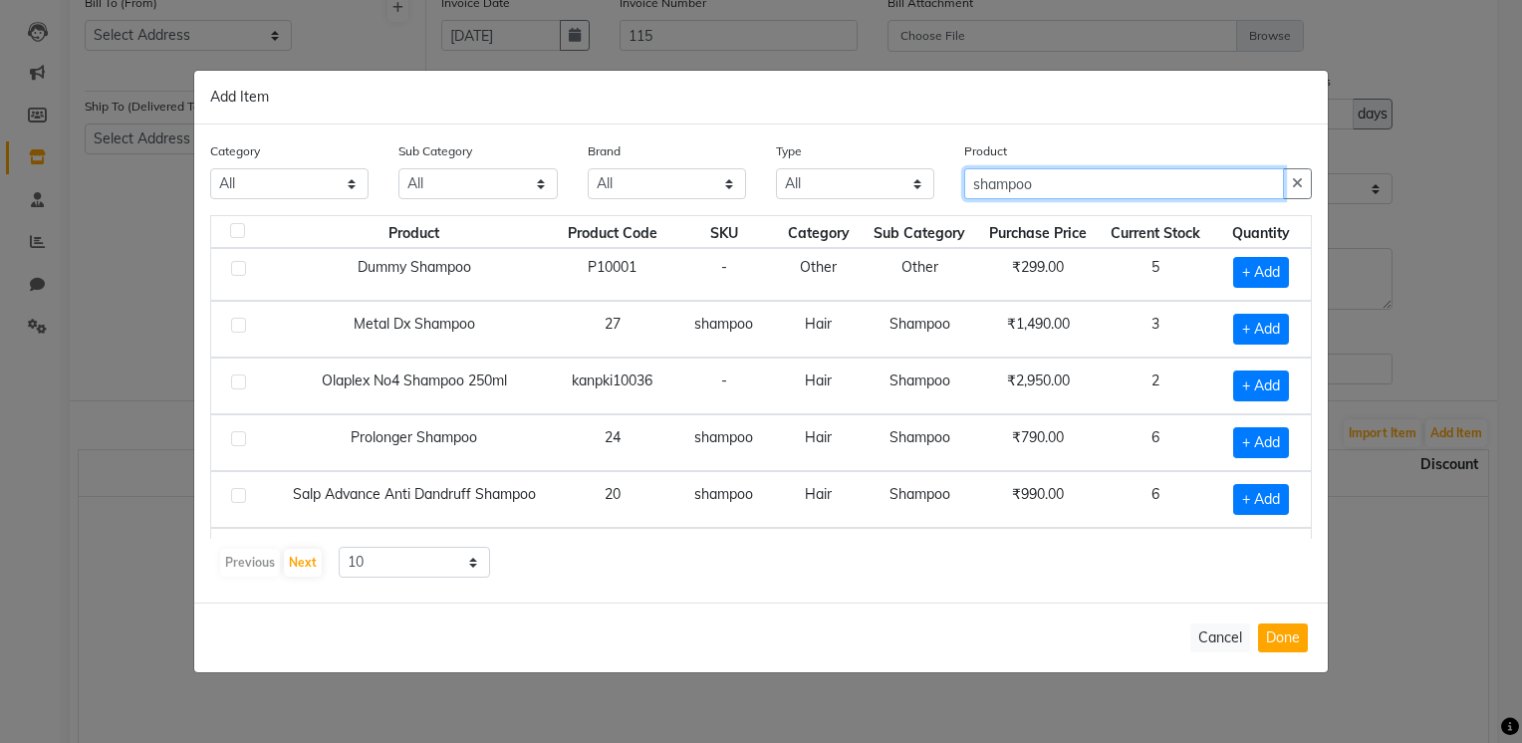
scroll to position [271, 0]
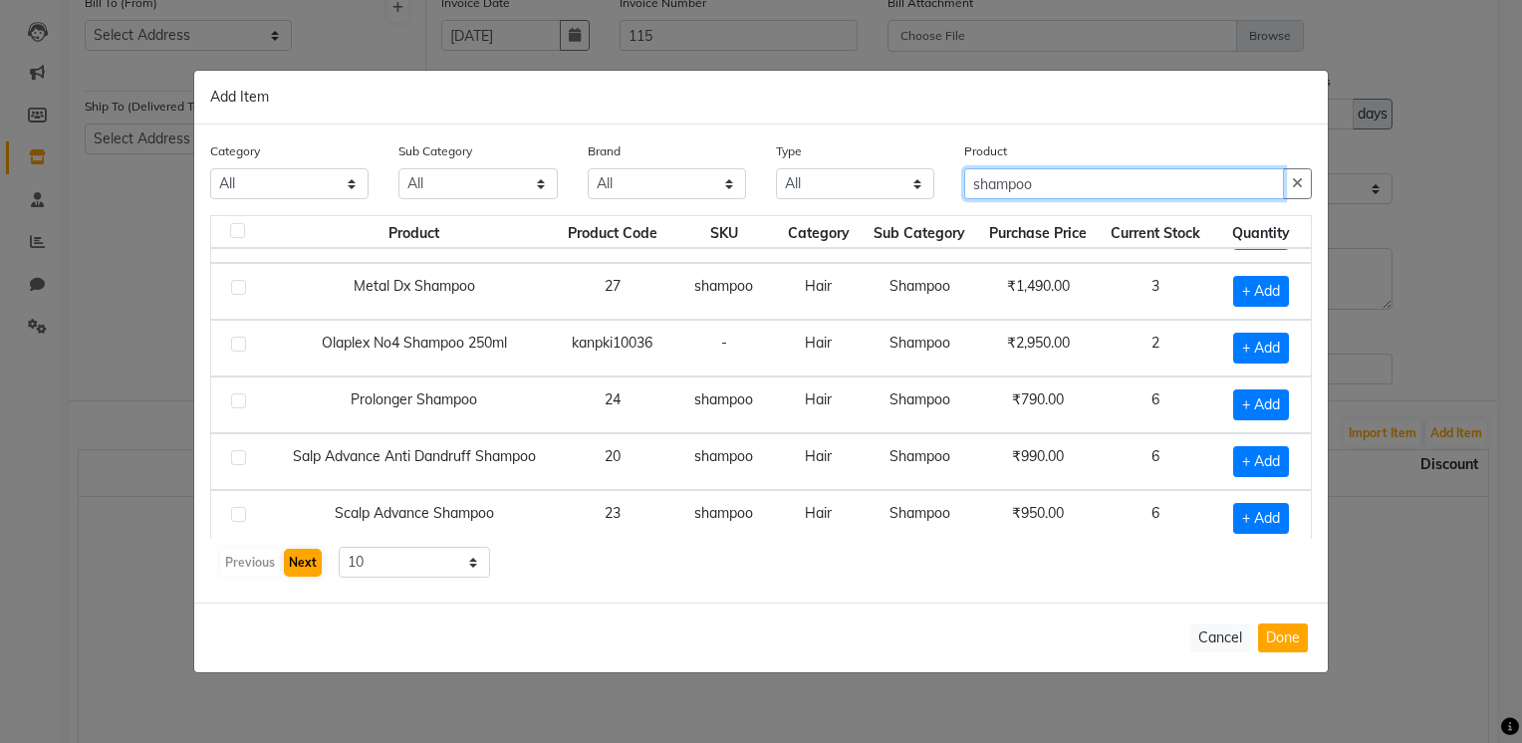
type input "shampoo"
click at [302, 564] on button "Next" at bounding box center [303, 563] width 38 height 28
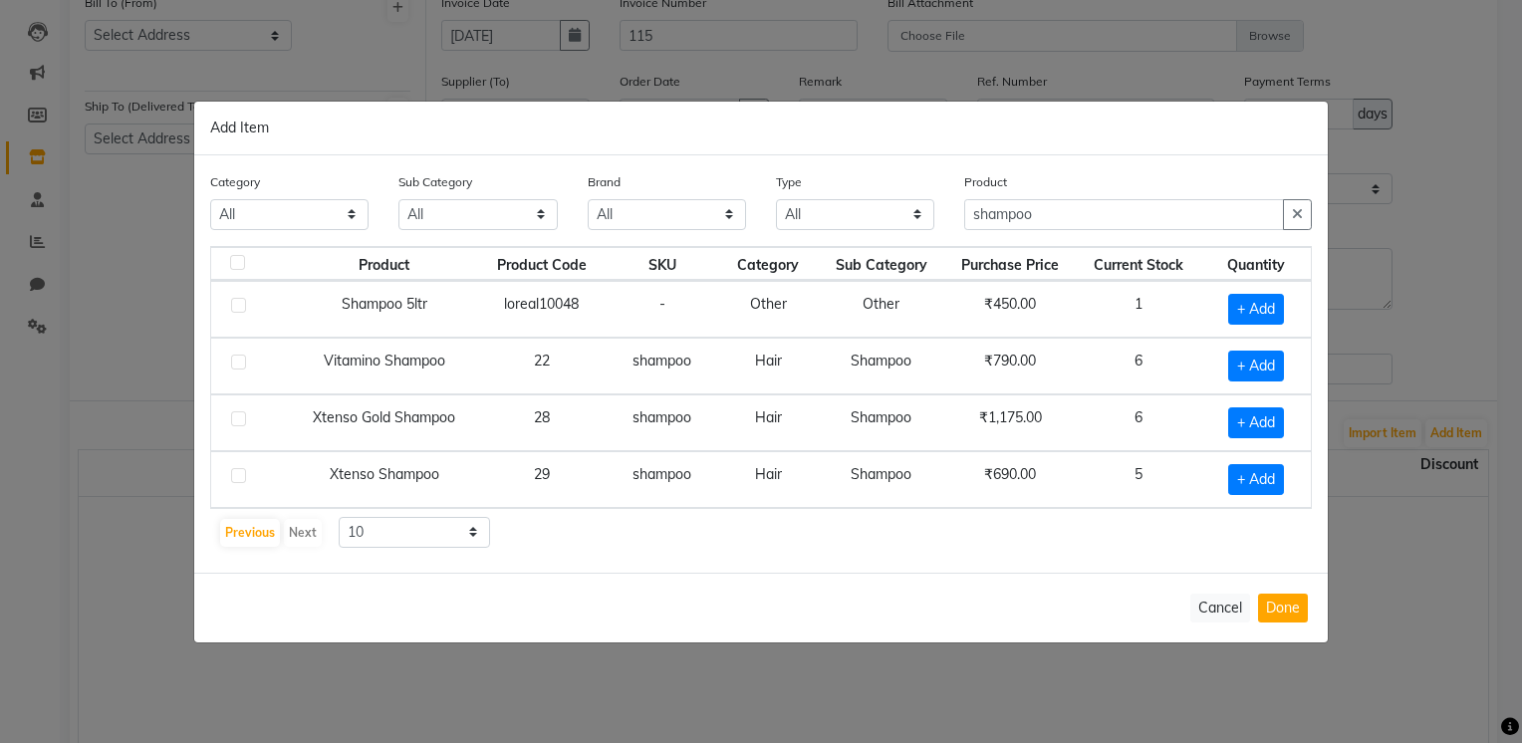
scroll to position [0, 0]
click at [303, 524] on div "Previous Next" at bounding box center [271, 533] width 106 height 32
click at [266, 525] on button "Previous" at bounding box center [250, 533] width 60 height 28
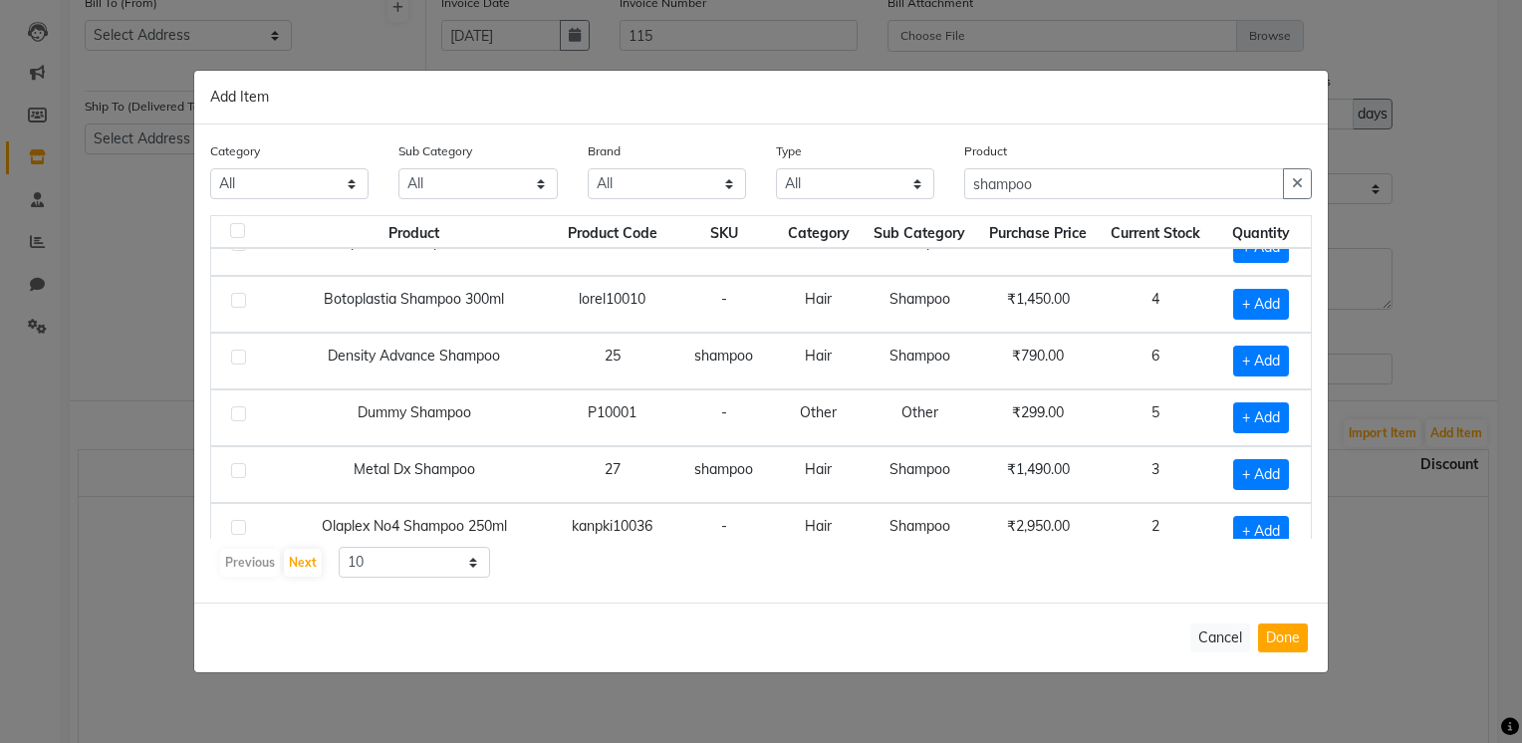
scroll to position [271, 0]
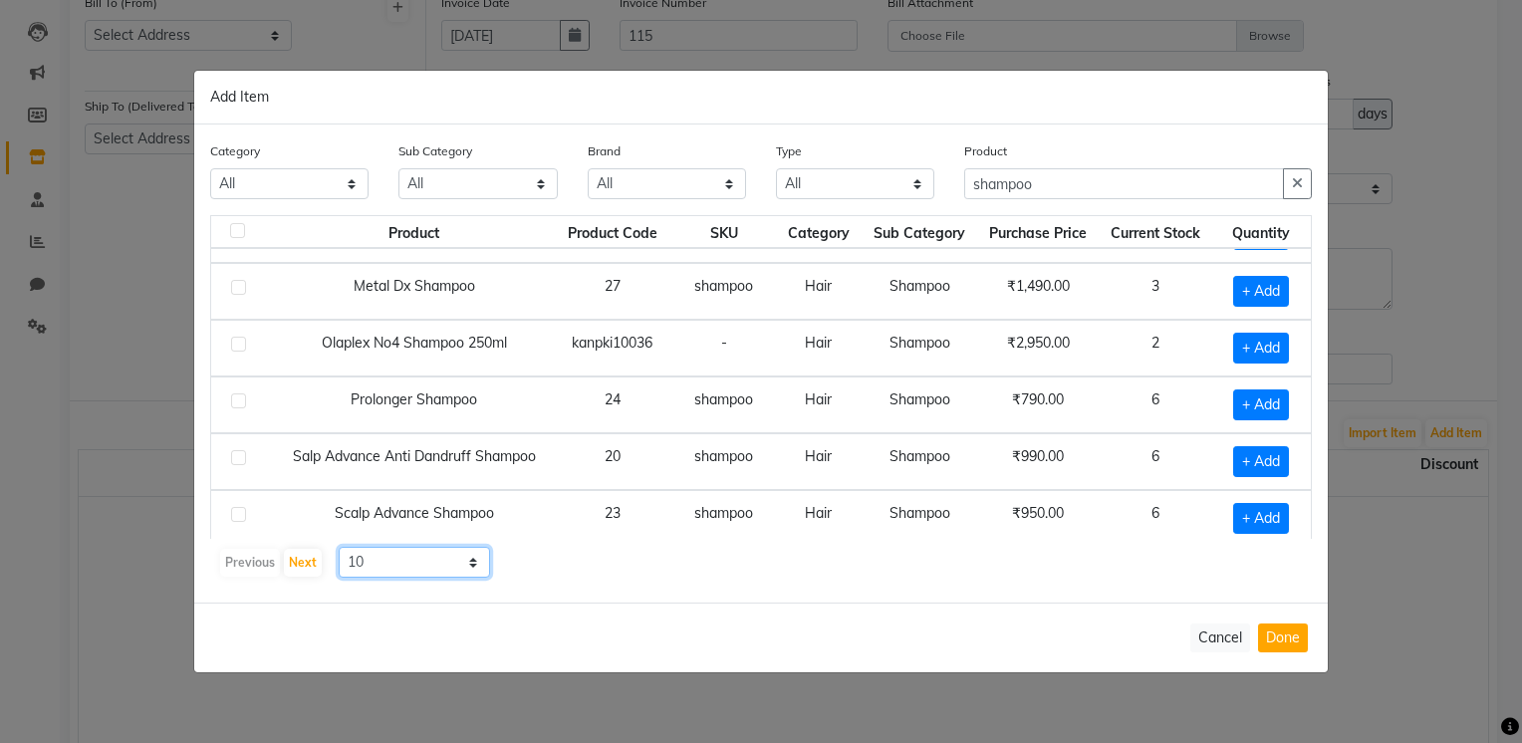
click at [471, 567] on select "10 50 100" at bounding box center [414, 562] width 151 height 31
select select "50"
click at [339, 547] on select "10 50 100" at bounding box center [414, 562] width 151 height 31
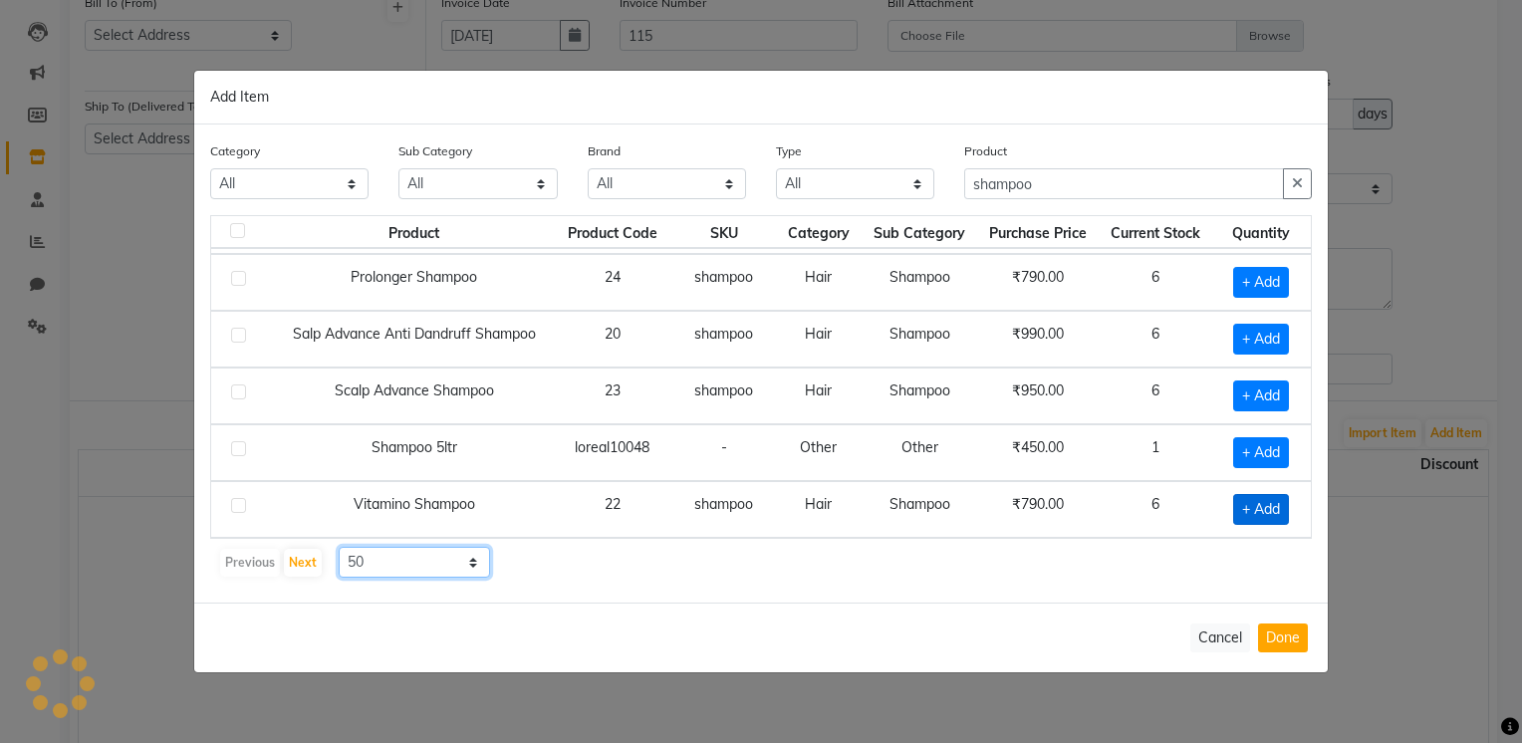
scroll to position [399, 0]
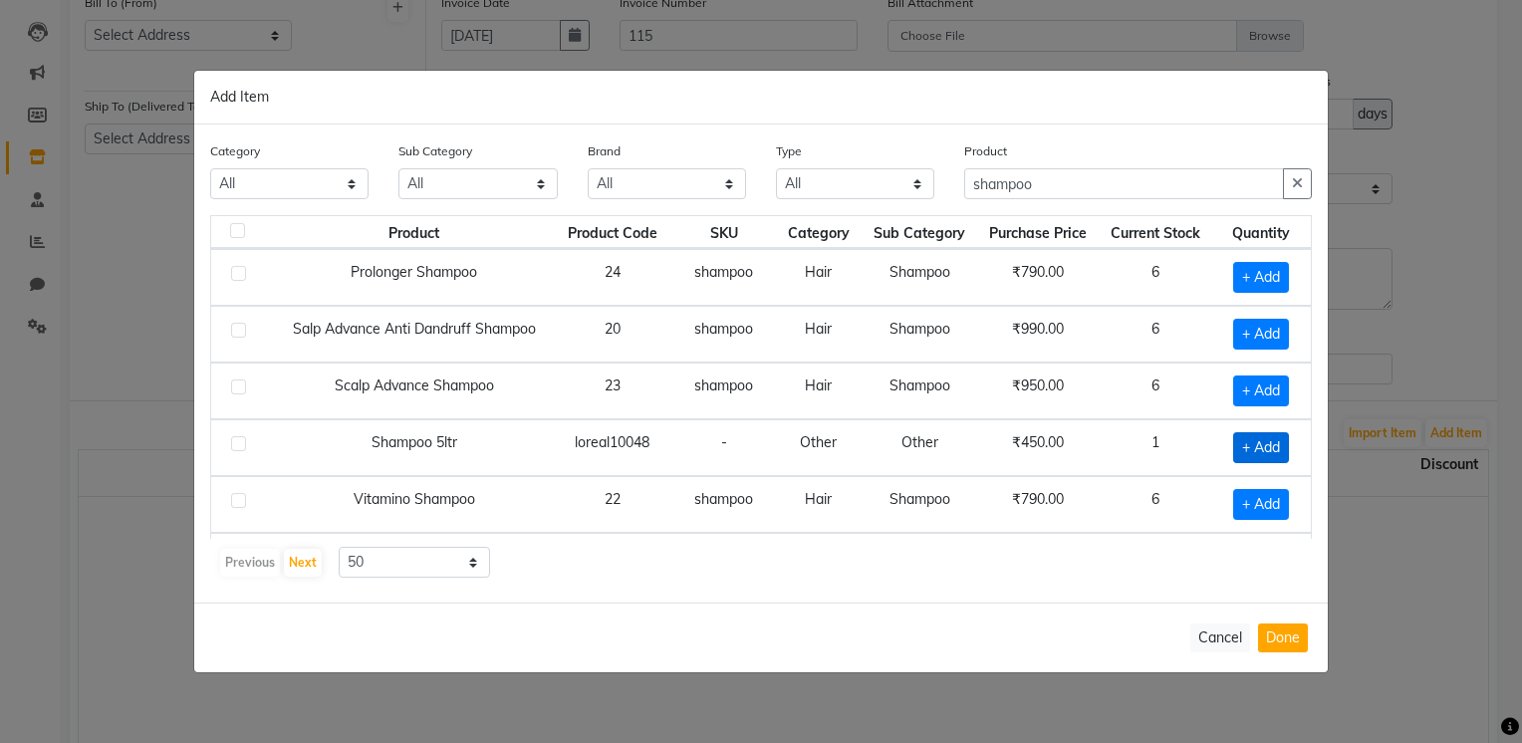
click at [1243, 437] on span "+ Add" at bounding box center [1261, 447] width 56 height 31
checkbox input "true"
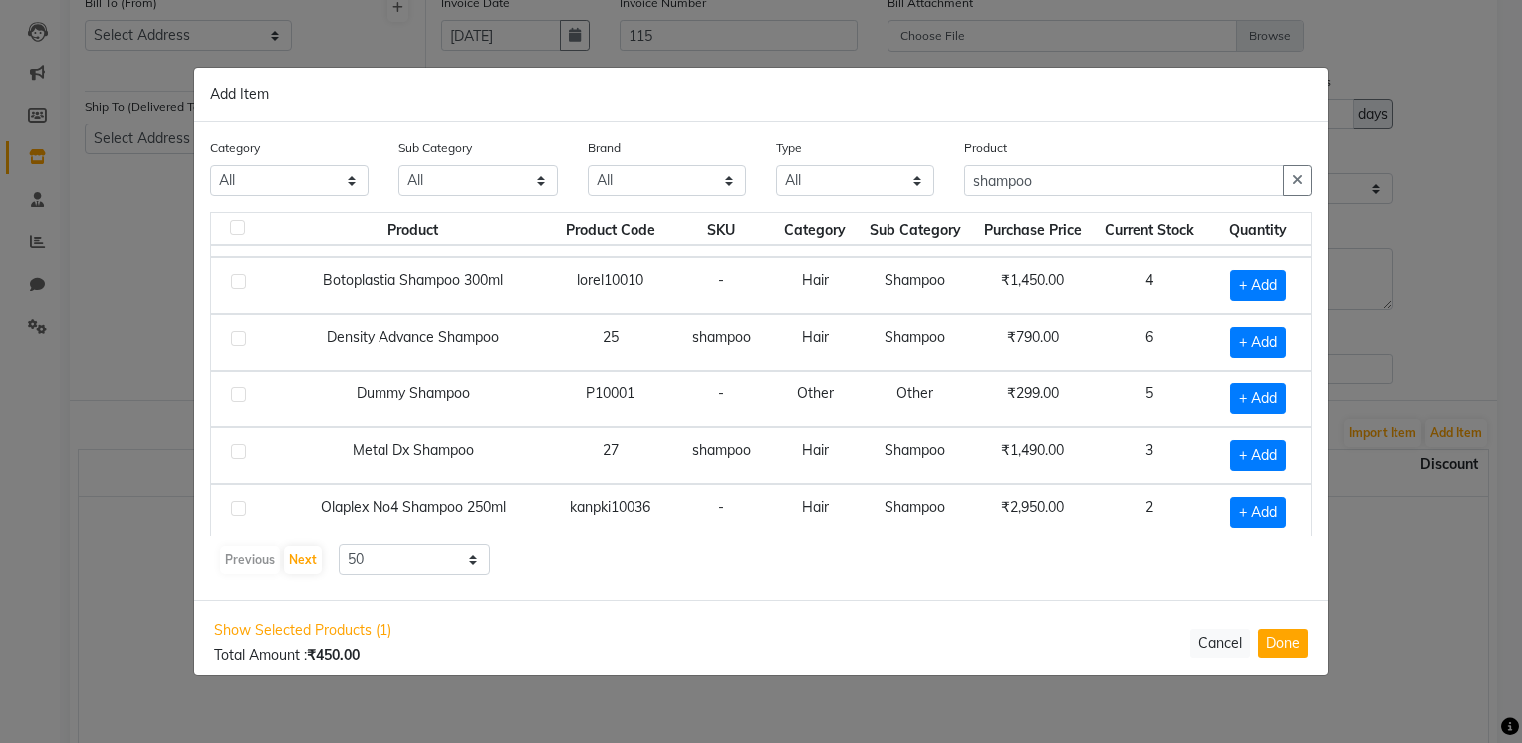
scroll to position [100, 0]
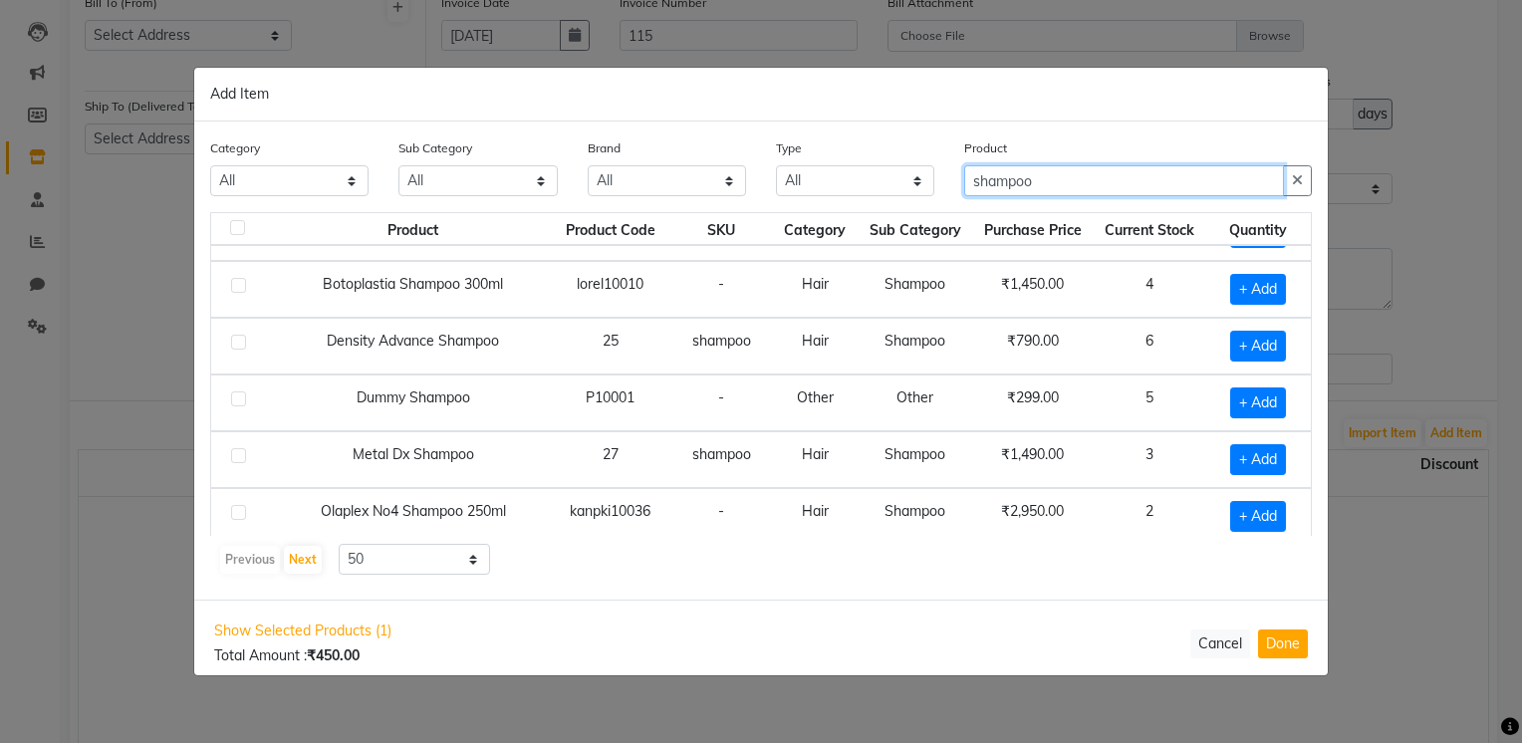
drag, startPoint x: 1050, startPoint y: 176, endPoint x: 742, endPoint y: 227, distance: 312.0
click at [742, 227] on div "Category All Hair Skin Makeup Personal Care Appliances [PERSON_NAME] Waxing Dis…" at bounding box center [761, 361] width 1134 height 478
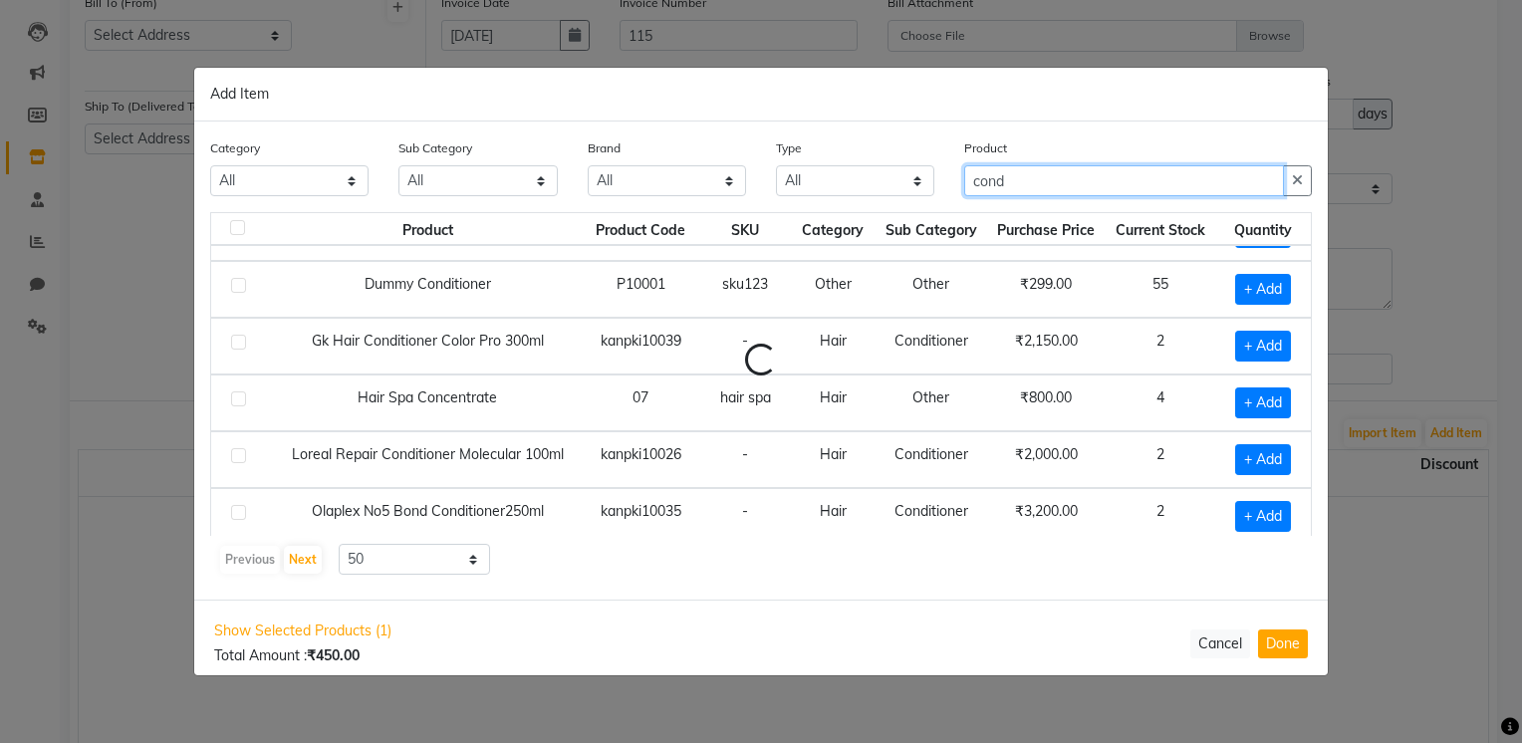
scroll to position [47, 0]
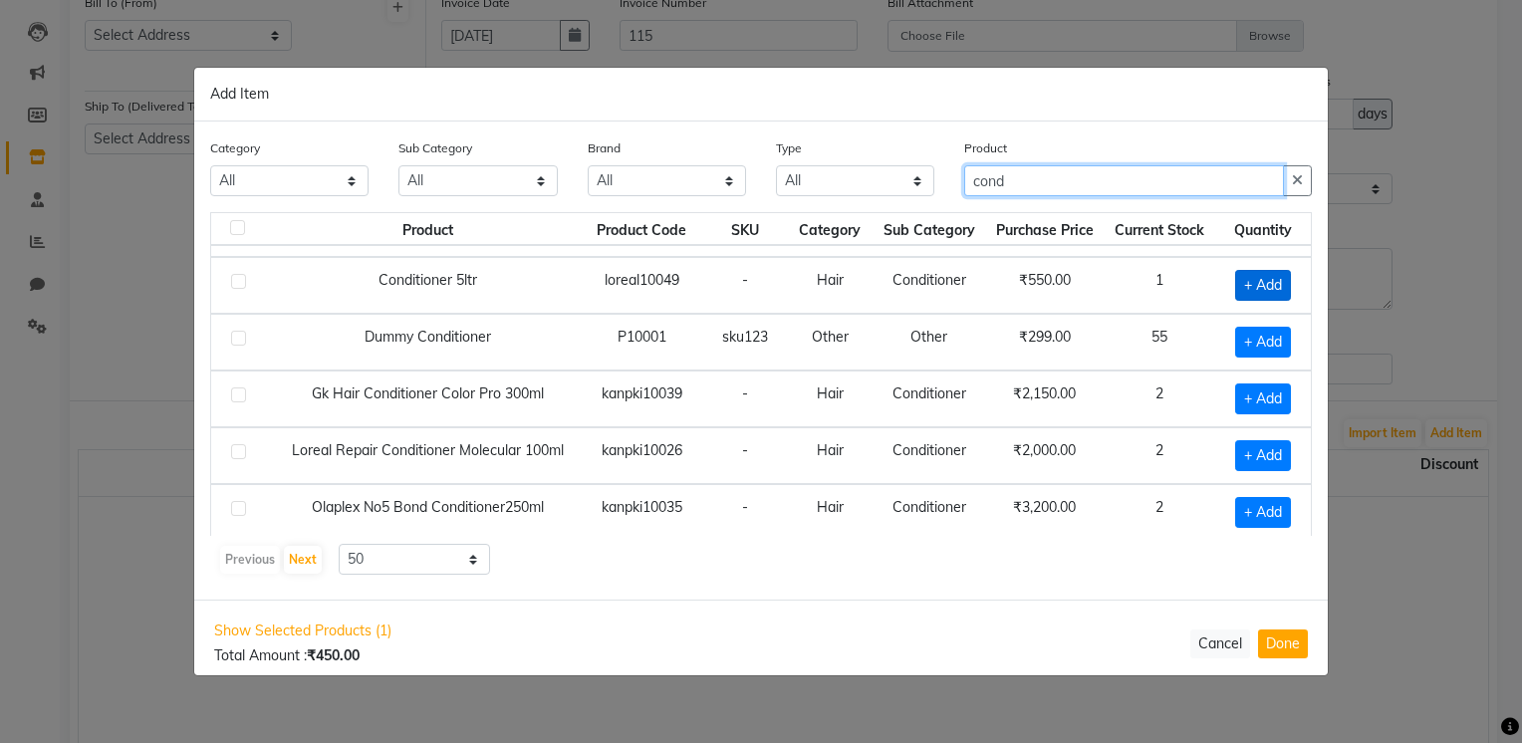
type input "cond"
click at [1252, 283] on span "+ Add" at bounding box center [1263, 285] width 56 height 31
checkbox input "true"
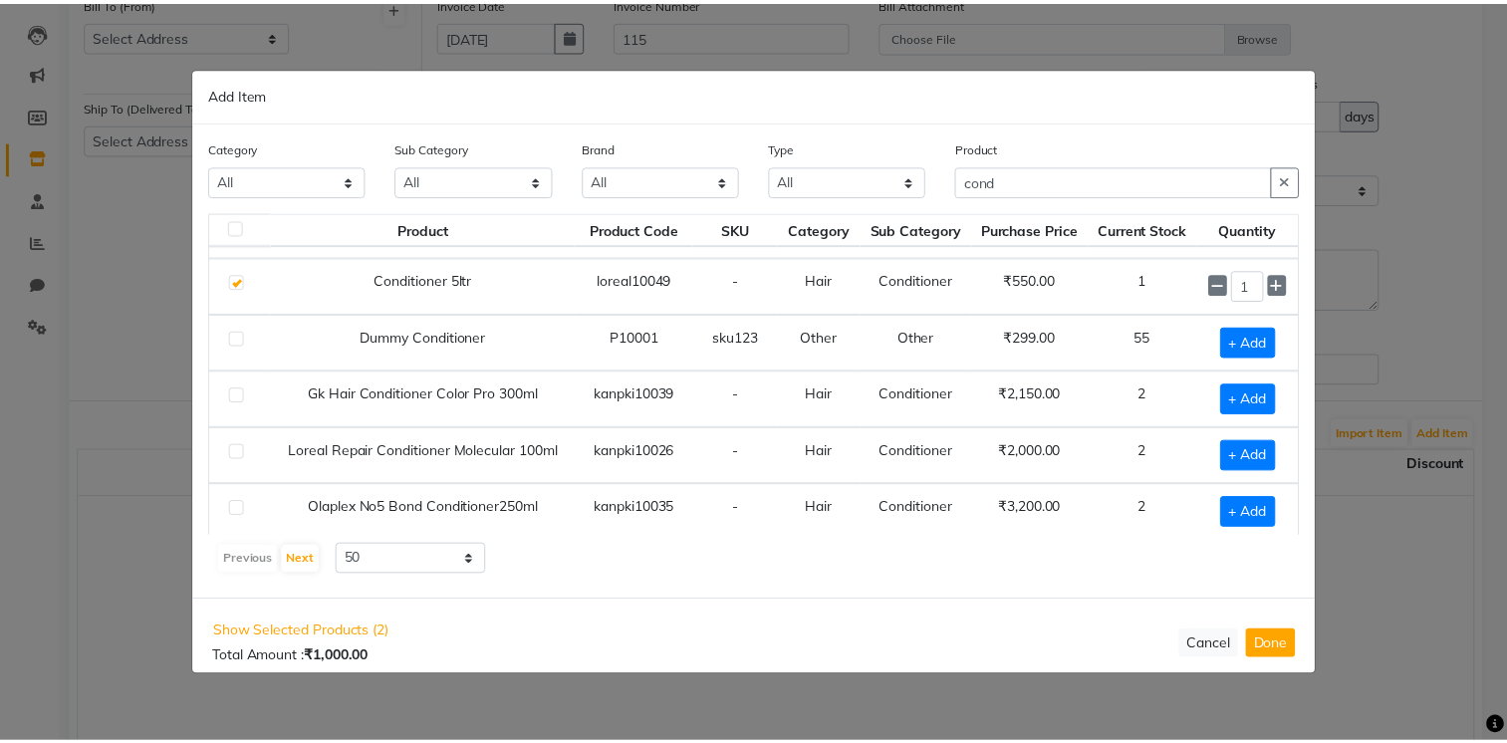
scroll to position [48, 0]
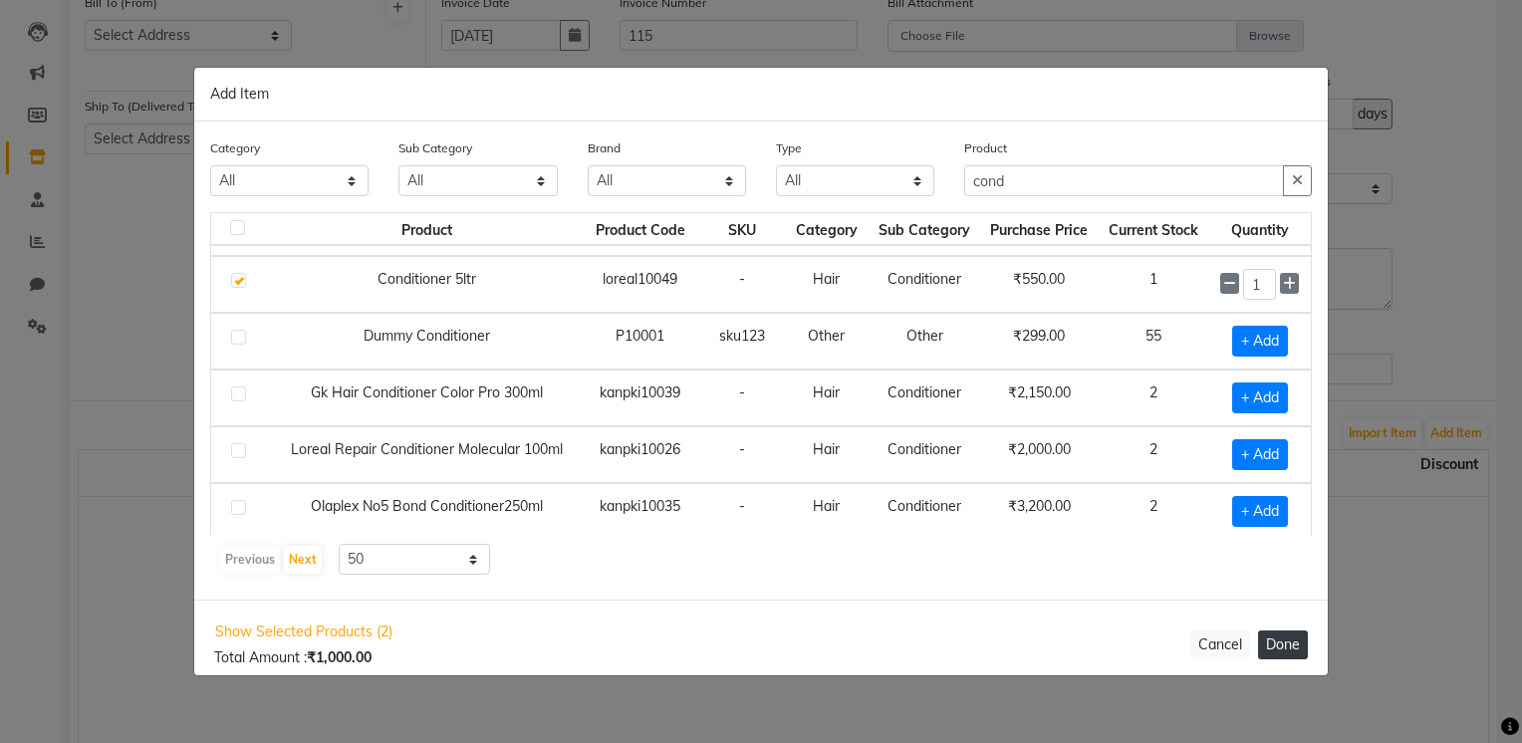
click at [1290, 640] on button "Done" at bounding box center [1283, 645] width 50 height 29
select select "3709"
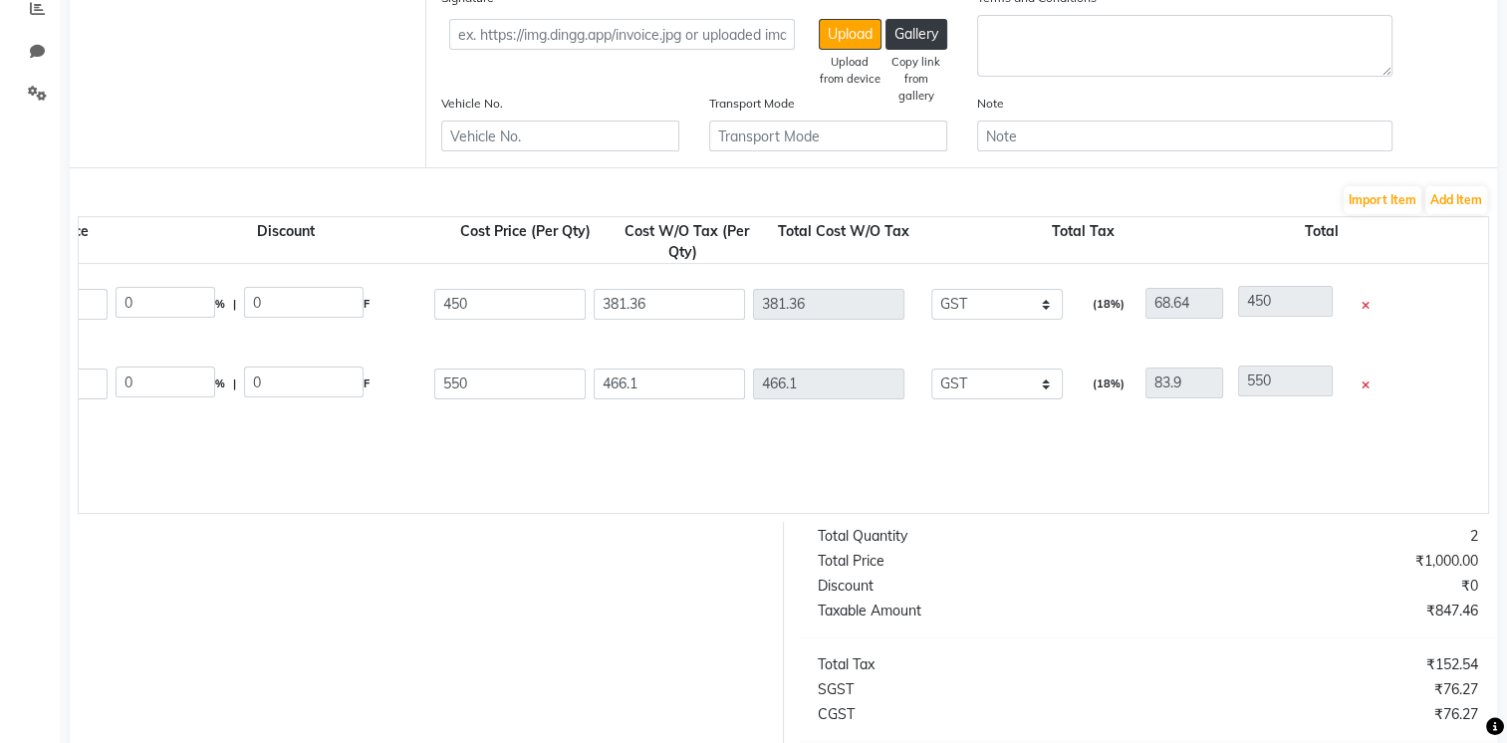
scroll to position [410, 0]
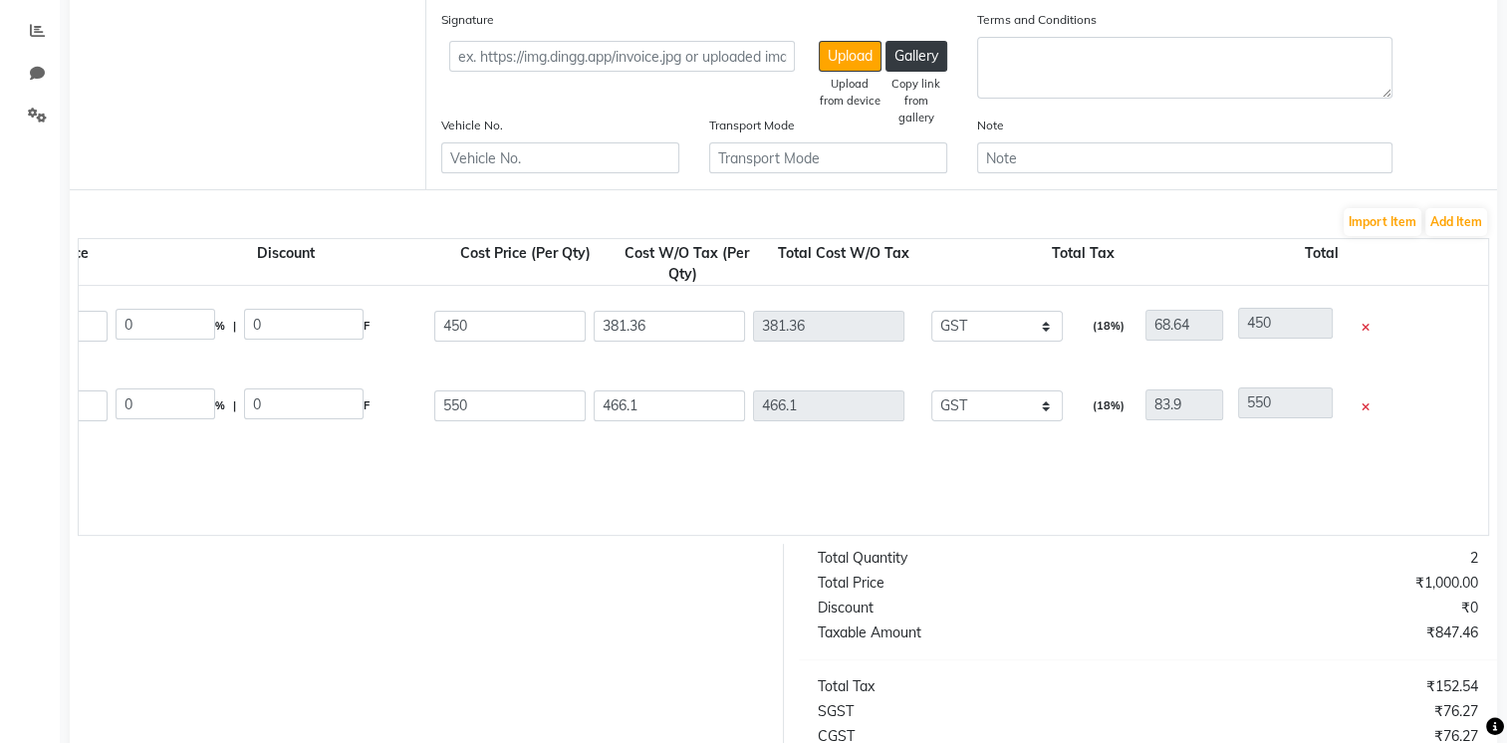
click at [1119, 328] on div "(18%)" at bounding box center [1105, 326] width 54 height 33
click at [1116, 328] on div "(18%)" at bounding box center [1105, 326] width 54 height 33
click at [1115, 328] on div "(18%)" at bounding box center [1105, 326] width 54 height 33
click at [1114, 327] on div "(18%)" at bounding box center [1105, 326] width 54 height 33
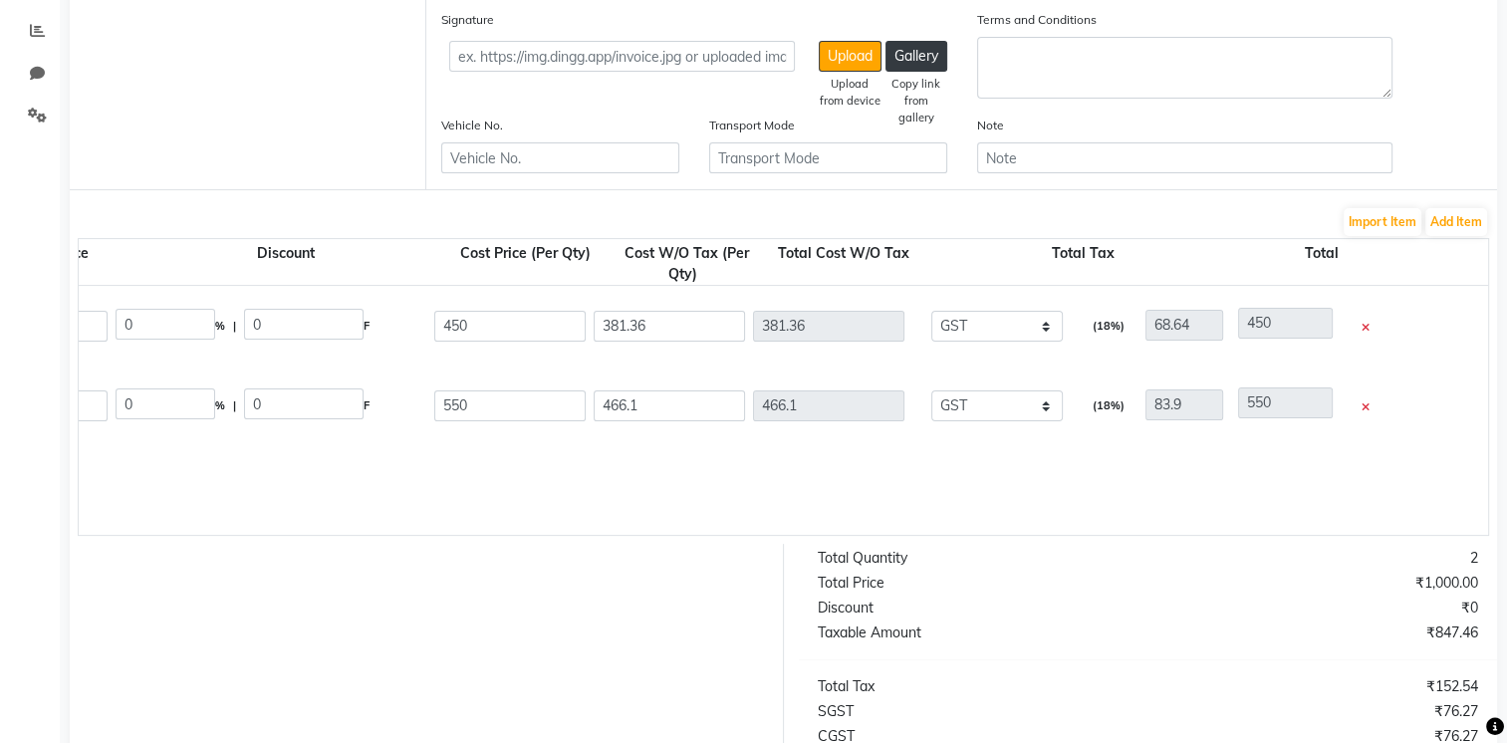
click at [1084, 366] on div "Shampoo 5ltr 5000 ML loreal10048 1 1 450 0 % | 0 F 450 381.36 381.36 None GST (…" at bounding box center [324, 326] width 2849 height 80
click at [1048, 325] on select "None GST" at bounding box center [998, 326] width 132 height 31
select select
click at [932, 314] on select "None GST" at bounding box center [998, 326] width 132 height 31
type input "450"
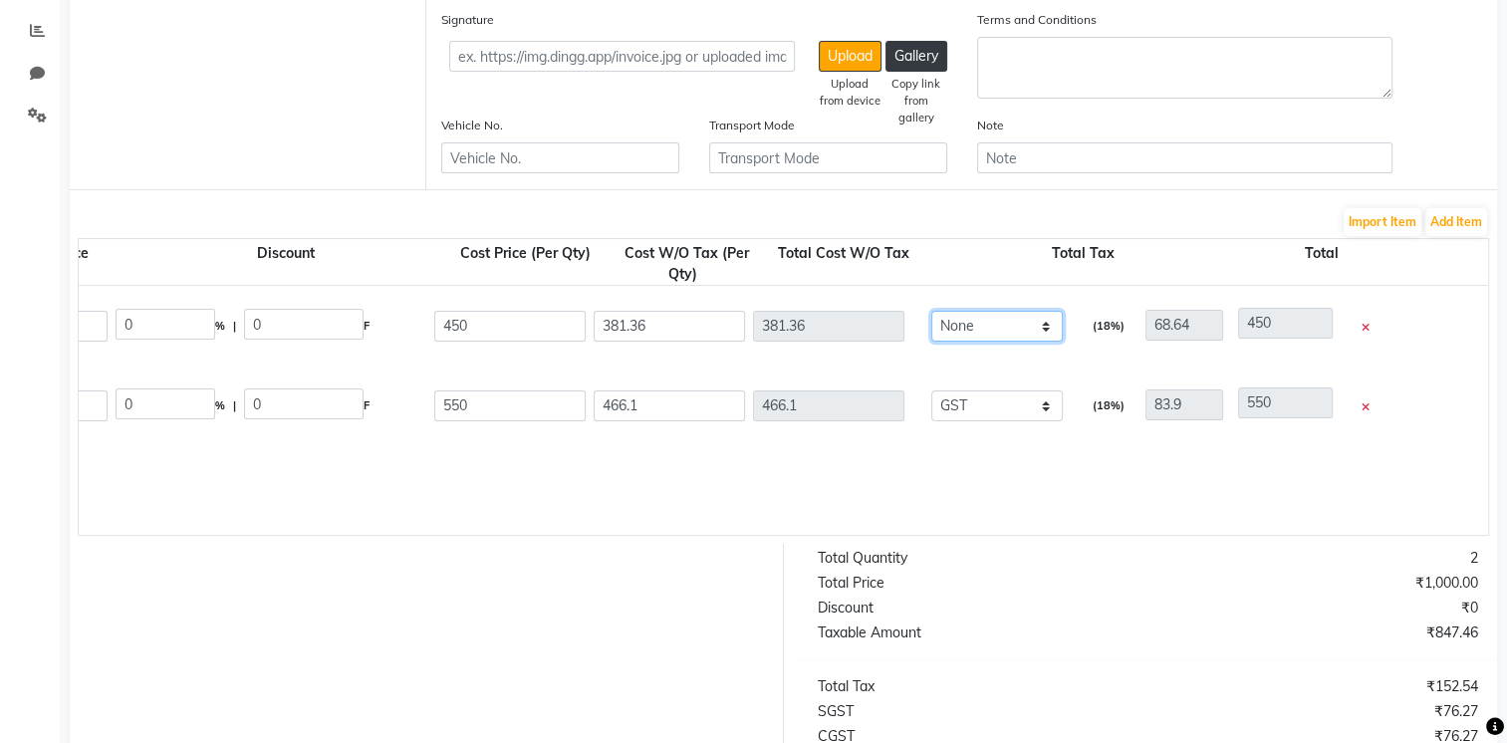
type input "450"
type input "0"
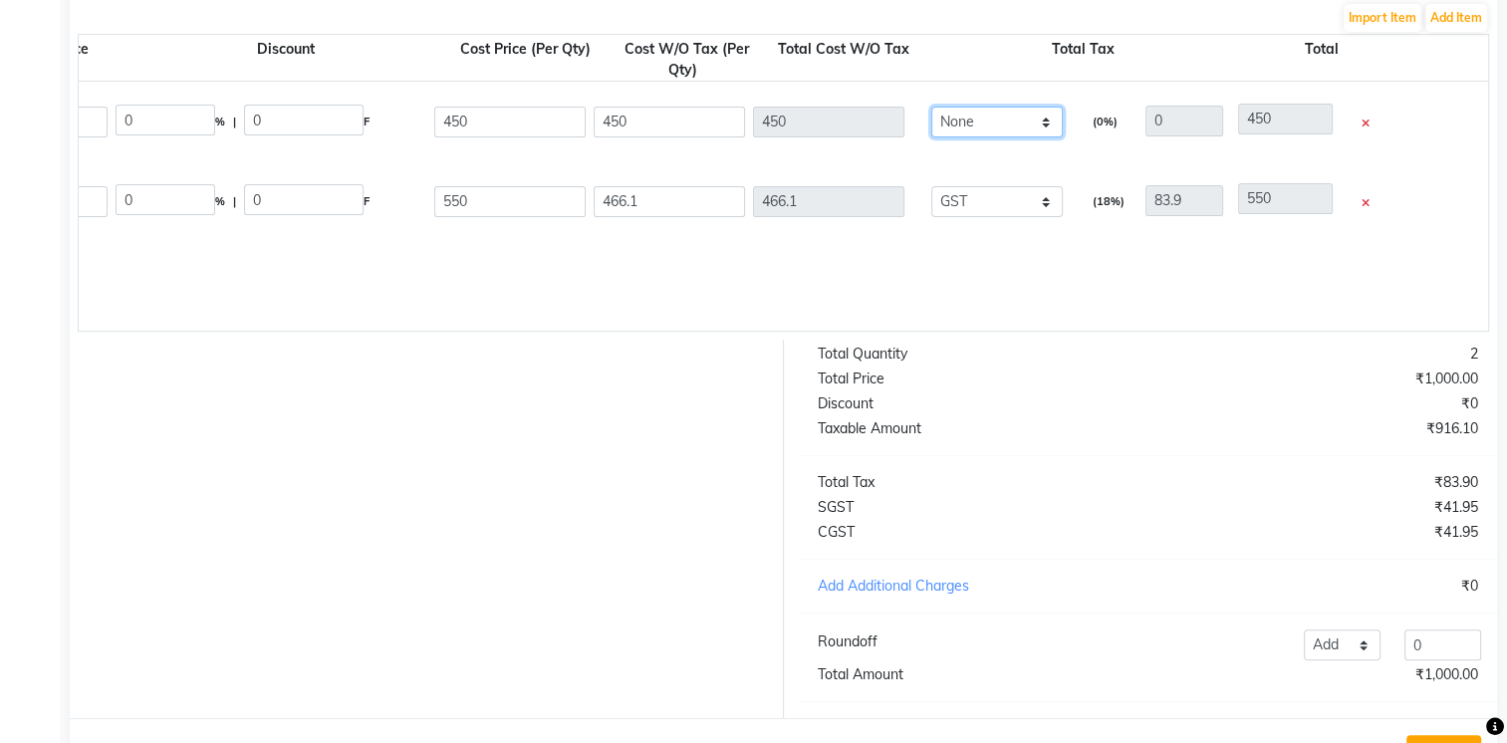
scroll to position [610, 0]
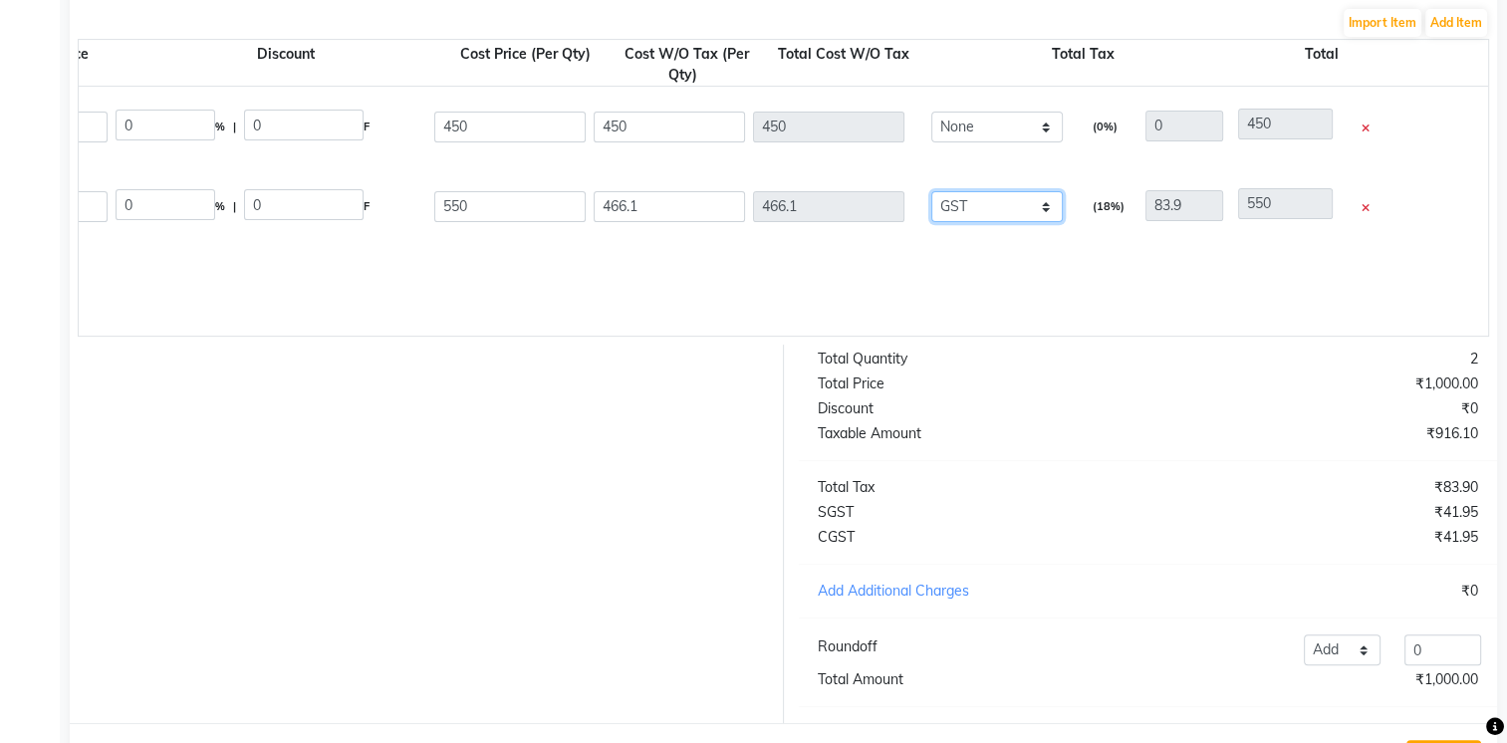
click at [1048, 207] on select "None GST" at bounding box center [998, 206] width 132 height 31
select select
click at [932, 194] on select "None GST" at bounding box center [998, 206] width 132 height 31
type input "550"
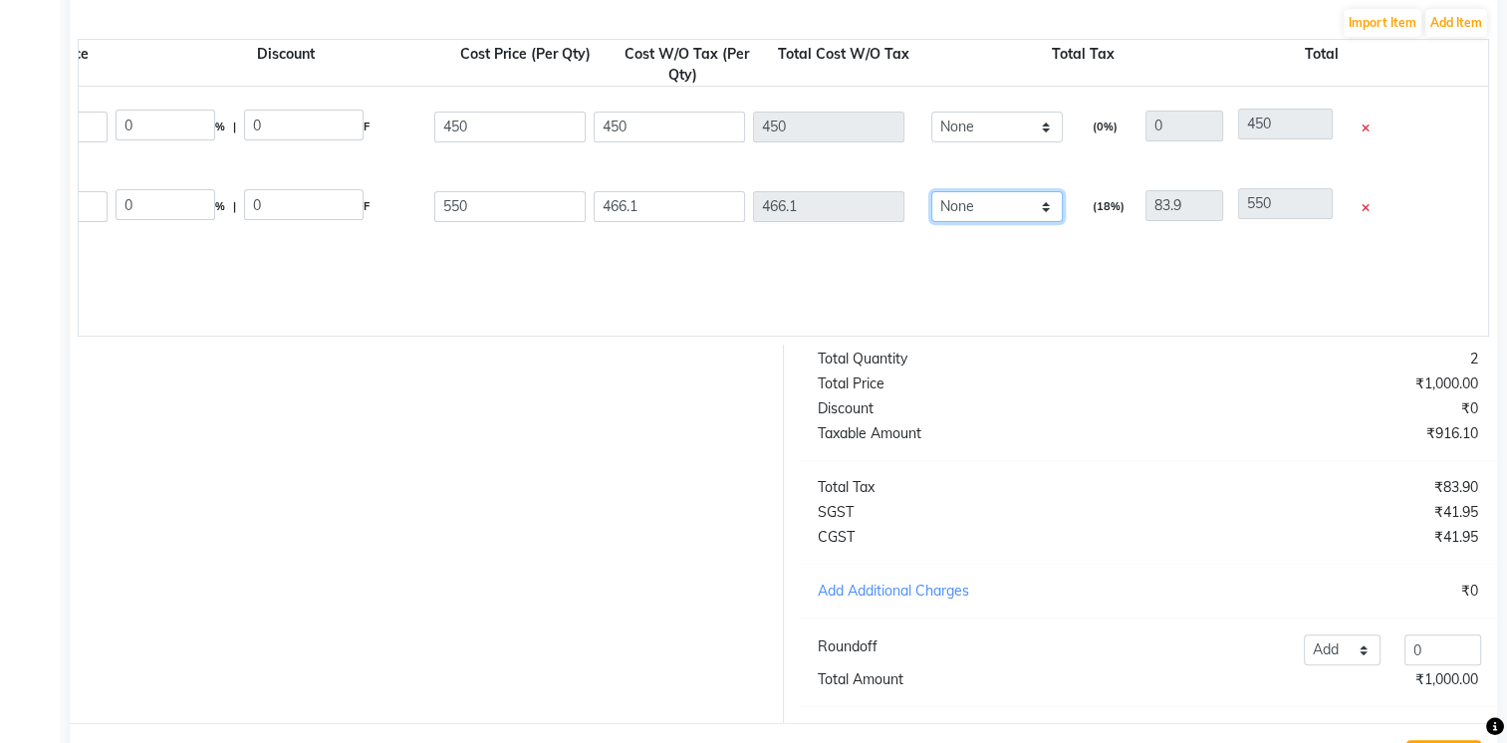
type input "0"
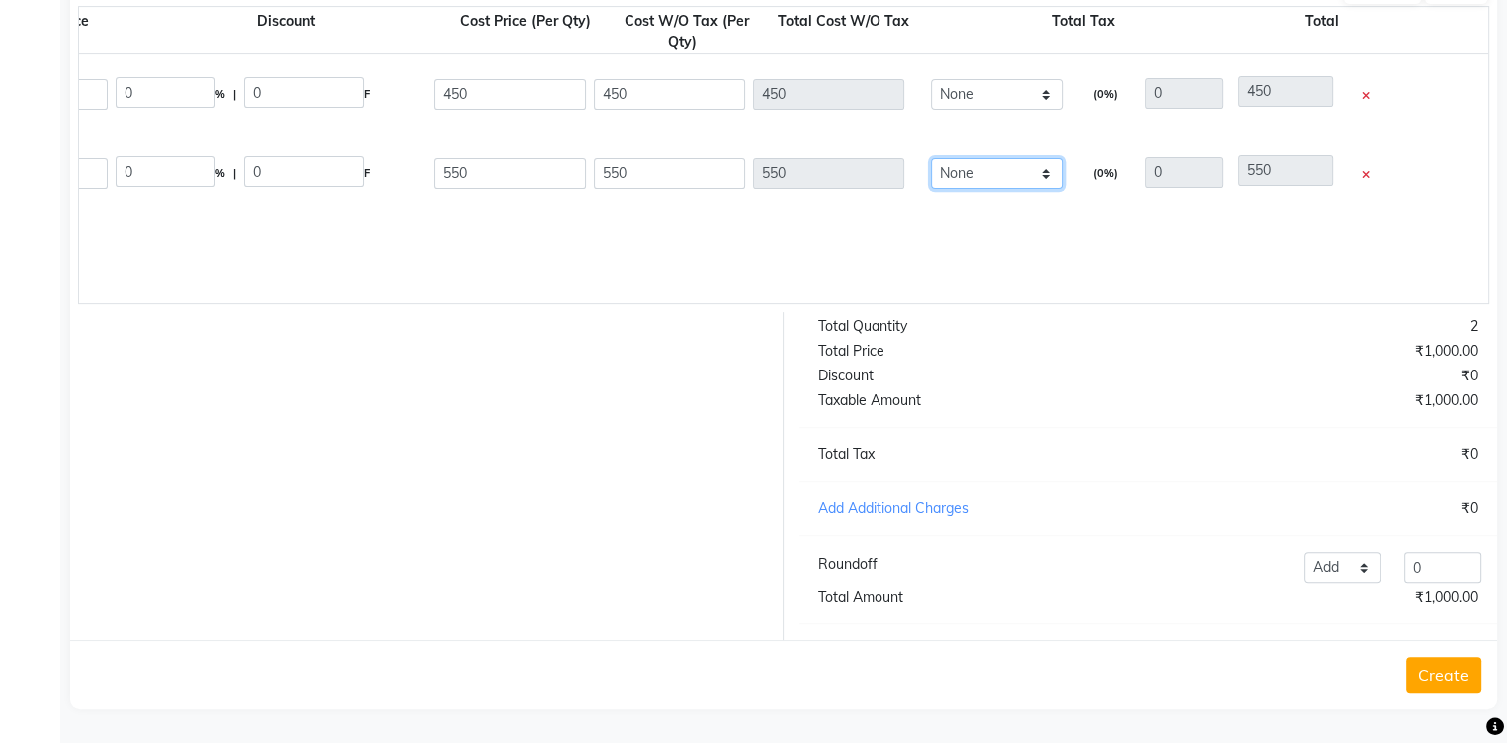
scroll to position [660, 0]
click at [1441, 678] on button "Create" at bounding box center [1444, 676] width 75 height 36
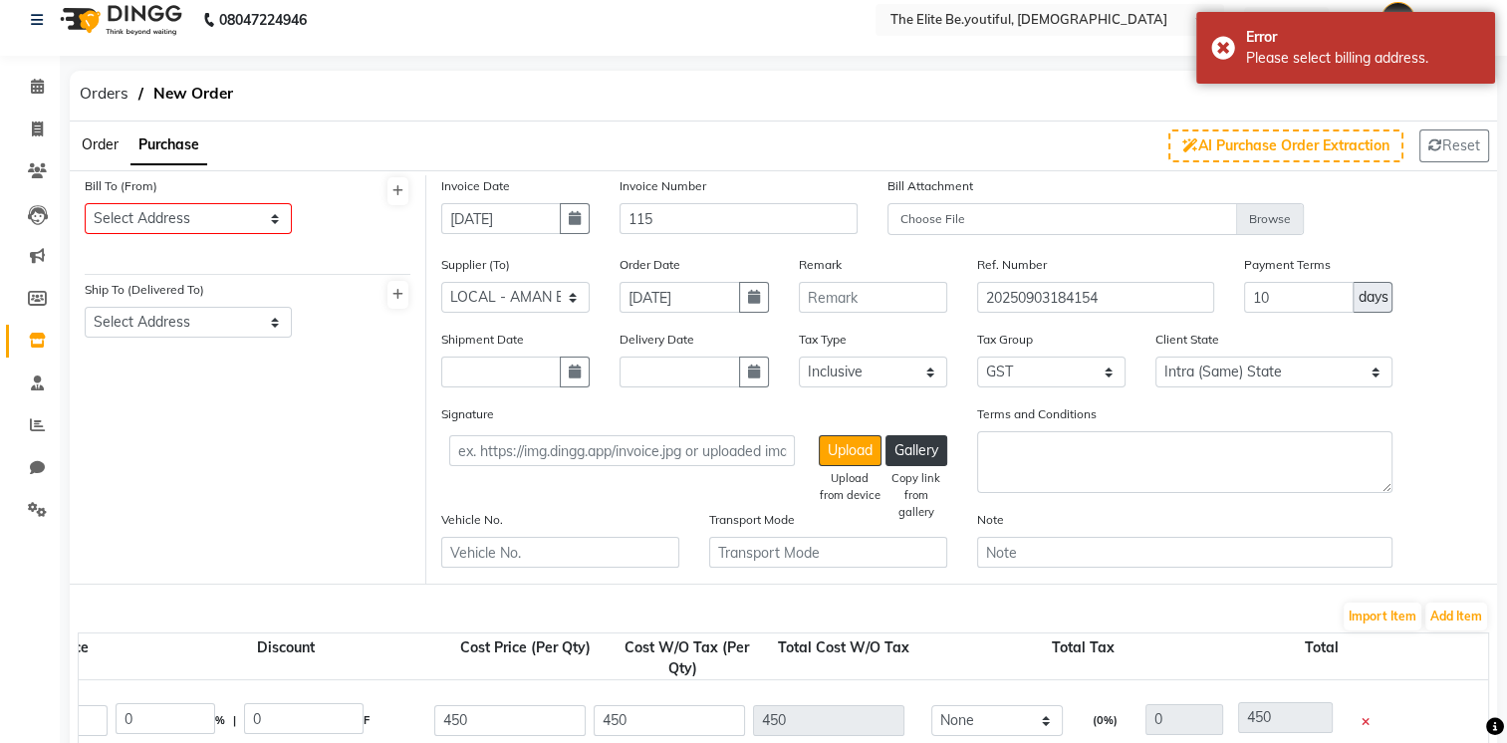
scroll to position [0, 0]
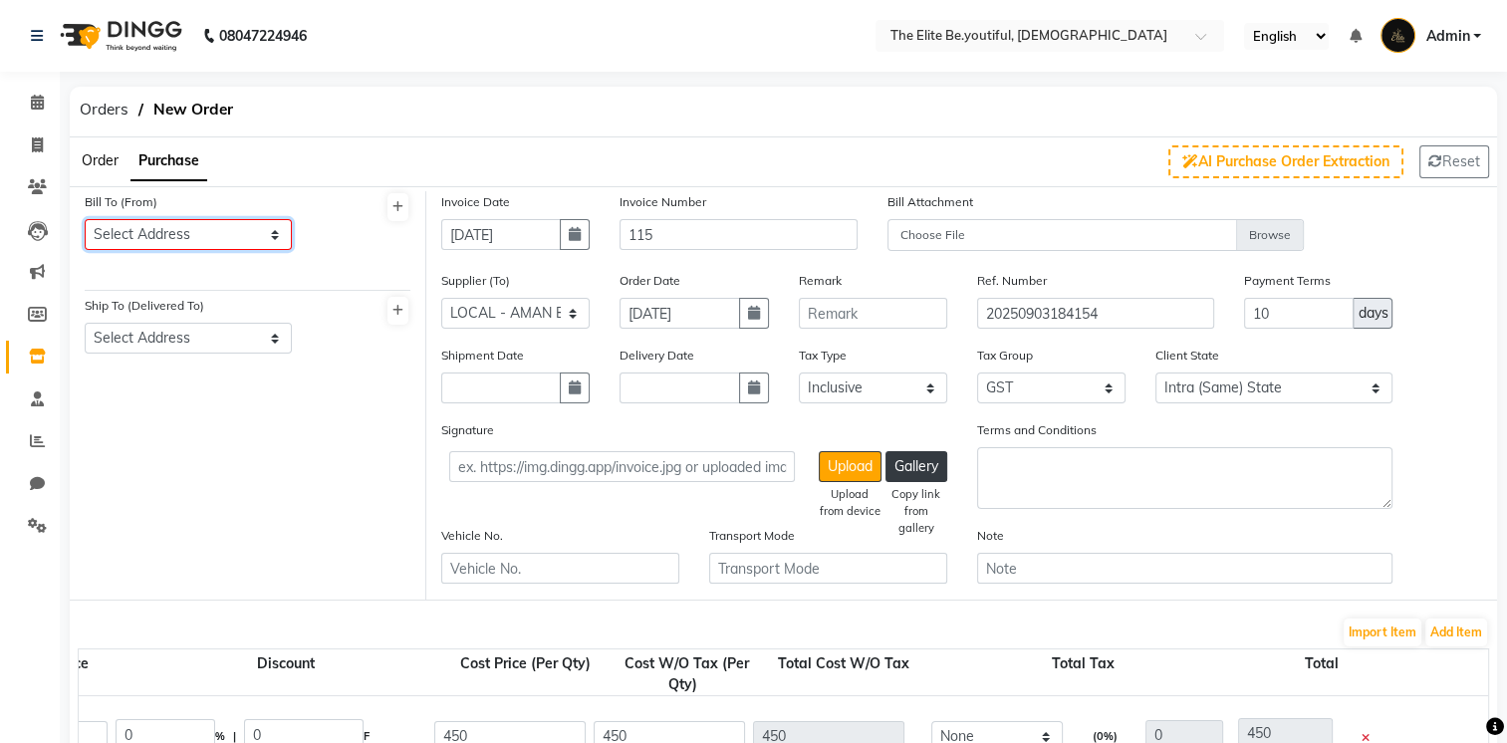
click at [278, 233] on select "Select Address saraidhela" at bounding box center [188, 234] width 207 height 31
select select "1675"
click at [85, 219] on select "Select Address saraidhela" at bounding box center [188, 234] width 207 height 31
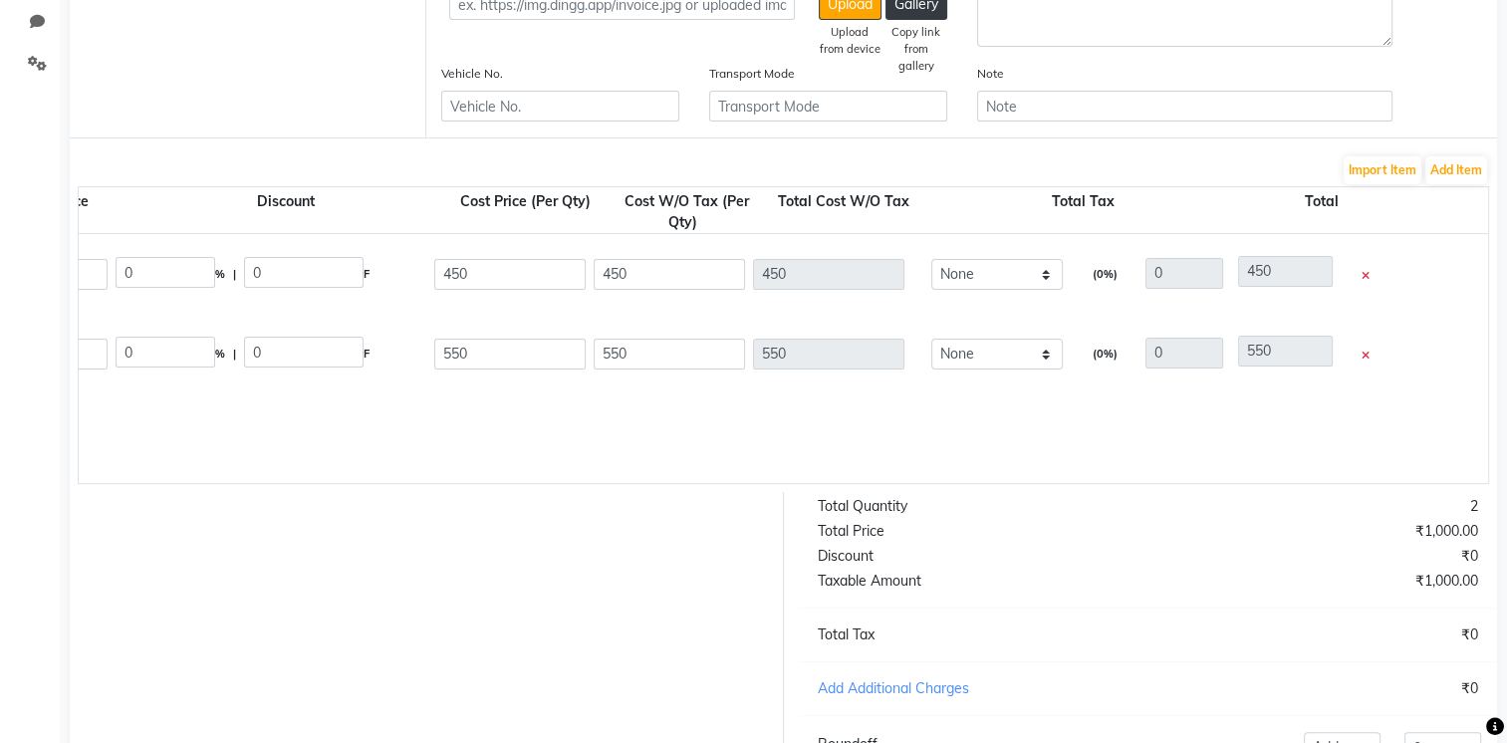
scroll to position [660, 0]
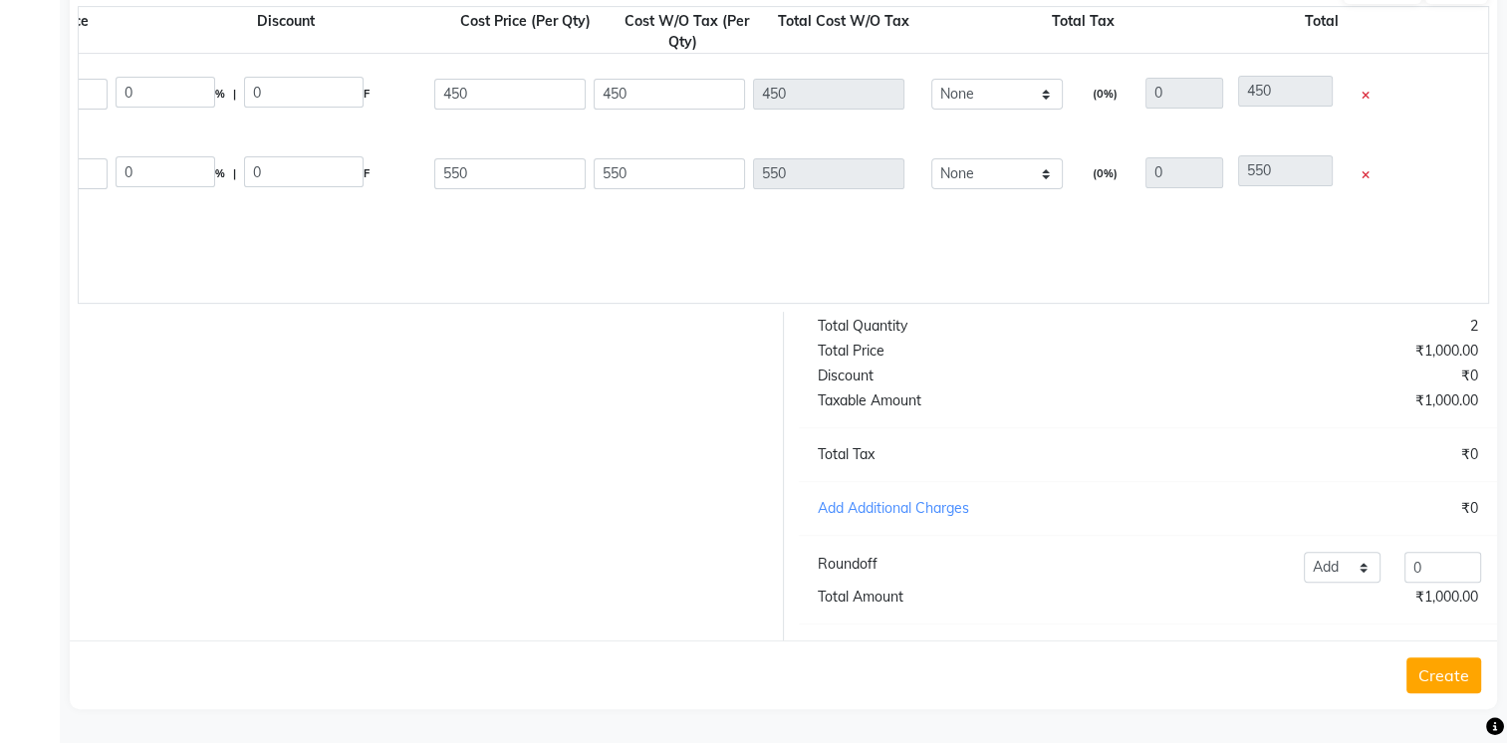
click at [1456, 675] on button "Create" at bounding box center [1444, 676] width 75 height 36
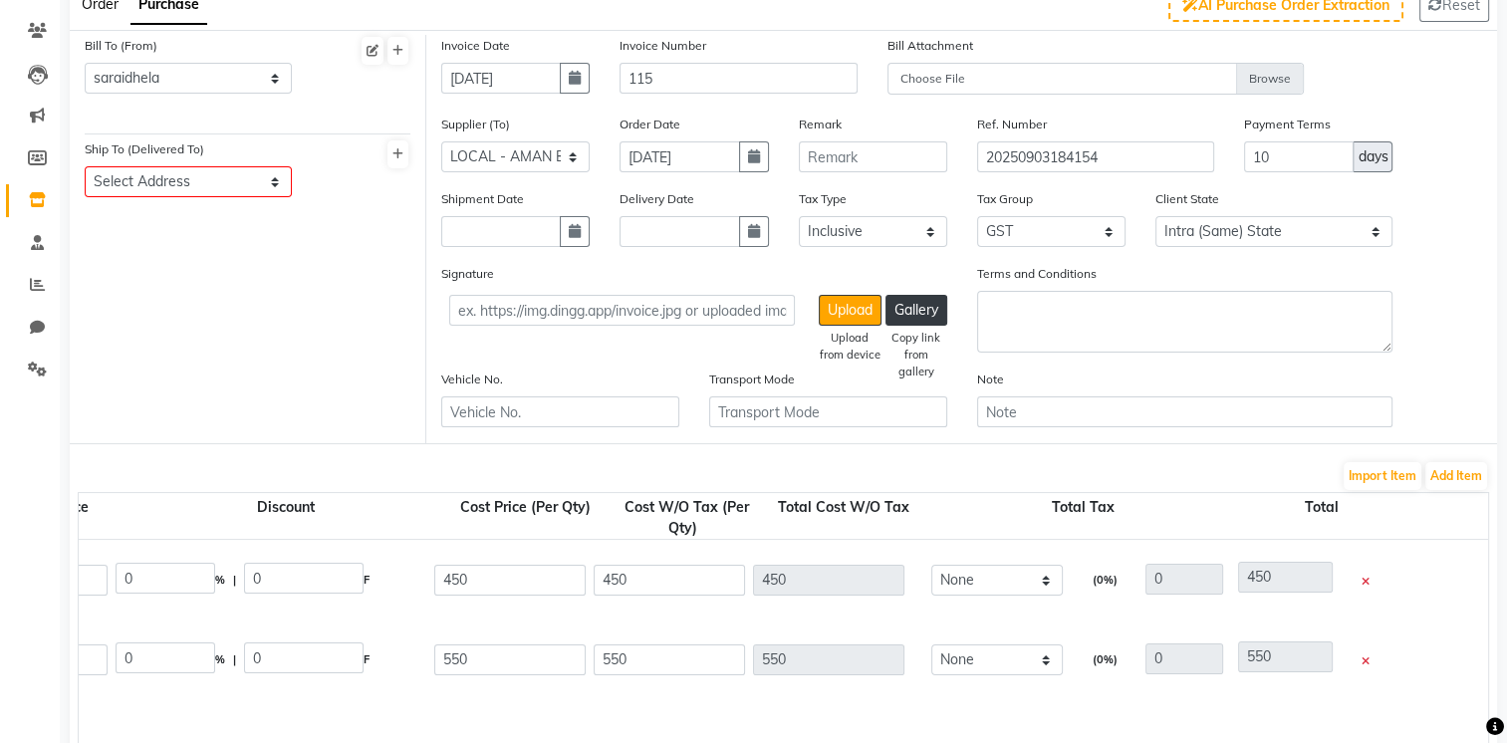
scroll to position [0, 0]
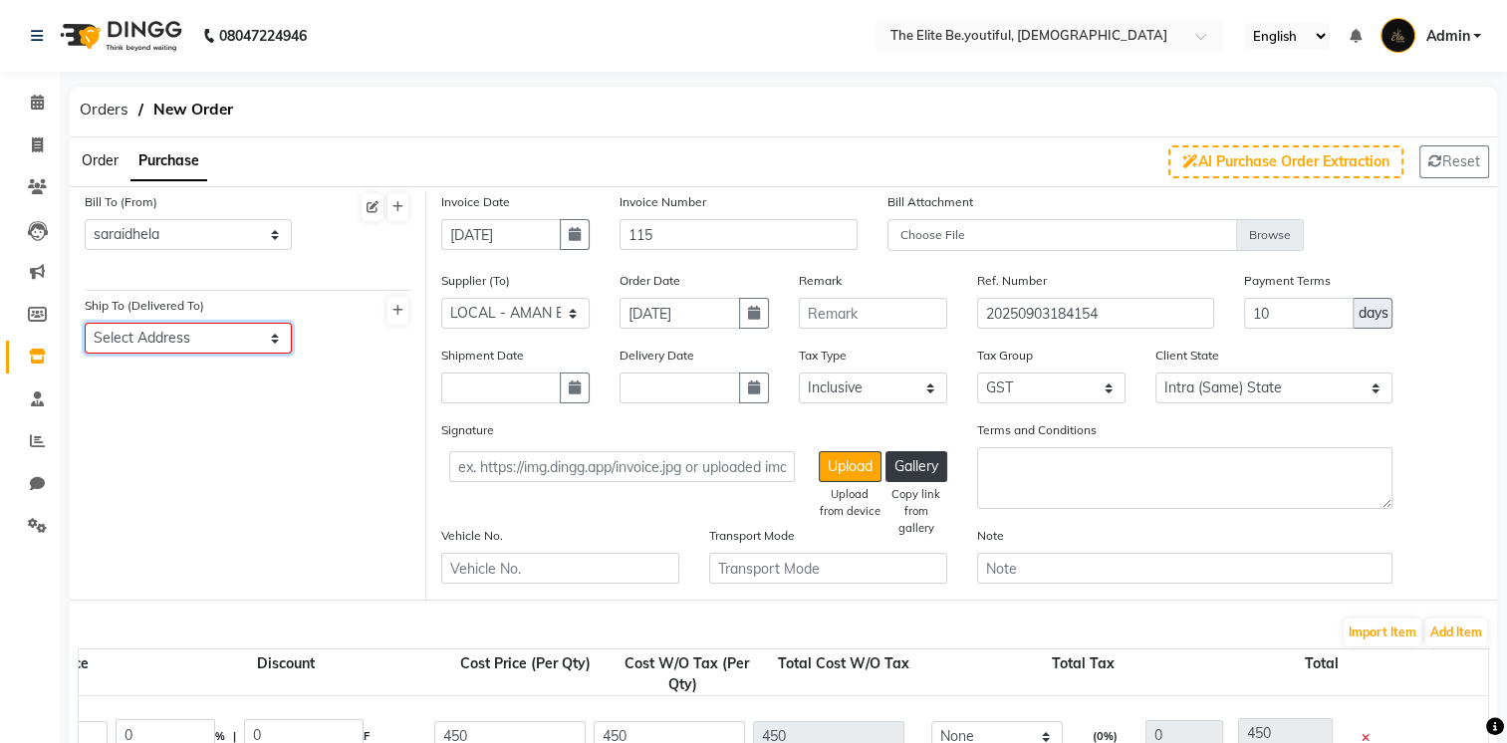
click at [275, 337] on select "Select Address saraidhela" at bounding box center [188, 338] width 207 height 31
select select "1676"
click at [85, 324] on select "Select Address saraidhela" at bounding box center [188, 338] width 207 height 31
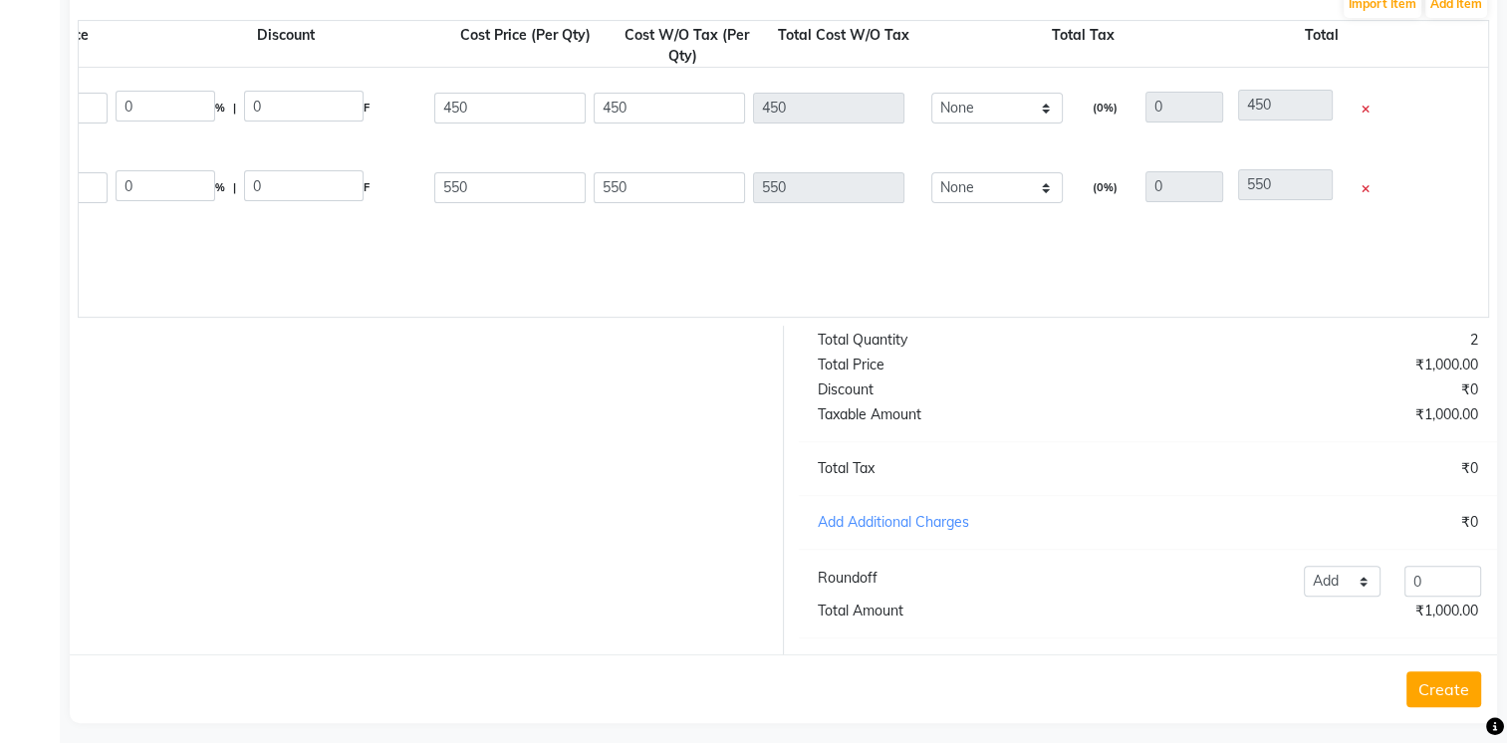
scroll to position [660, 0]
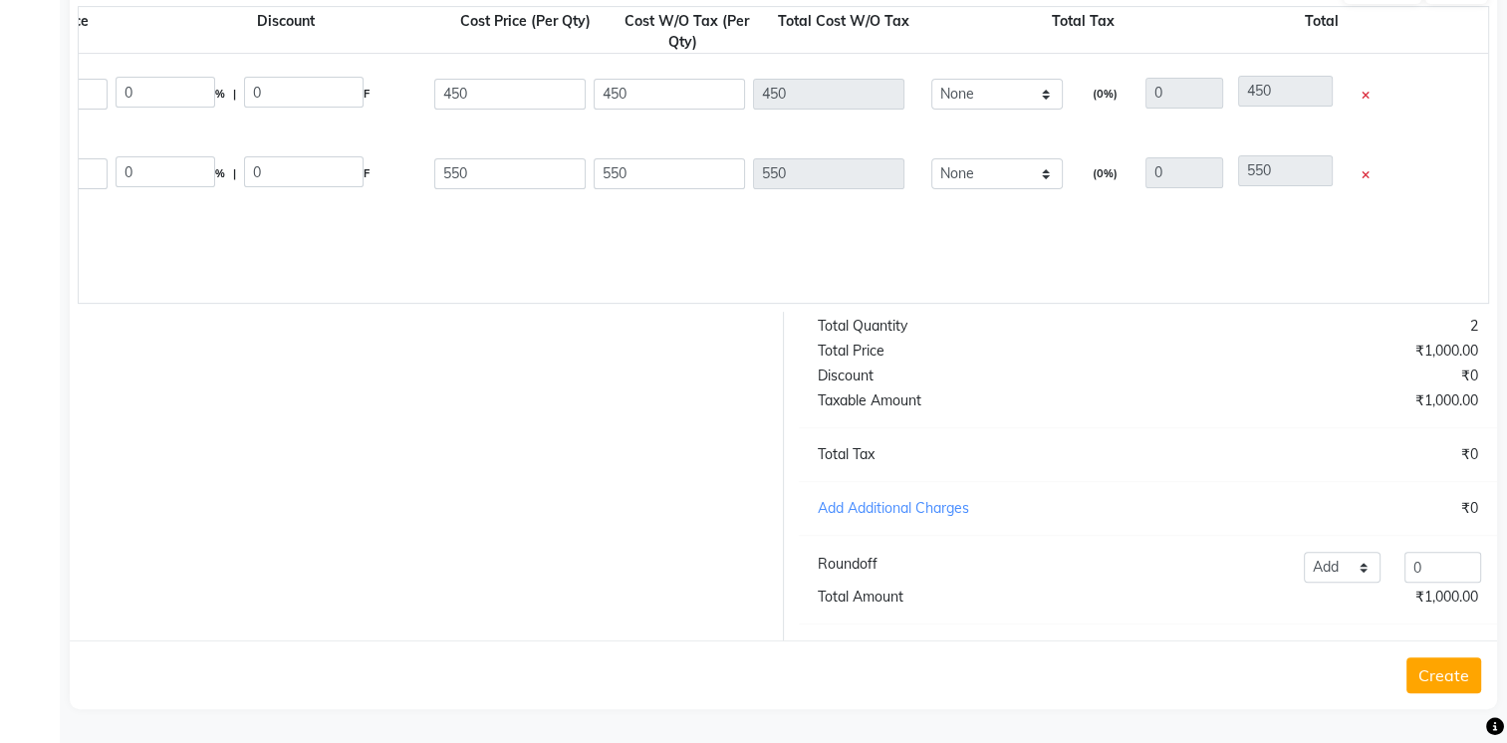
click at [1445, 679] on button "Create" at bounding box center [1444, 676] width 75 height 36
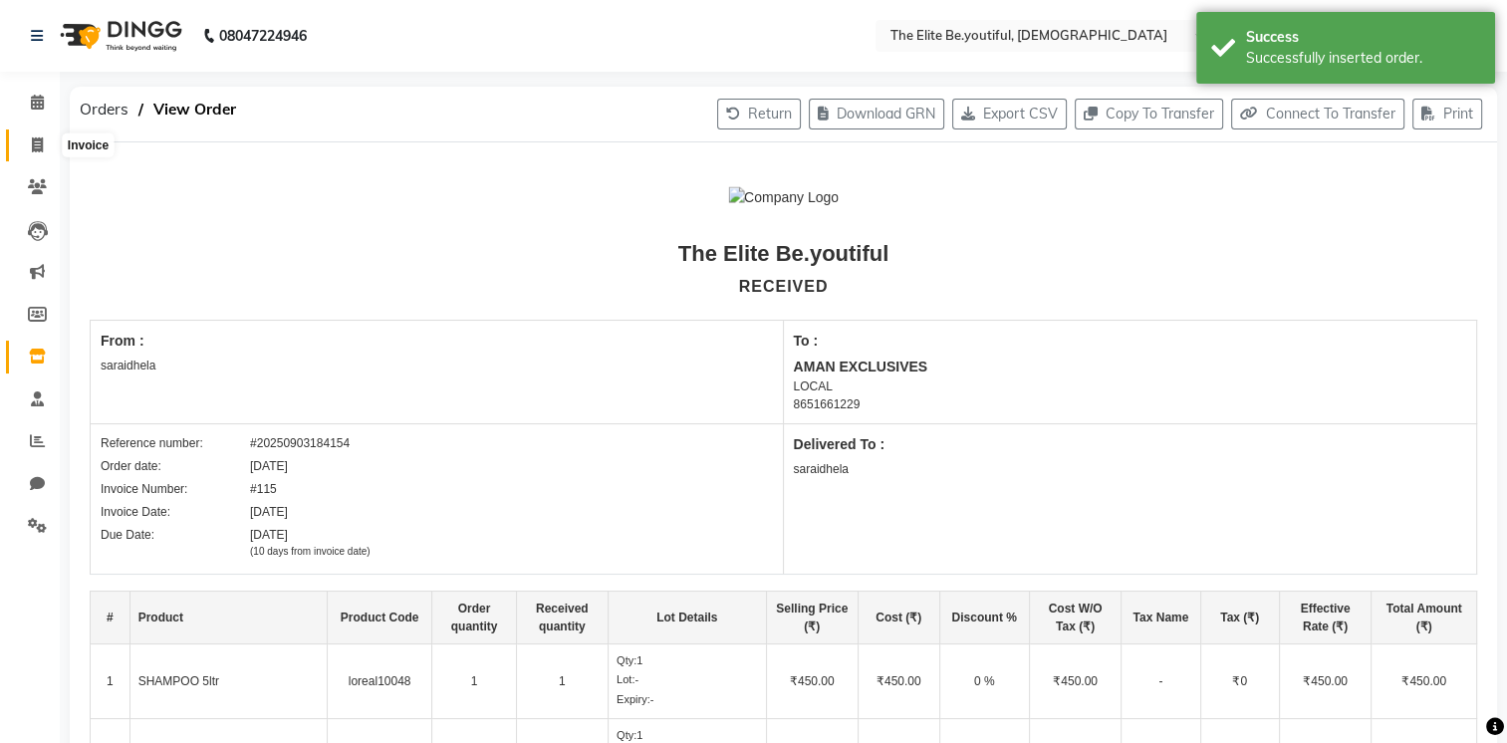
click at [22, 141] on span at bounding box center [37, 146] width 35 height 23
select select "service"
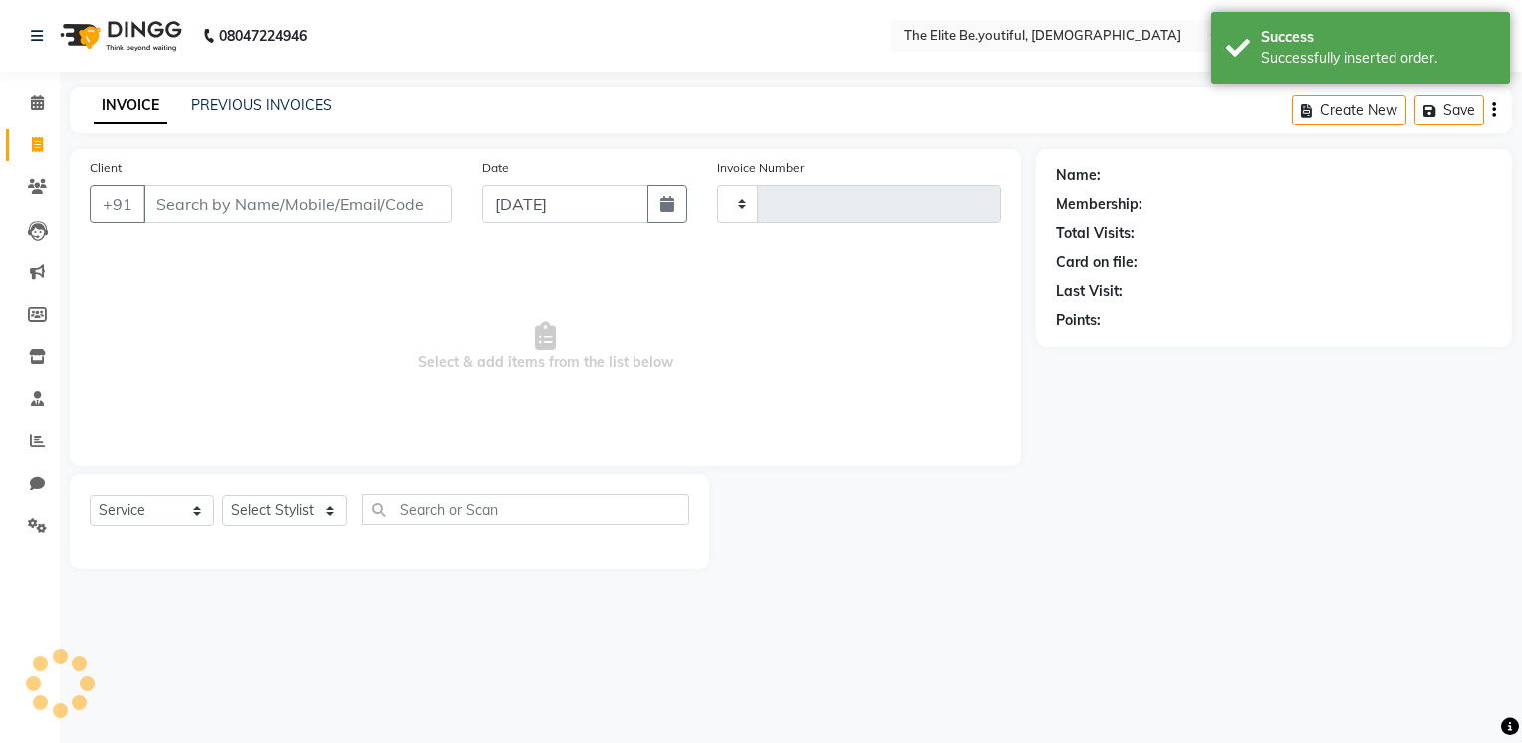
type input "0065"
select select "8173"
